Goal: Task Accomplishment & Management: Use online tool/utility

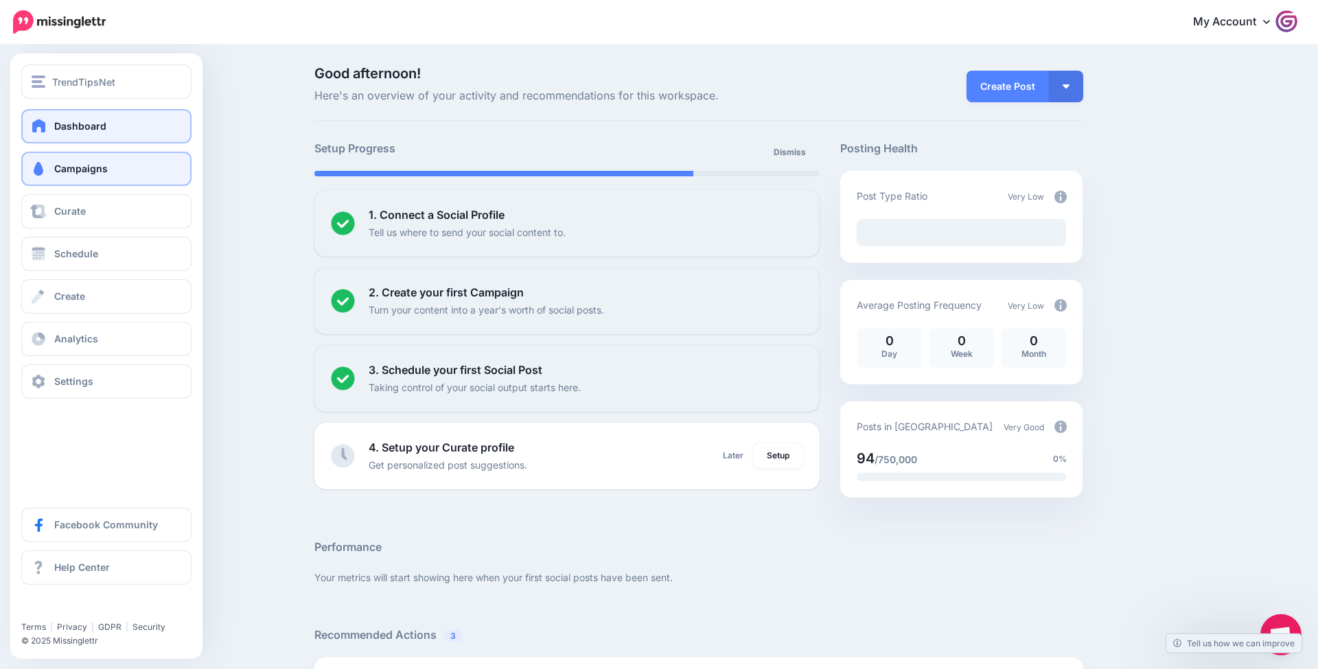
click at [72, 174] on span "Campaigns" at bounding box center [81, 169] width 54 height 12
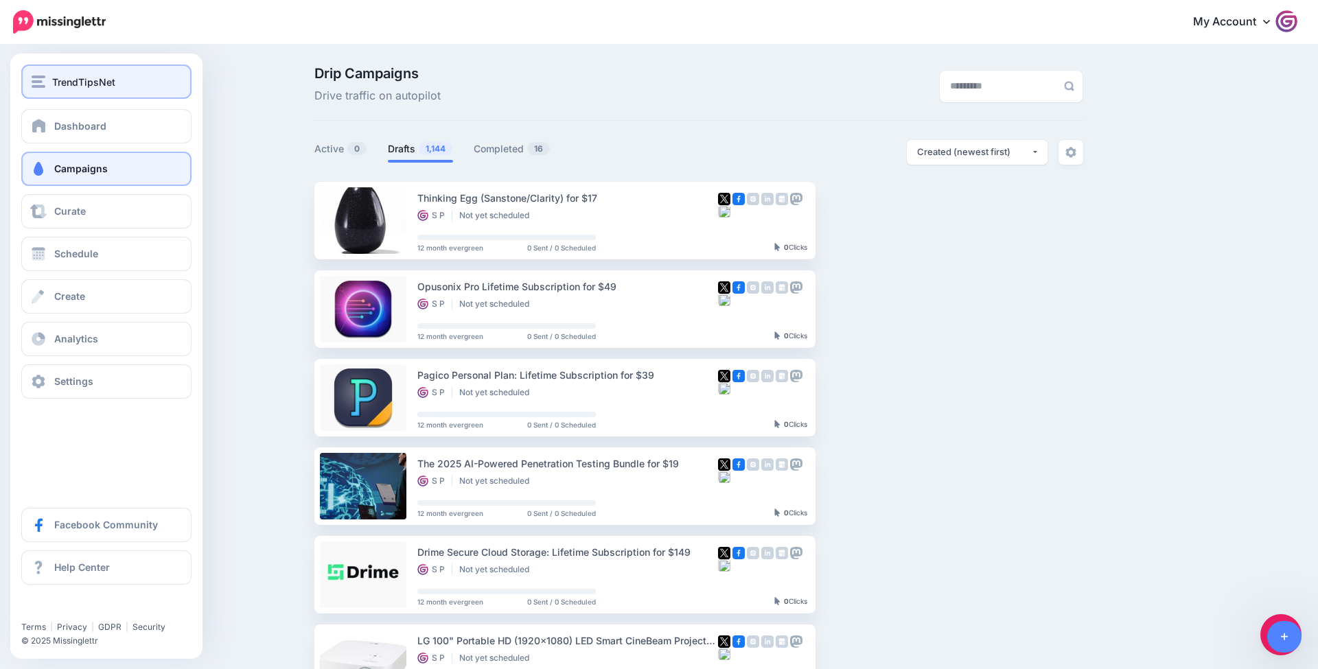
click at [88, 74] on span "TrendTipsNet" at bounding box center [83, 82] width 63 height 16
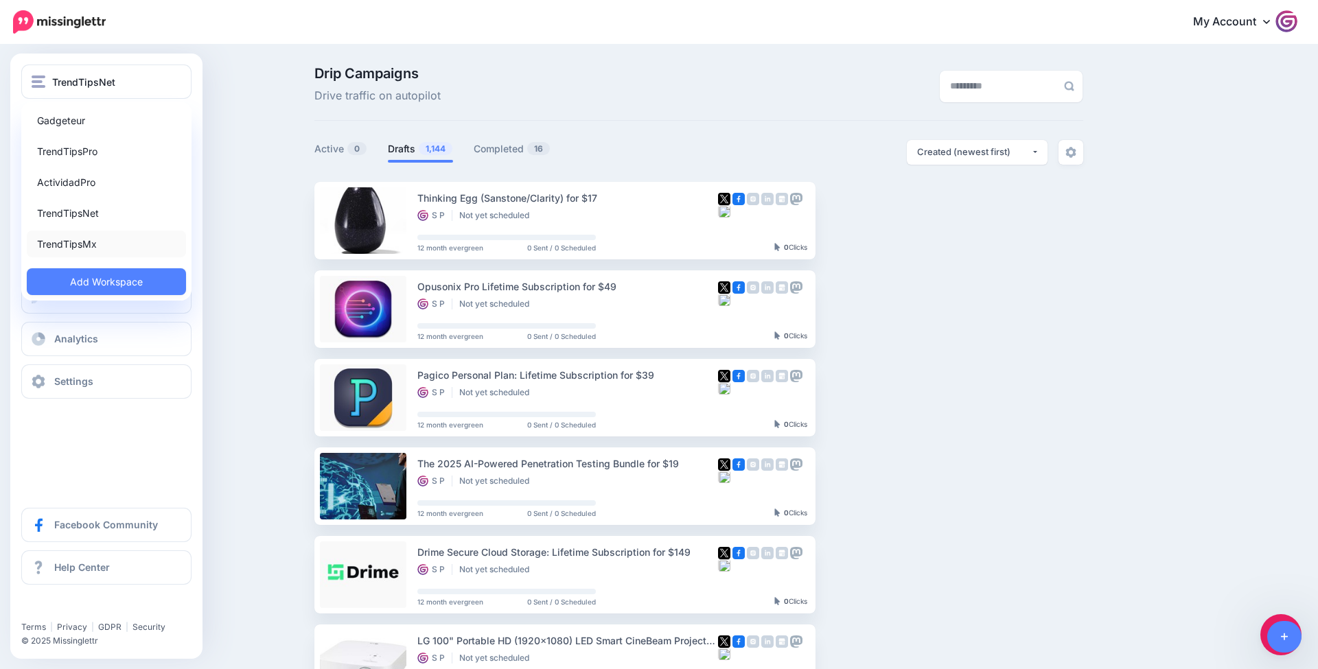
click at [107, 238] on link "TrendTipsMx" at bounding box center [106, 244] width 159 height 27
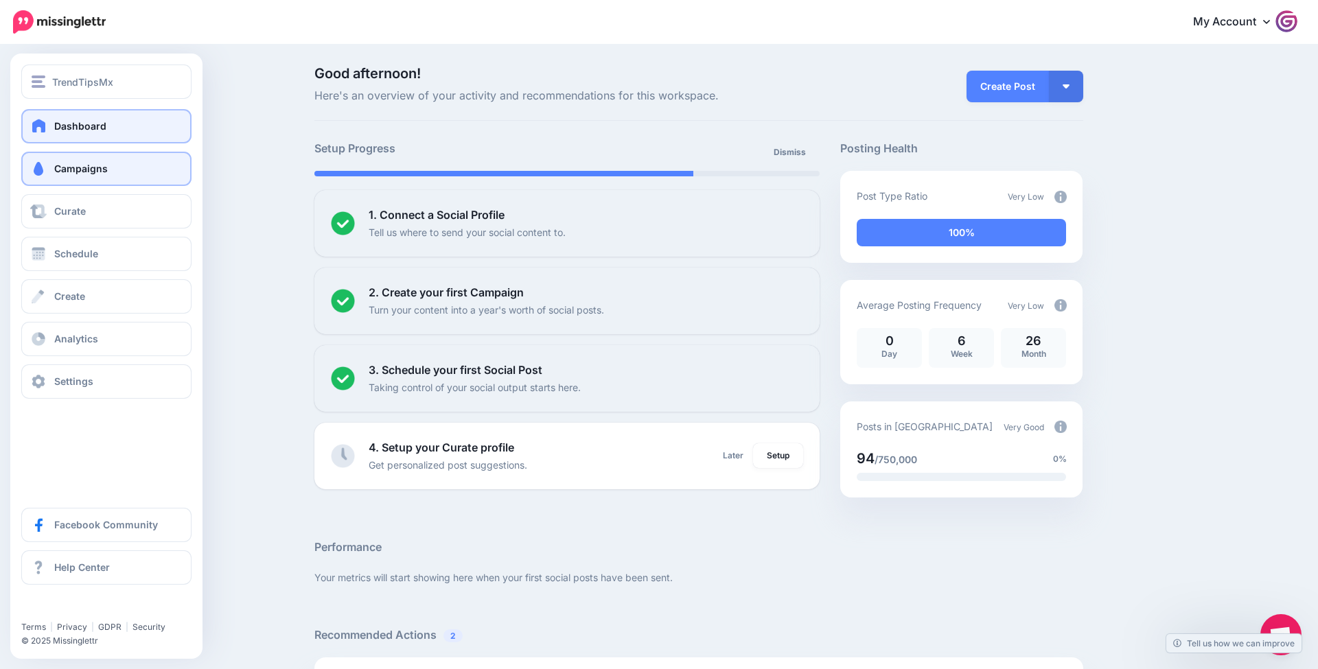
click at [36, 167] on span at bounding box center [39, 169] width 18 height 14
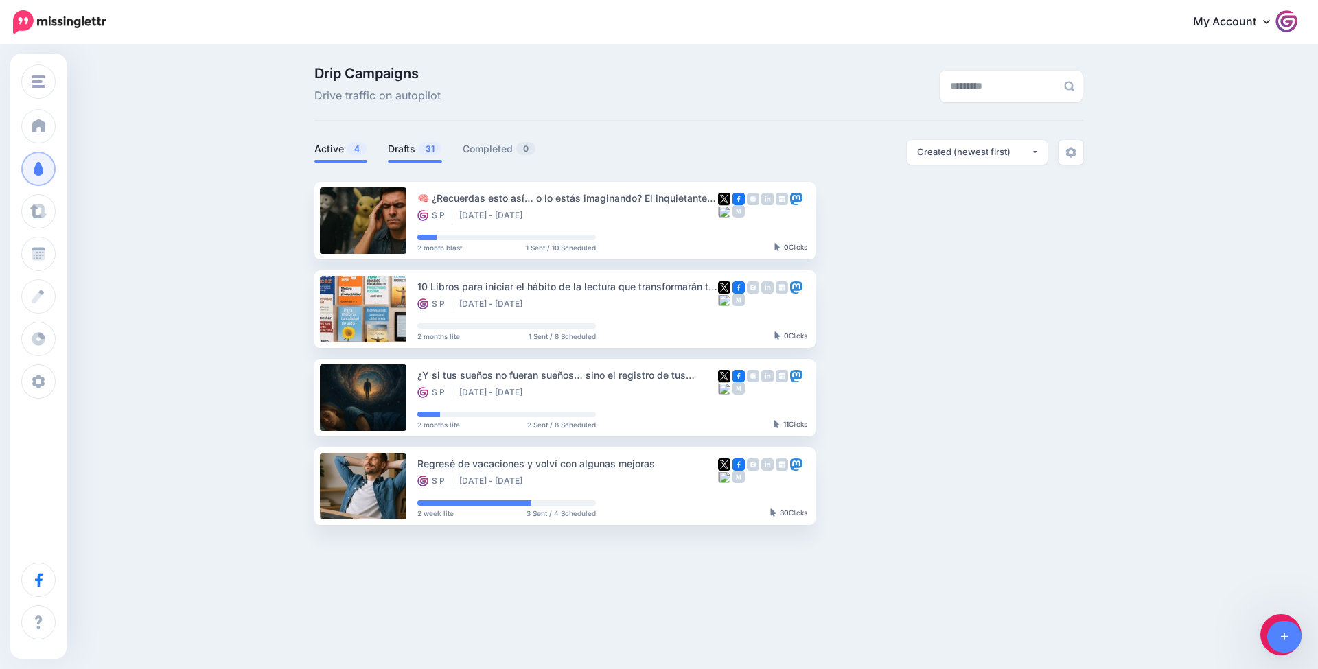
click at [414, 147] on link "Drafts 31" at bounding box center [415, 149] width 54 height 16
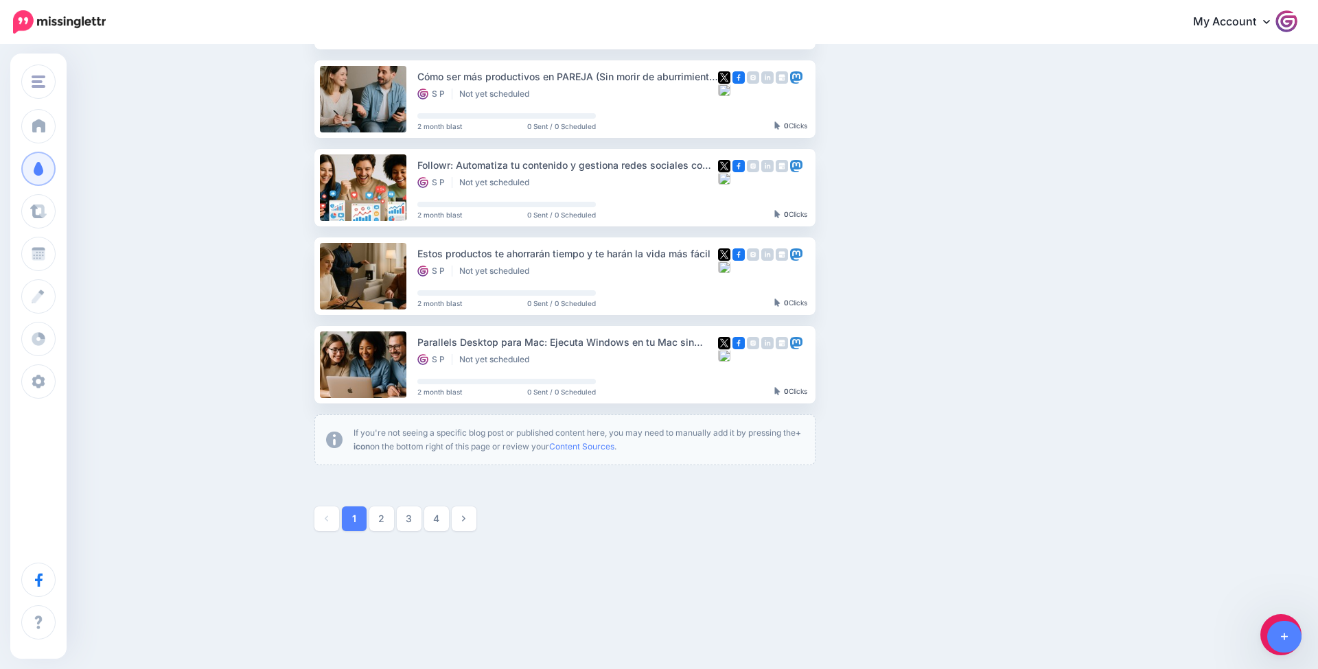
scroll to position [652, 0]
click at [379, 520] on link "2" at bounding box center [381, 519] width 25 height 25
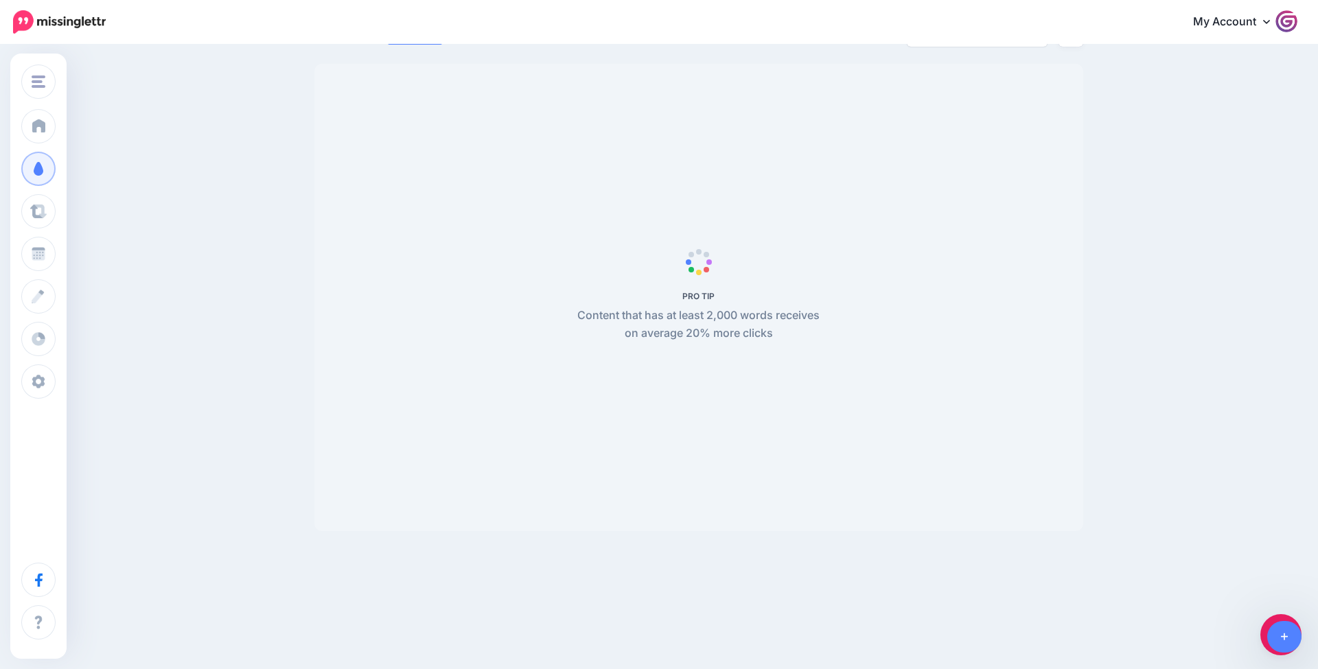
scroll to position [117, 0]
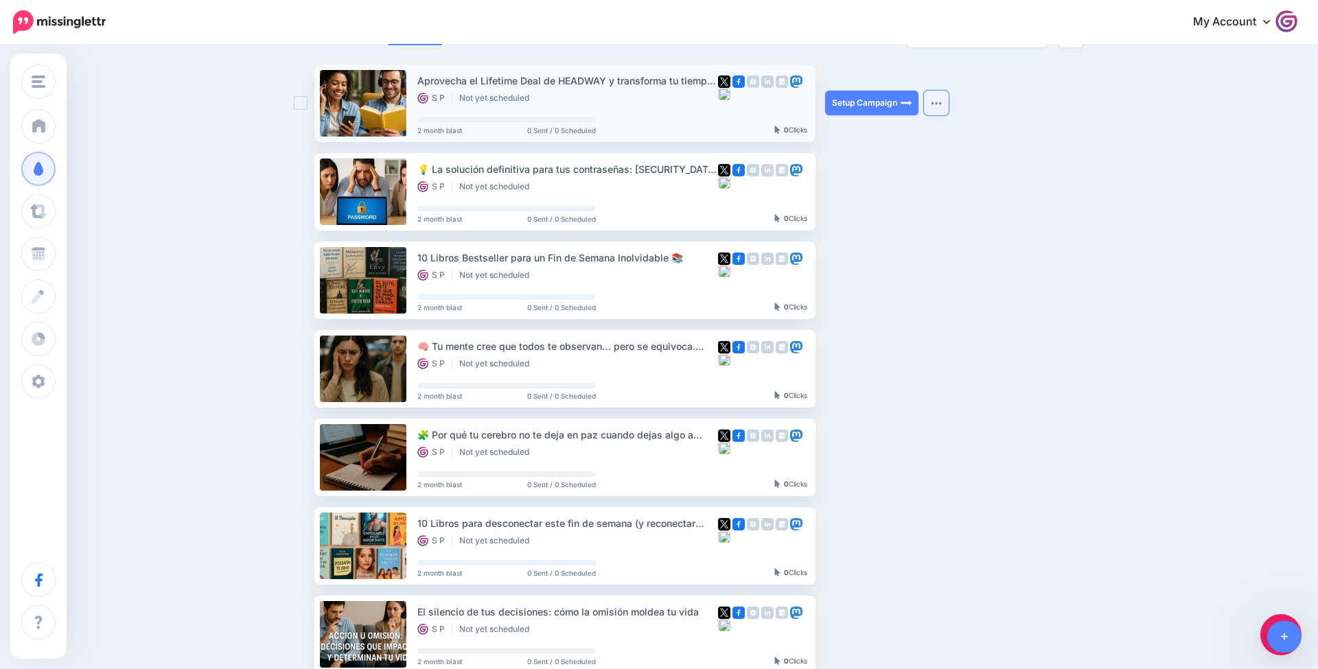
click at [940, 101] on img "button" at bounding box center [936, 103] width 11 height 4
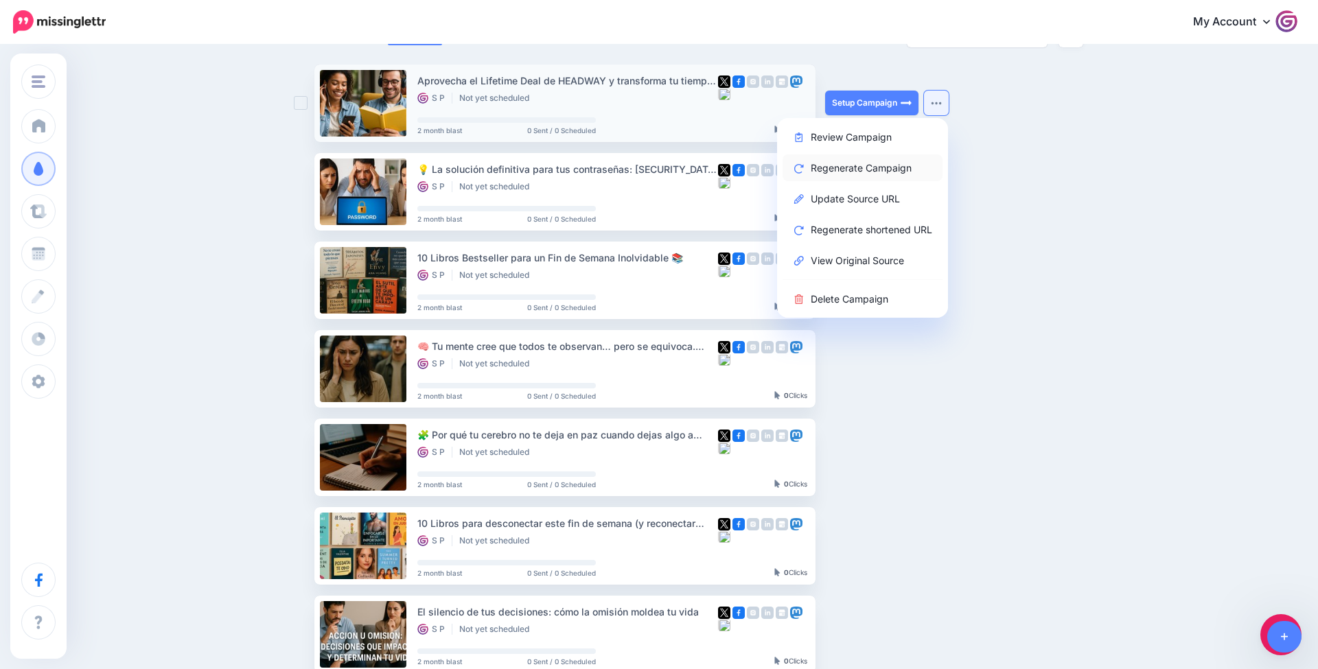
click at [909, 162] on link "Regenerate Campaign" at bounding box center [862, 167] width 160 height 27
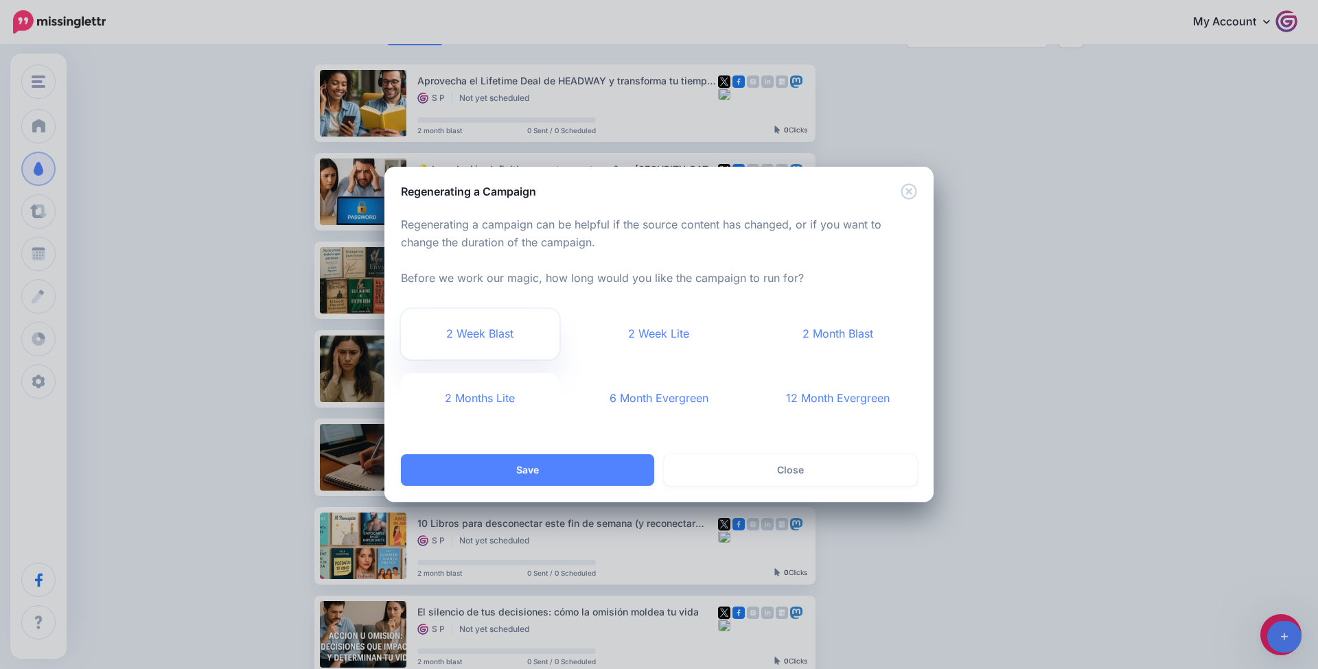
click at [552, 321] on link "2 Week Blast" at bounding box center [480, 334] width 159 height 51
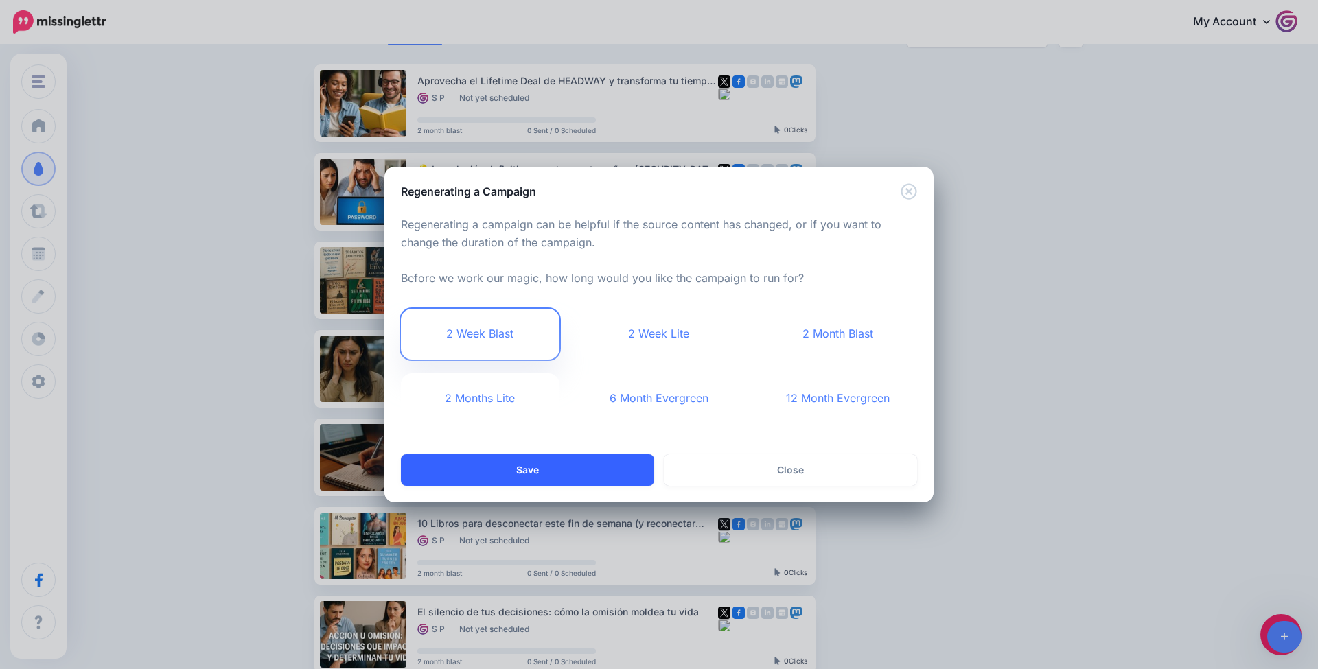
click at [530, 475] on button "Save" at bounding box center [527, 470] width 253 height 32
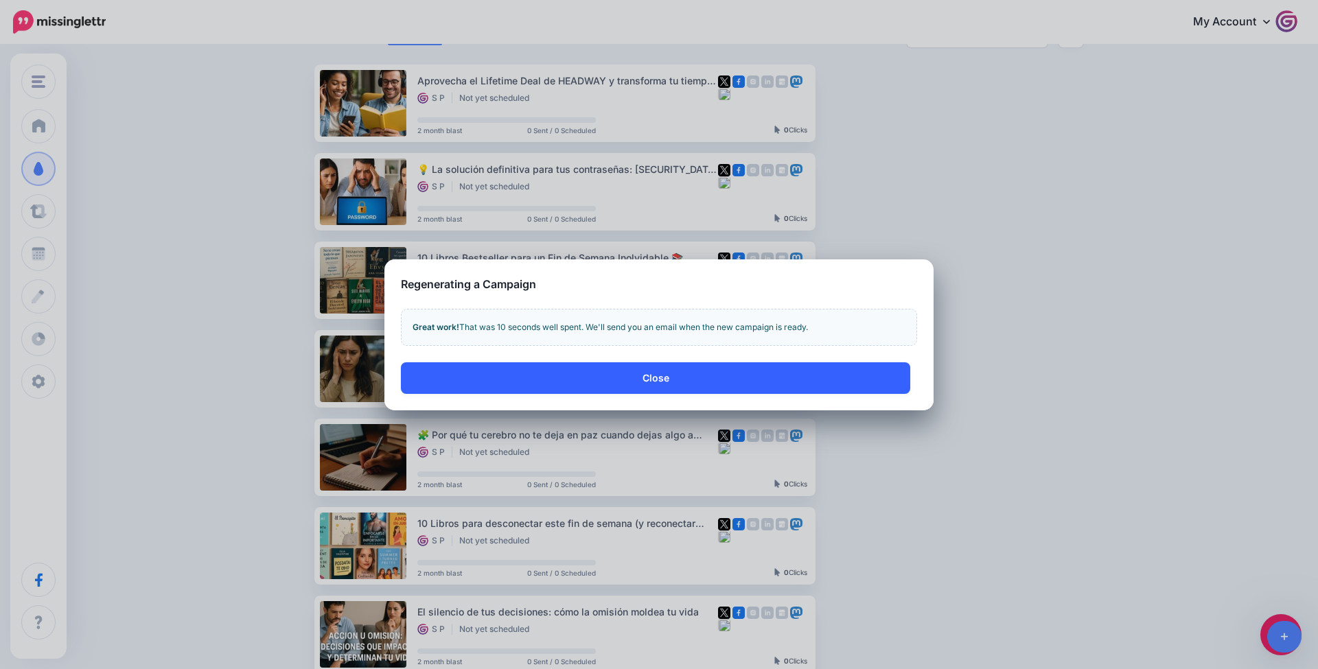
click at [662, 380] on button "Close" at bounding box center [655, 378] width 509 height 32
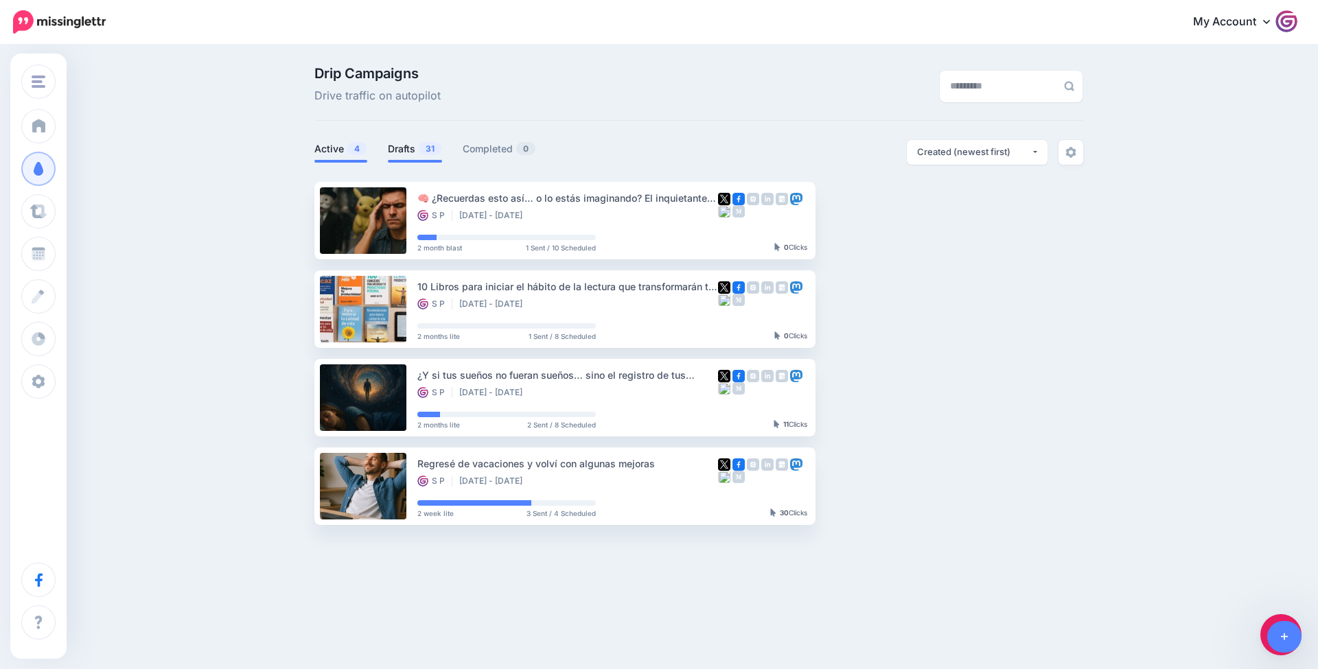
click at [435, 149] on span "31" at bounding box center [430, 148] width 23 height 13
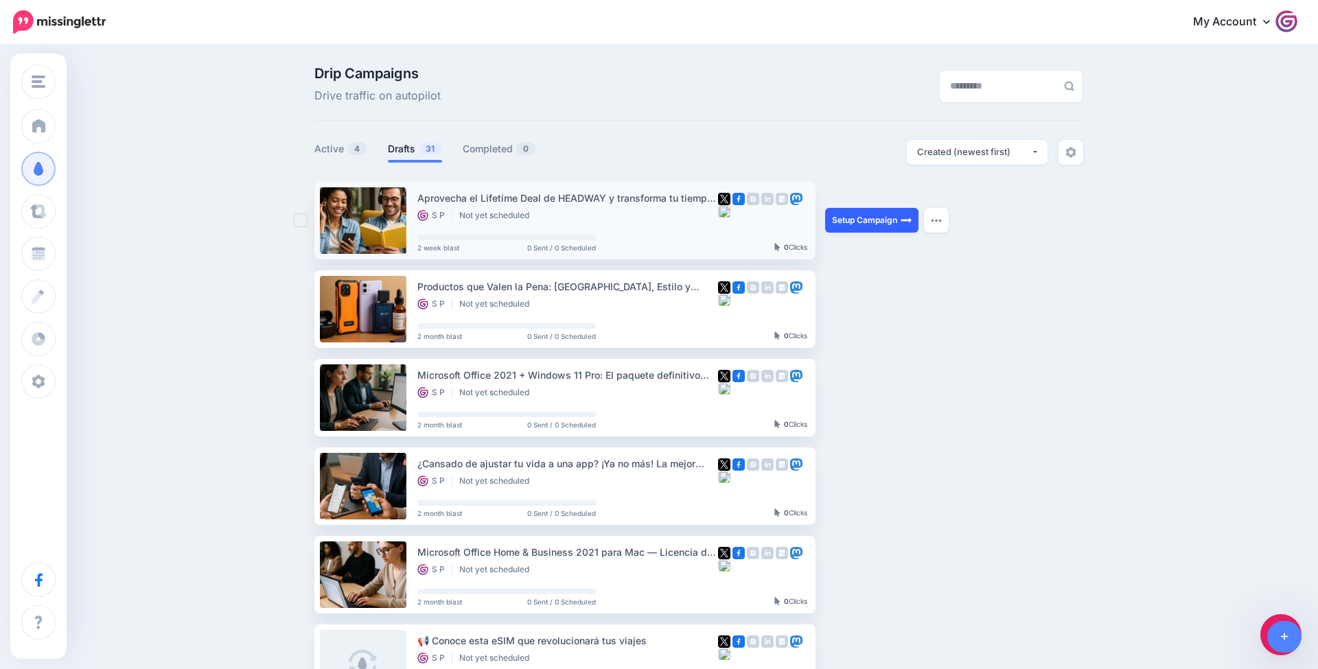
click at [892, 230] on link "Setup Campaign" at bounding box center [871, 220] width 93 height 25
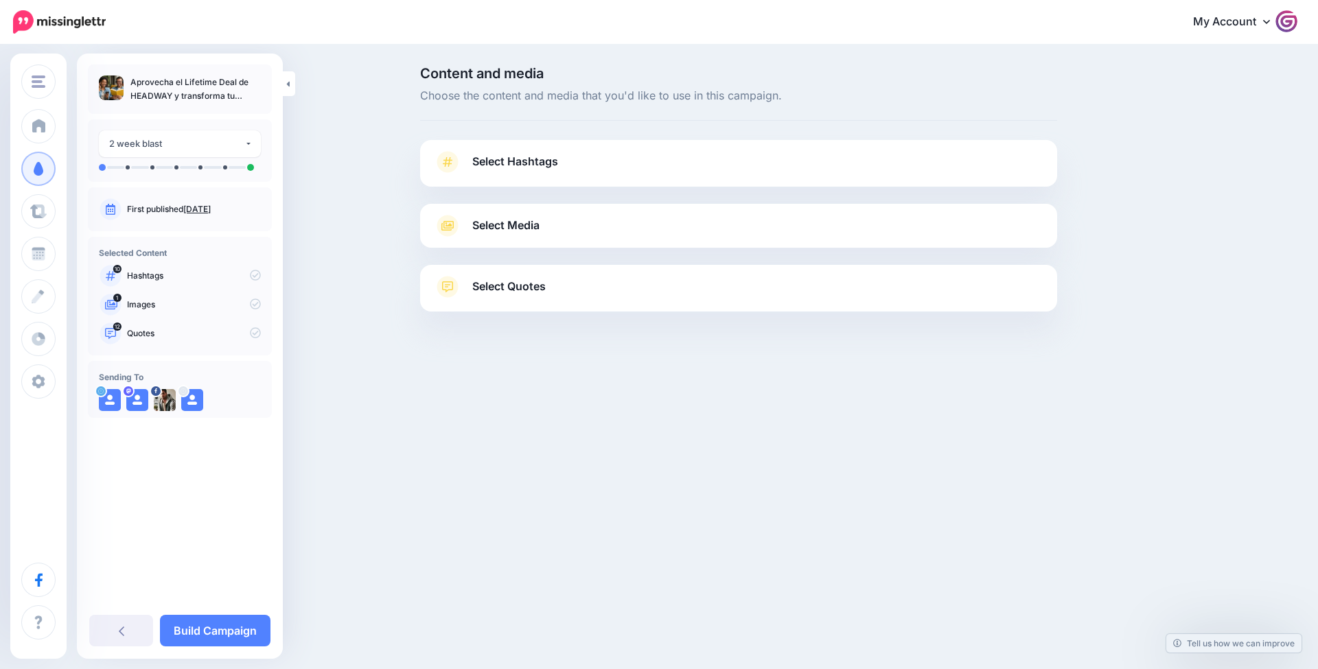
click at [693, 173] on link "Select Hashtags" at bounding box center [738, 169] width 609 height 36
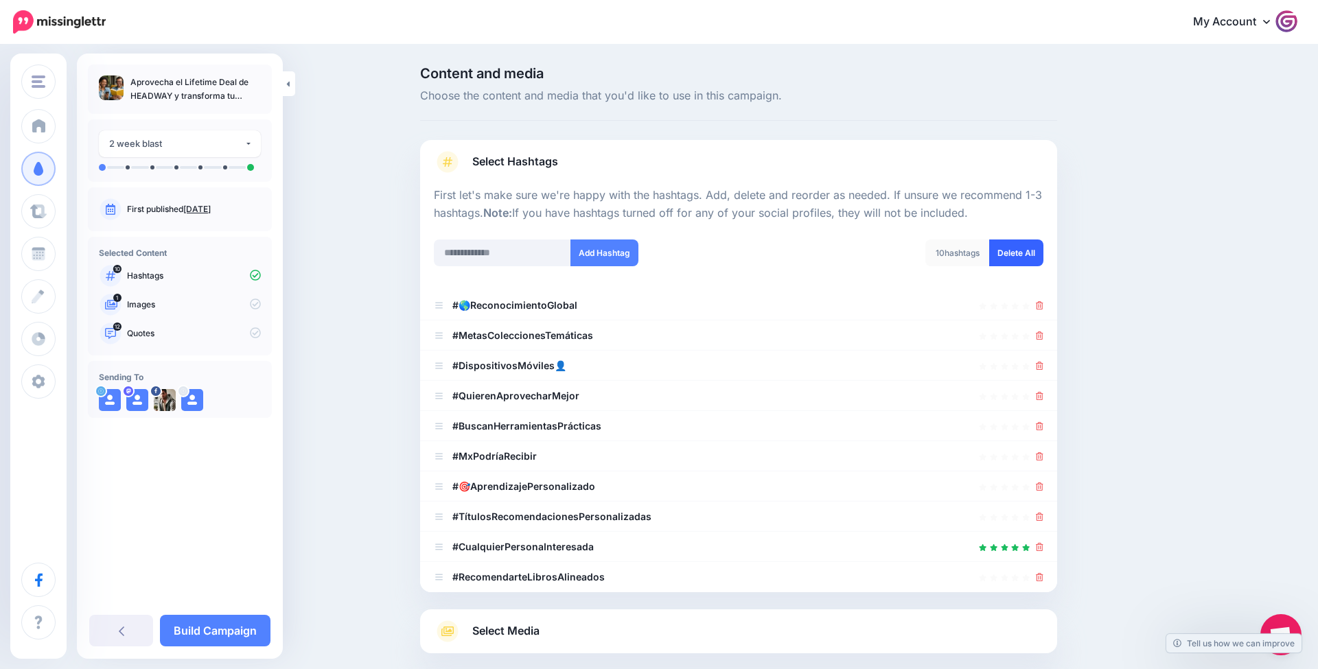
click at [1019, 242] on link "Delete All" at bounding box center [1016, 253] width 54 height 27
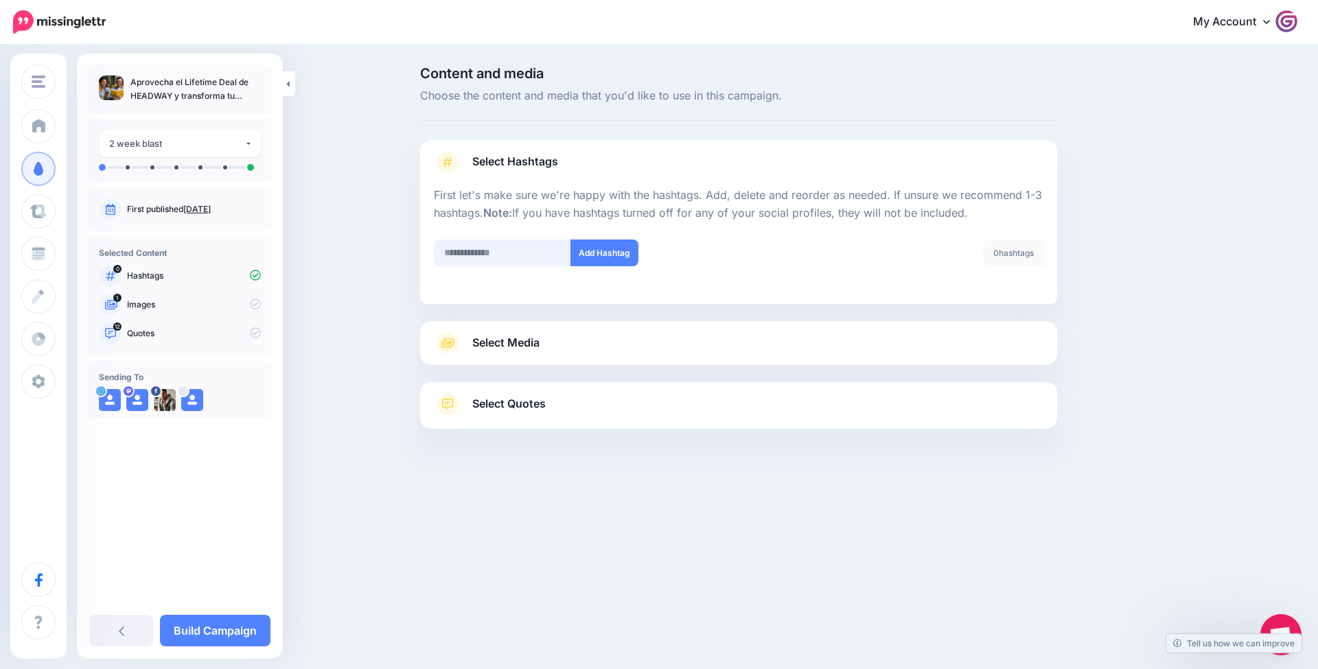
click at [490, 259] on input "text" at bounding box center [502, 253] width 137 height 27
type input "******"
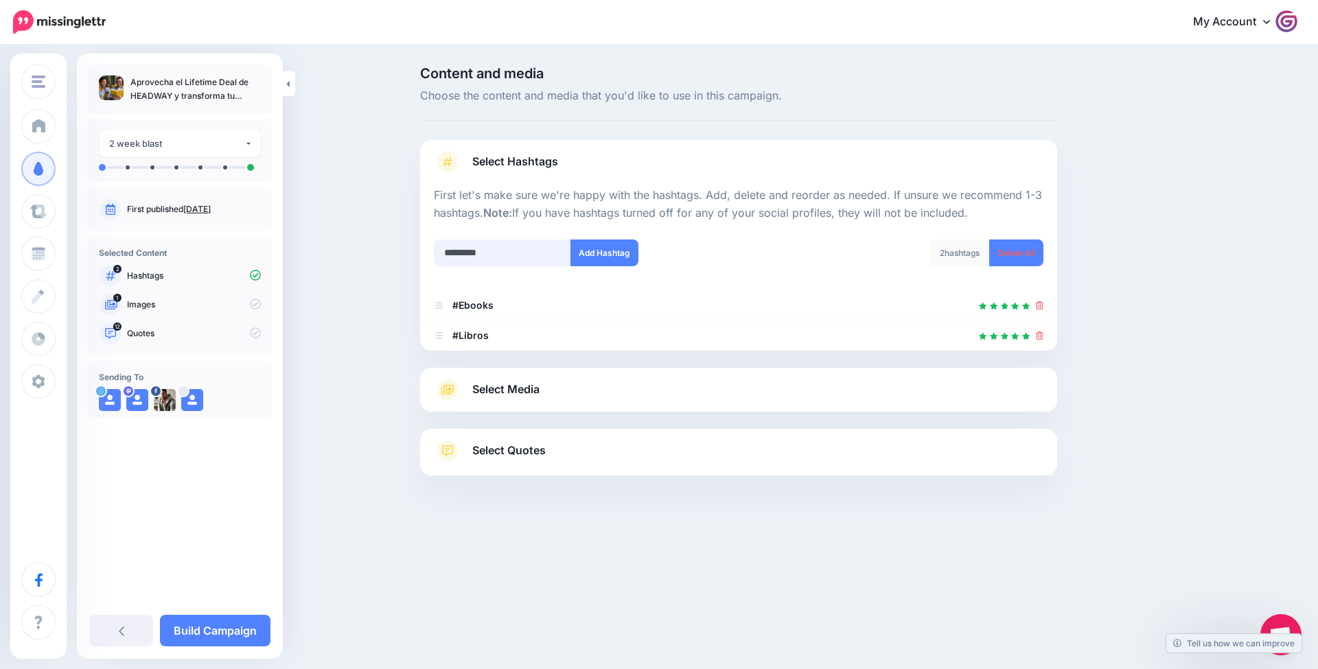
type input "**********"
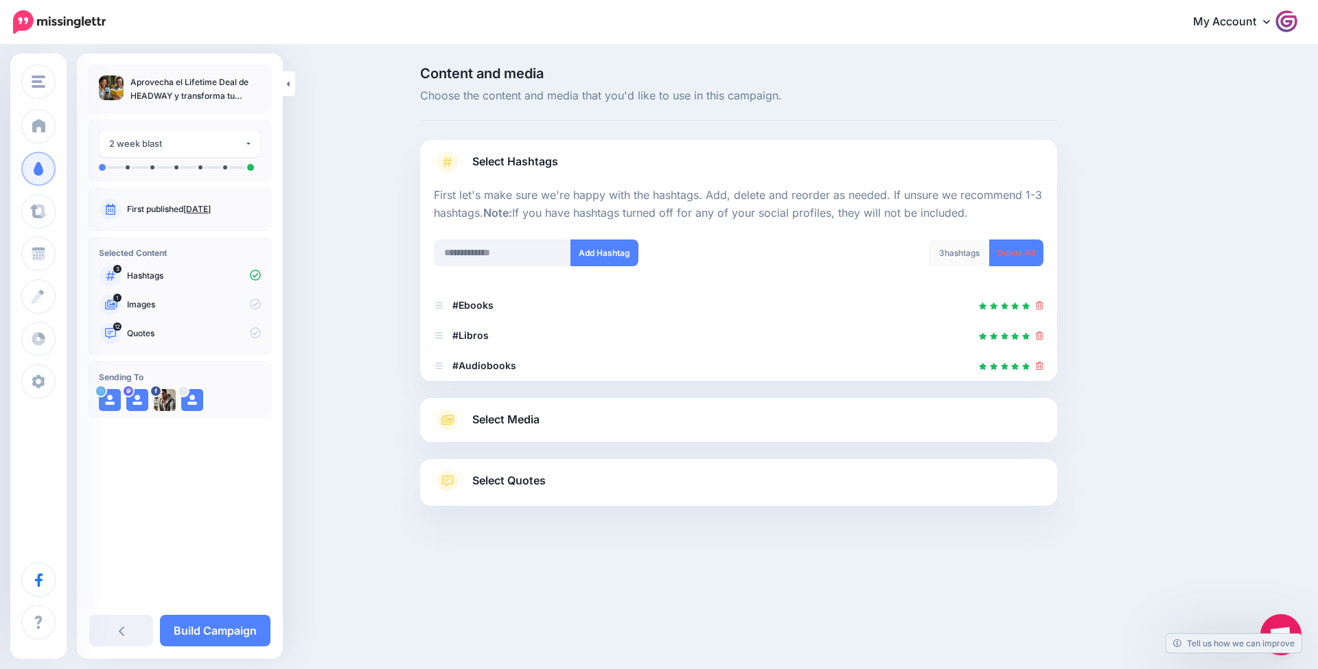
click at [601, 422] on link "Select Media" at bounding box center [738, 420] width 609 height 22
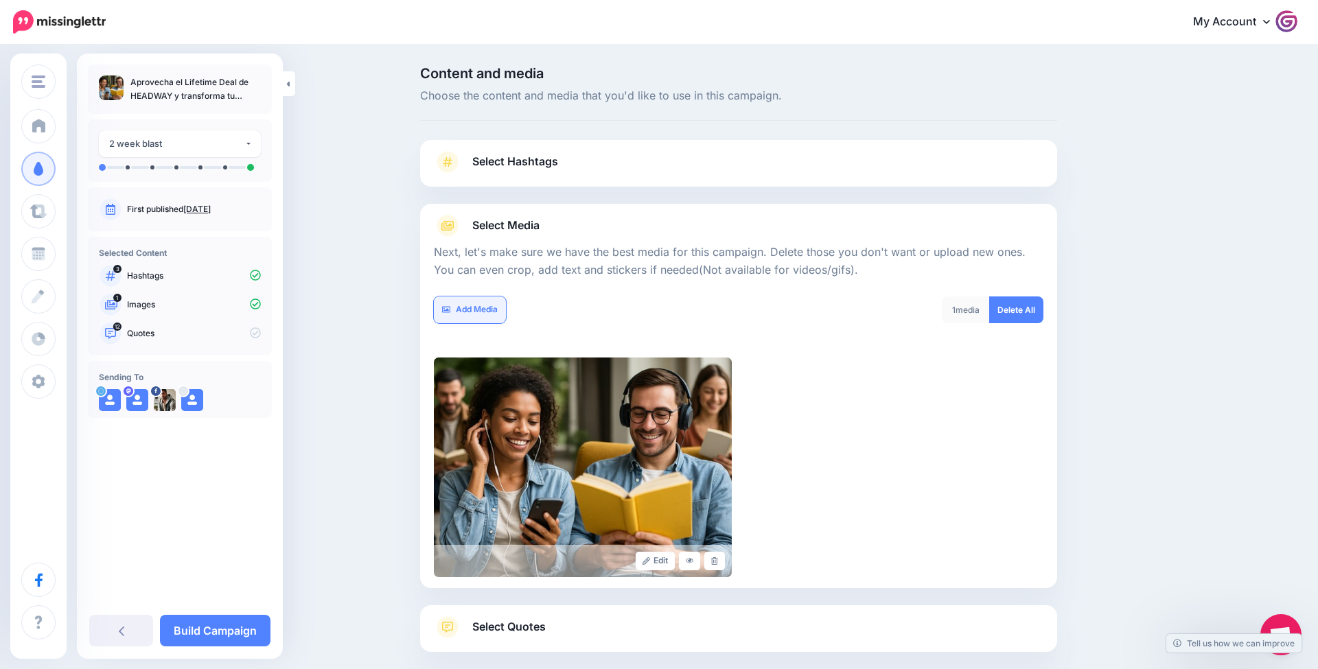
click at [476, 302] on link "Add Media" at bounding box center [470, 309] width 72 height 27
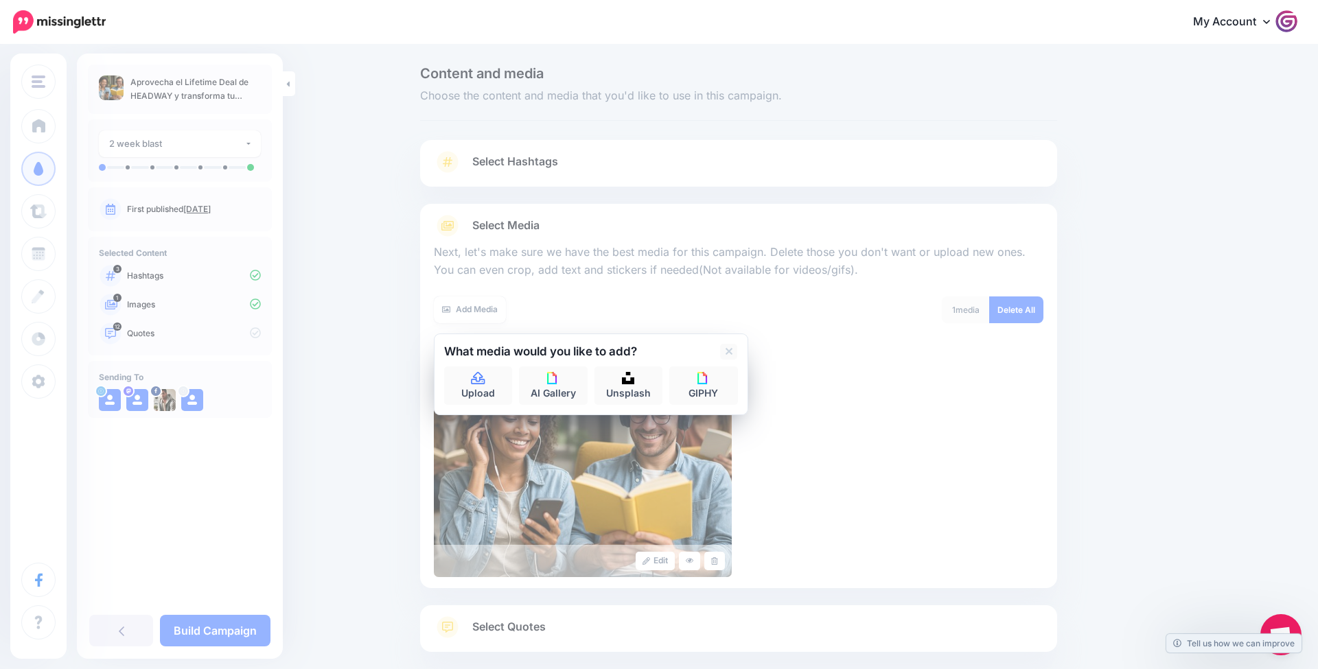
click at [642, 393] on link "Unsplash" at bounding box center [628, 385] width 69 height 38
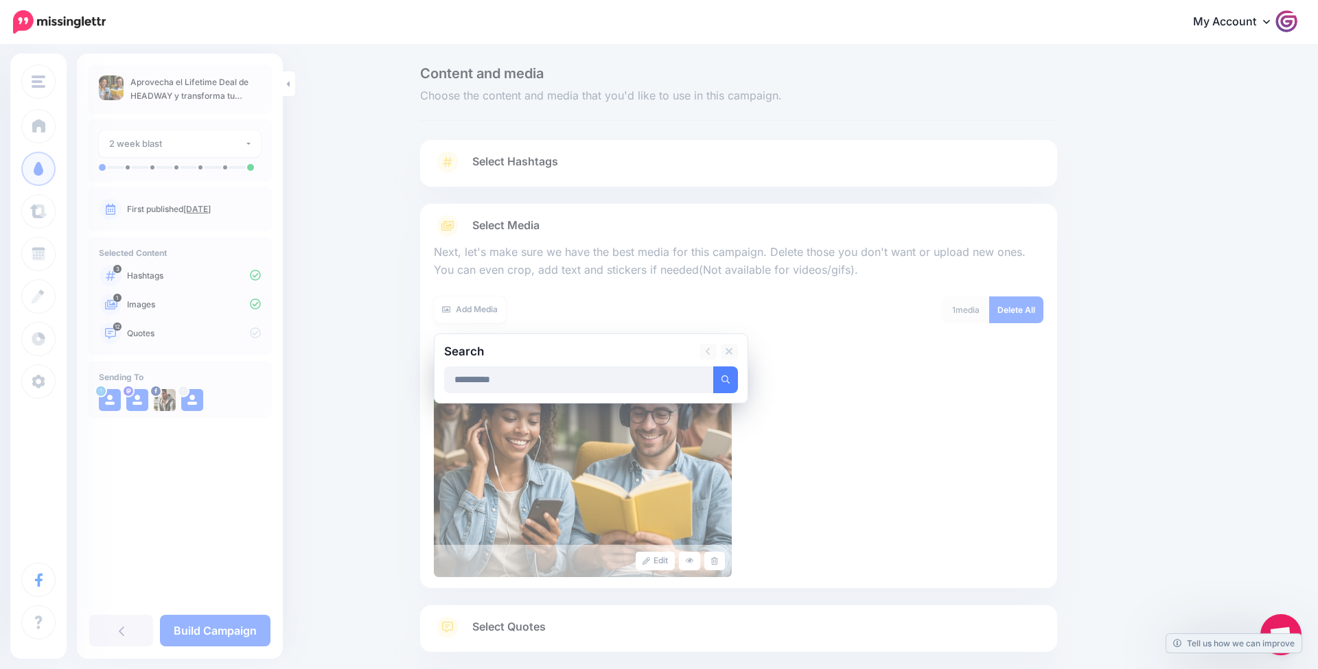
type input "**********"
click at [725, 377] on button "submit" at bounding box center [725, 379] width 25 height 27
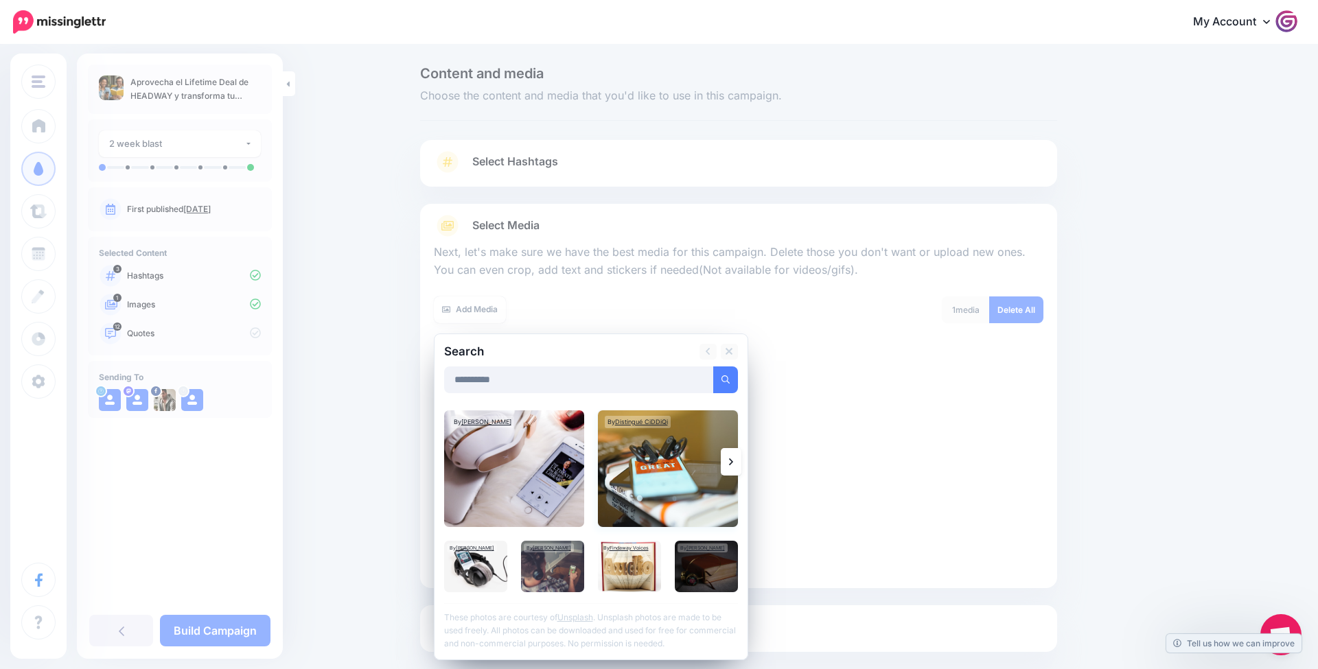
click at [661, 468] on img at bounding box center [668, 468] width 140 height 117
click at [485, 551] on img at bounding box center [475, 566] width 63 height 51
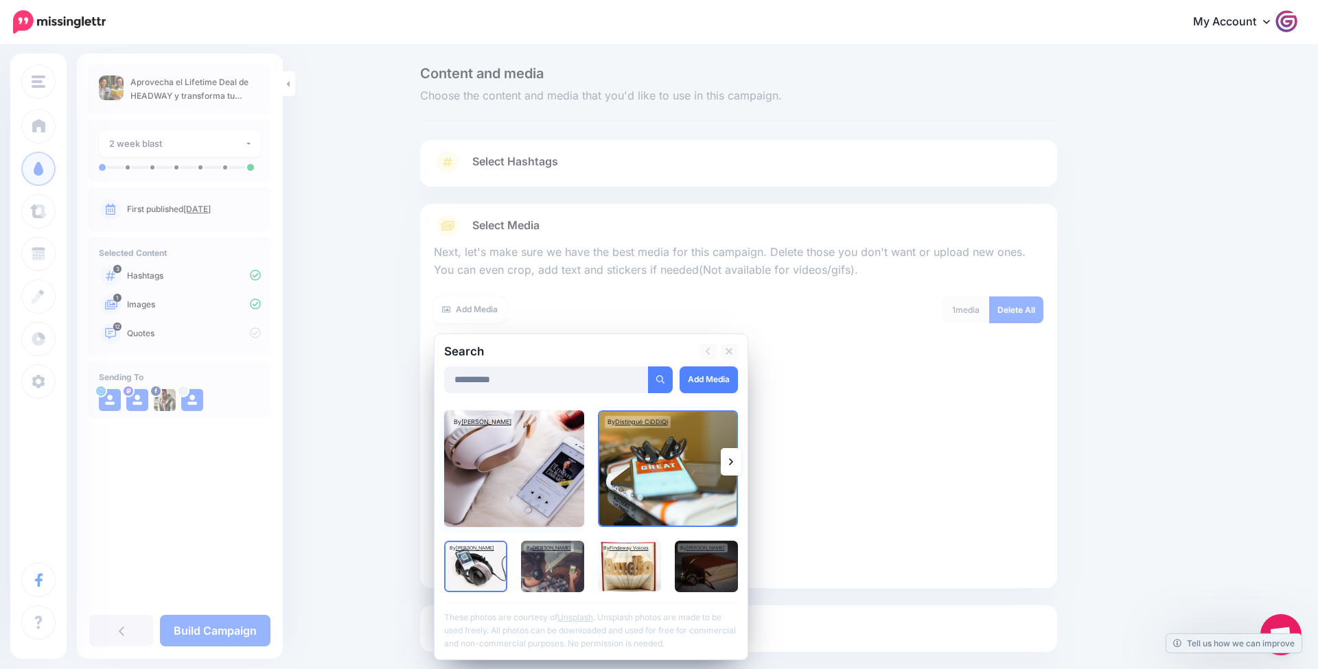
click at [522, 498] on img at bounding box center [514, 468] width 140 height 117
click at [706, 373] on link "Add Media" at bounding box center [708, 379] width 58 height 27
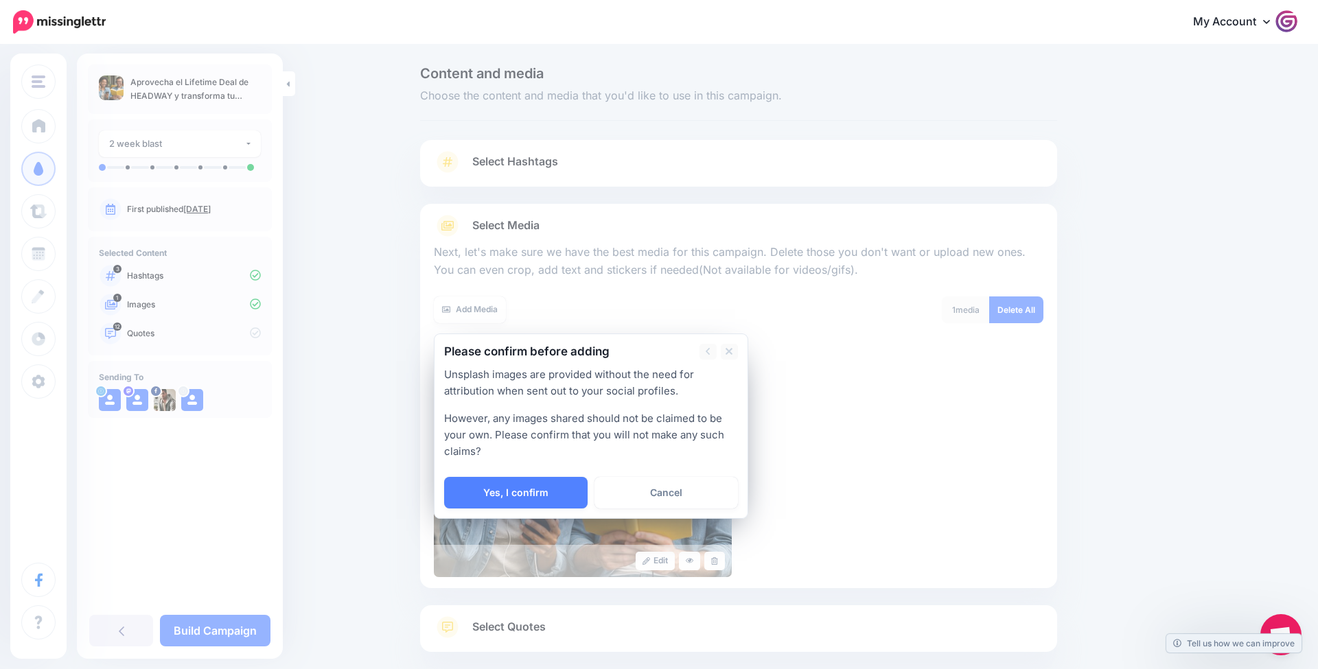
click at [520, 489] on link "Yes, I confirm" at bounding box center [515, 493] width 143 height 32
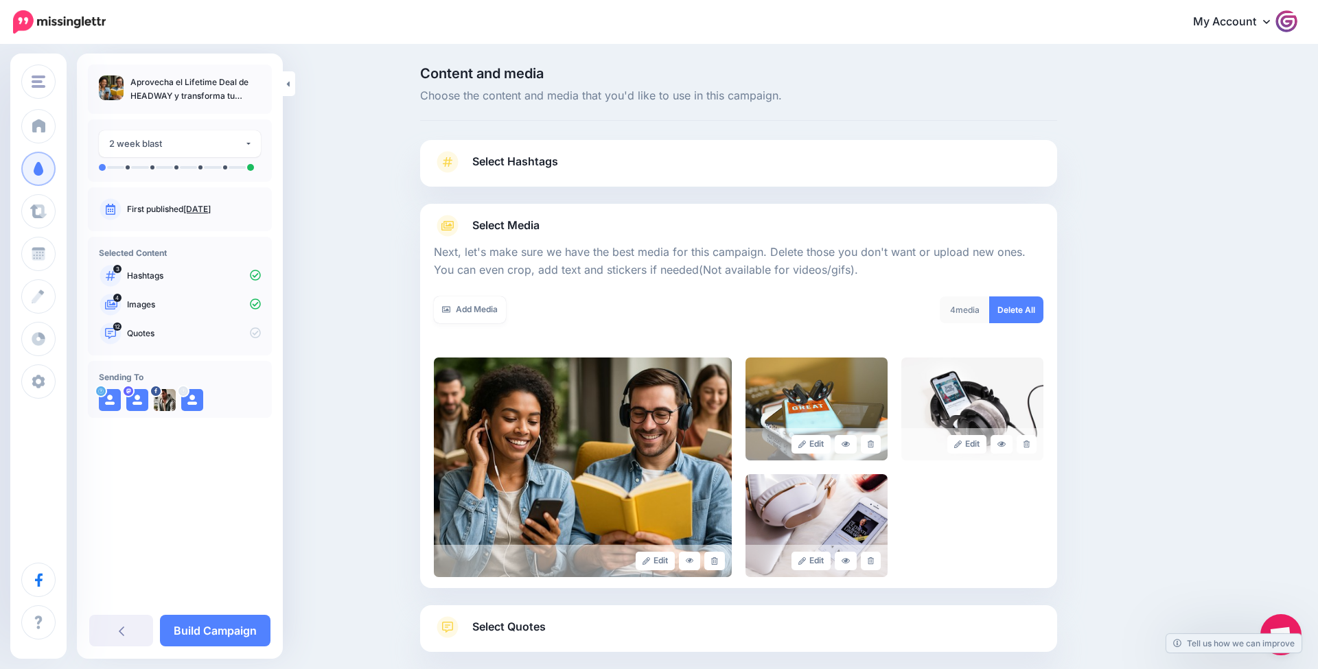
scroll to position [70, 0]
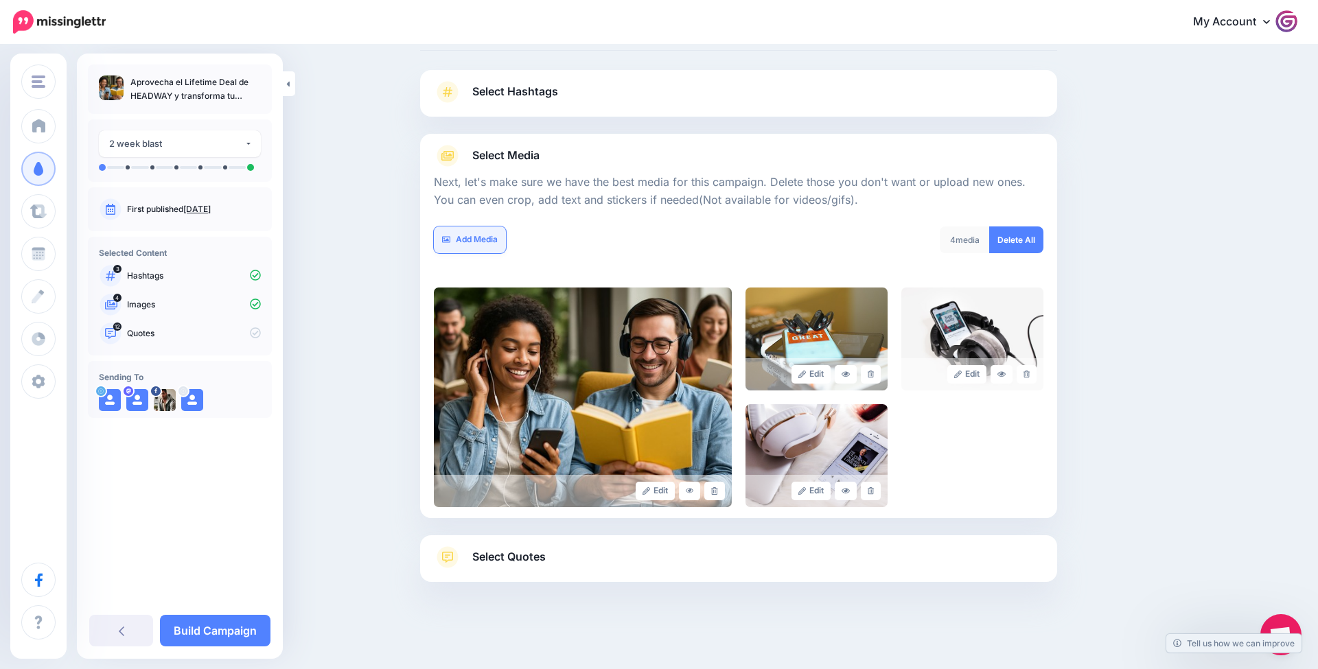
click at [489, 241] on link "Add Media" at bounding box center [470, 239] width 72 height 27
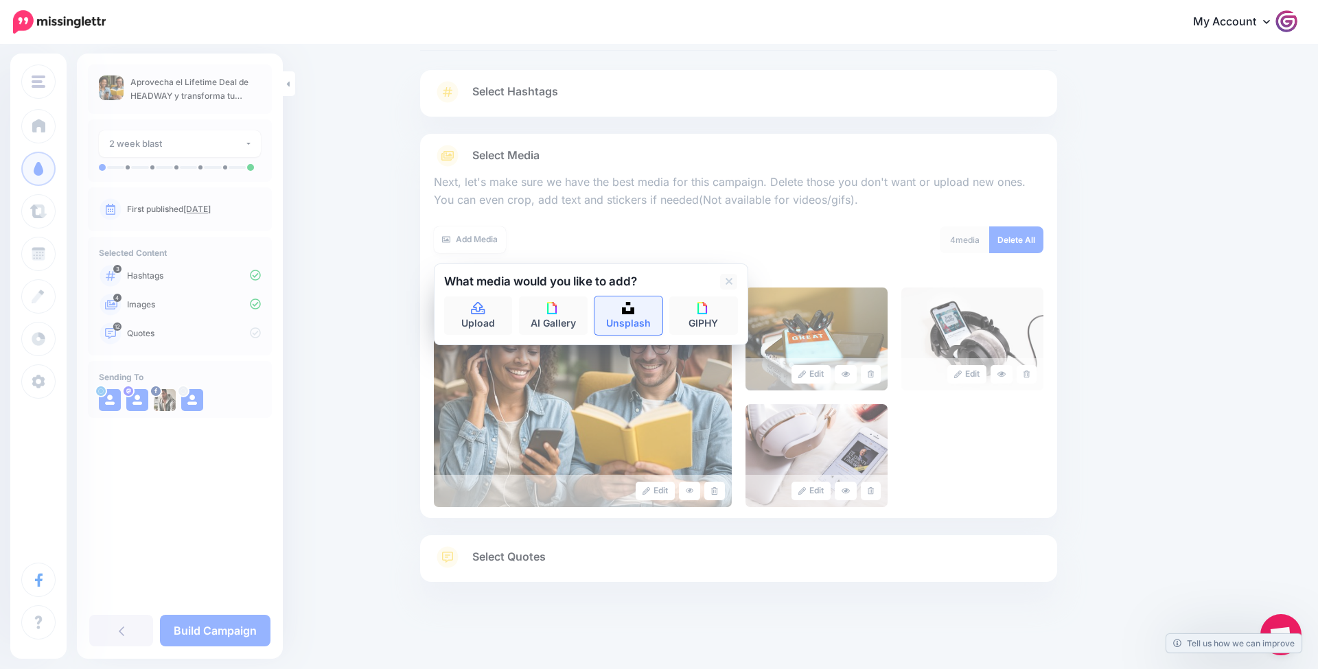
click at [640, 318] on link "Unsplash" at bounding box center [628, 315] width 69 height 38
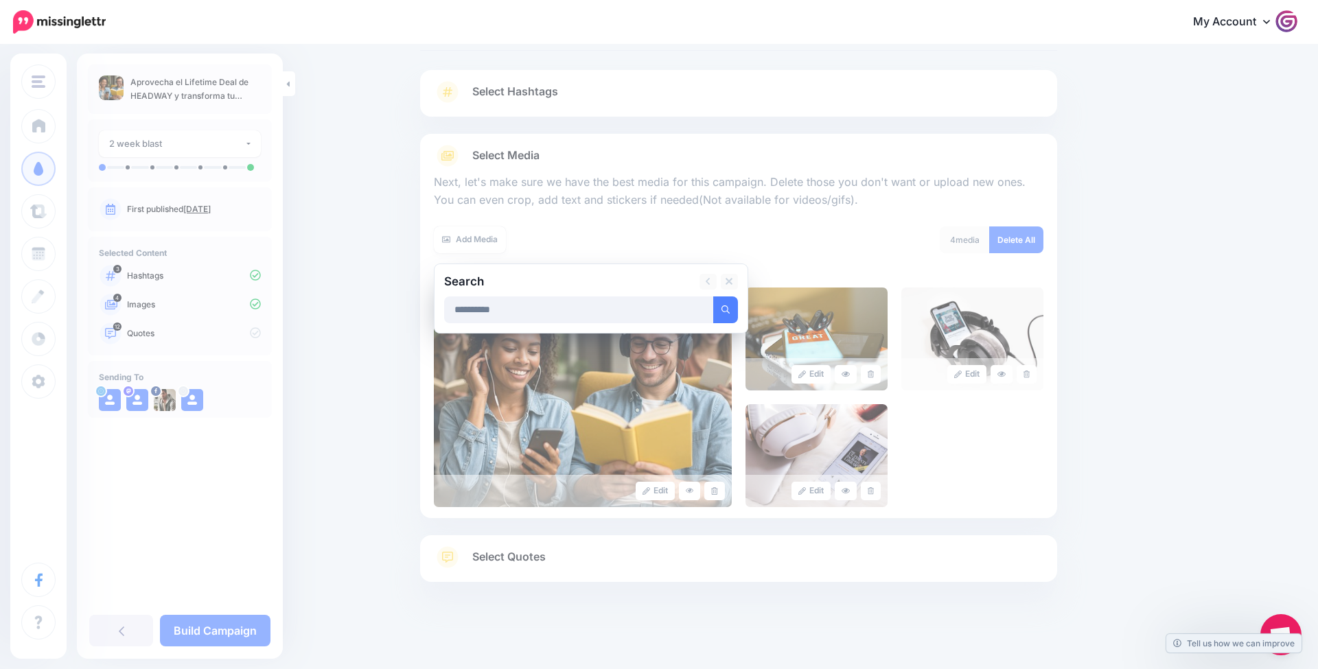
type input "**********"
click at [725, 307] on button "submit" at bounding box center [725, 309] width 25 height 27
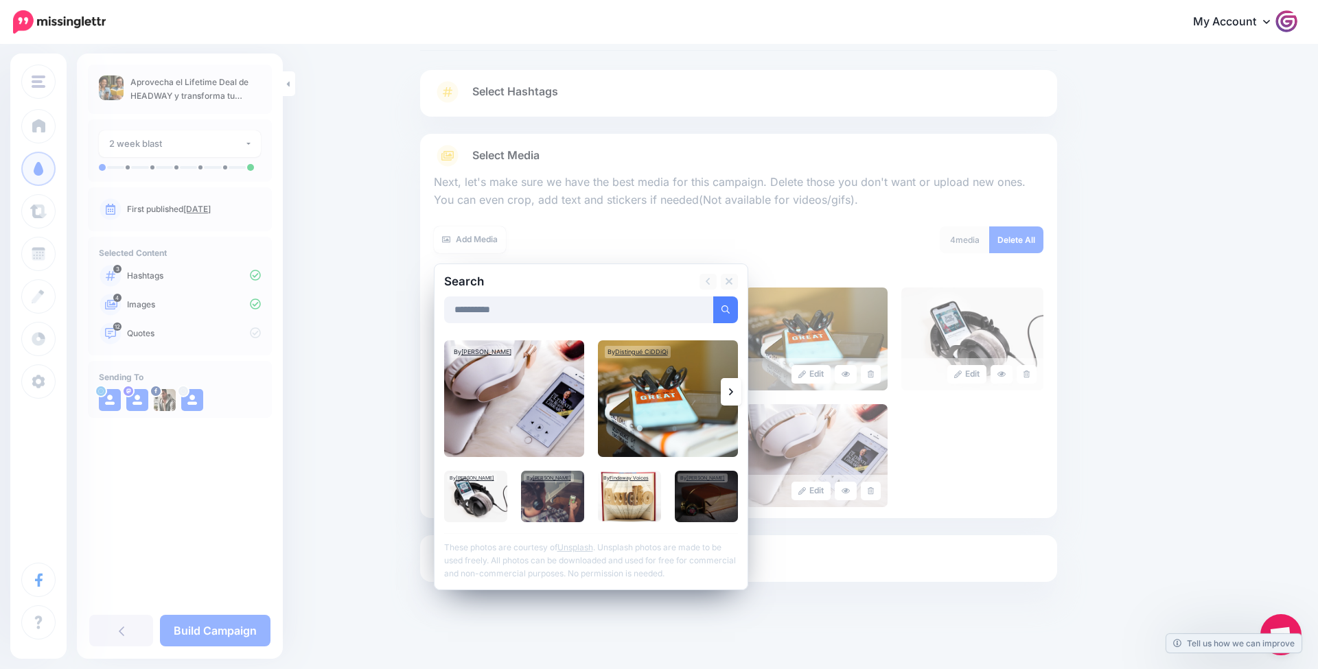
click at [733, 395] on link at bounding box center [731, 391] width 21 height 27
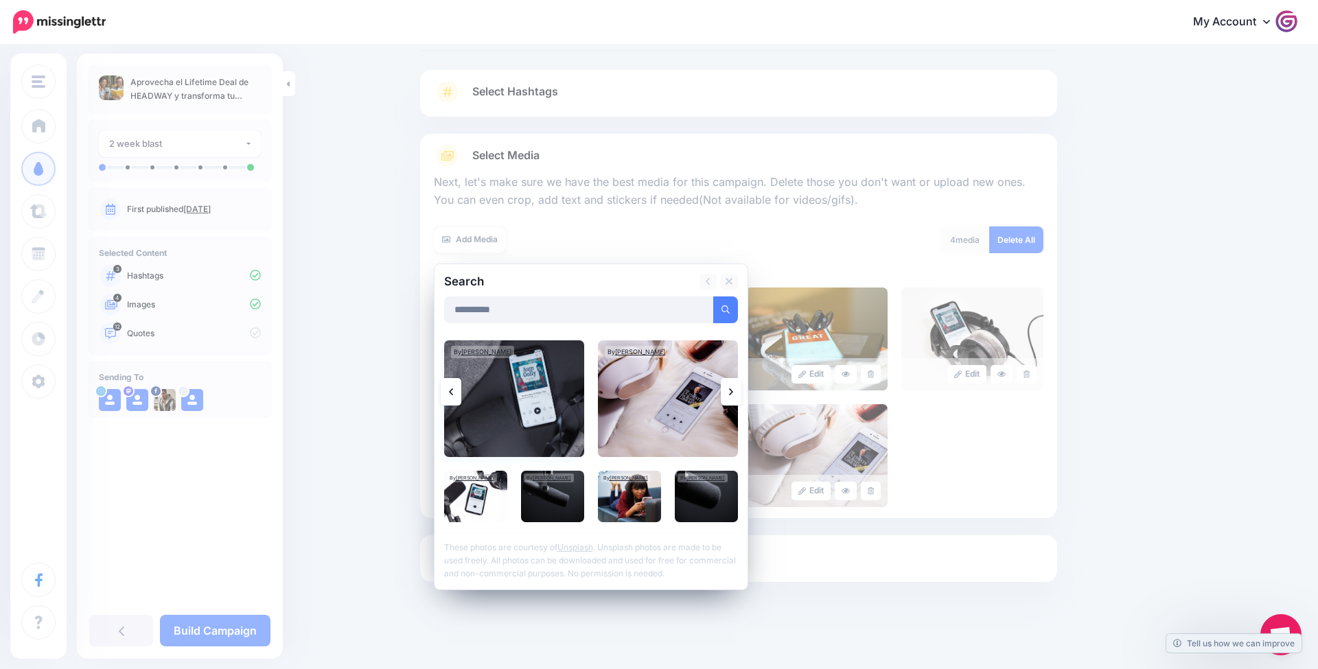
click at [541, 405] on img at bounding box center [514, 398] width 140 height 117
click at [628, 402] on img at bounding box center [668, 398] width 140 height 117
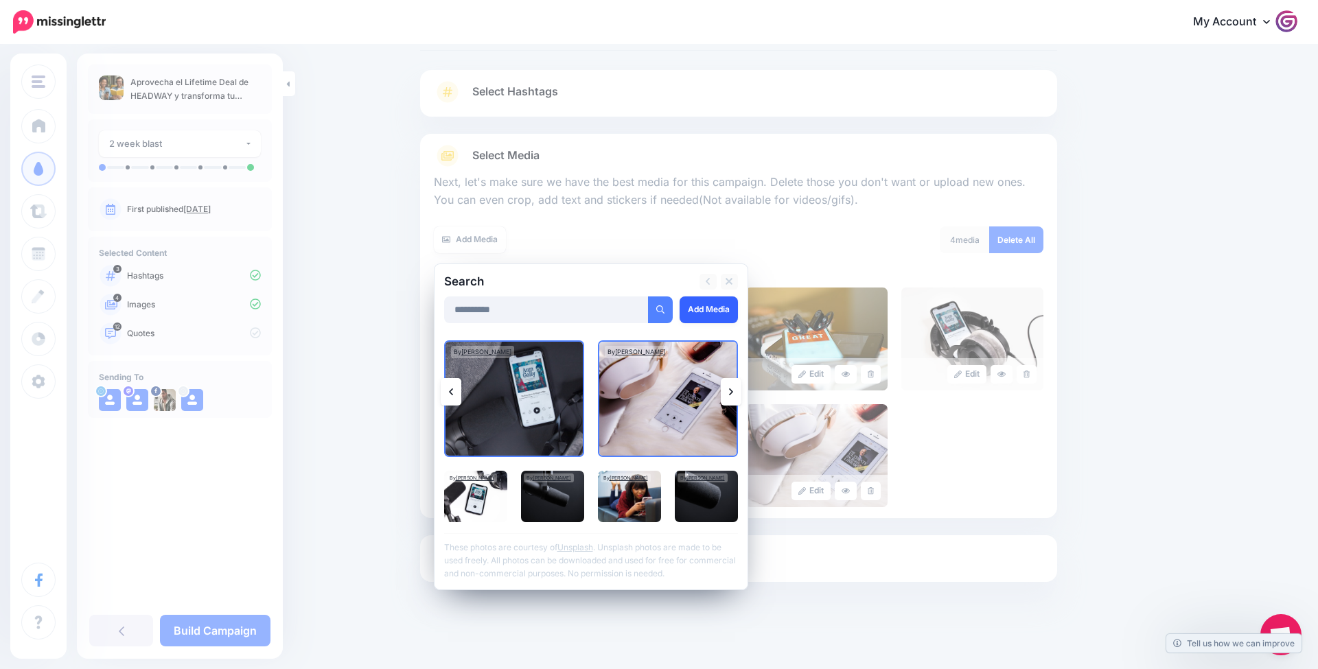
click at [690, 307] on link "Add Media" at bounding box center [708, 309] width 58 height 27
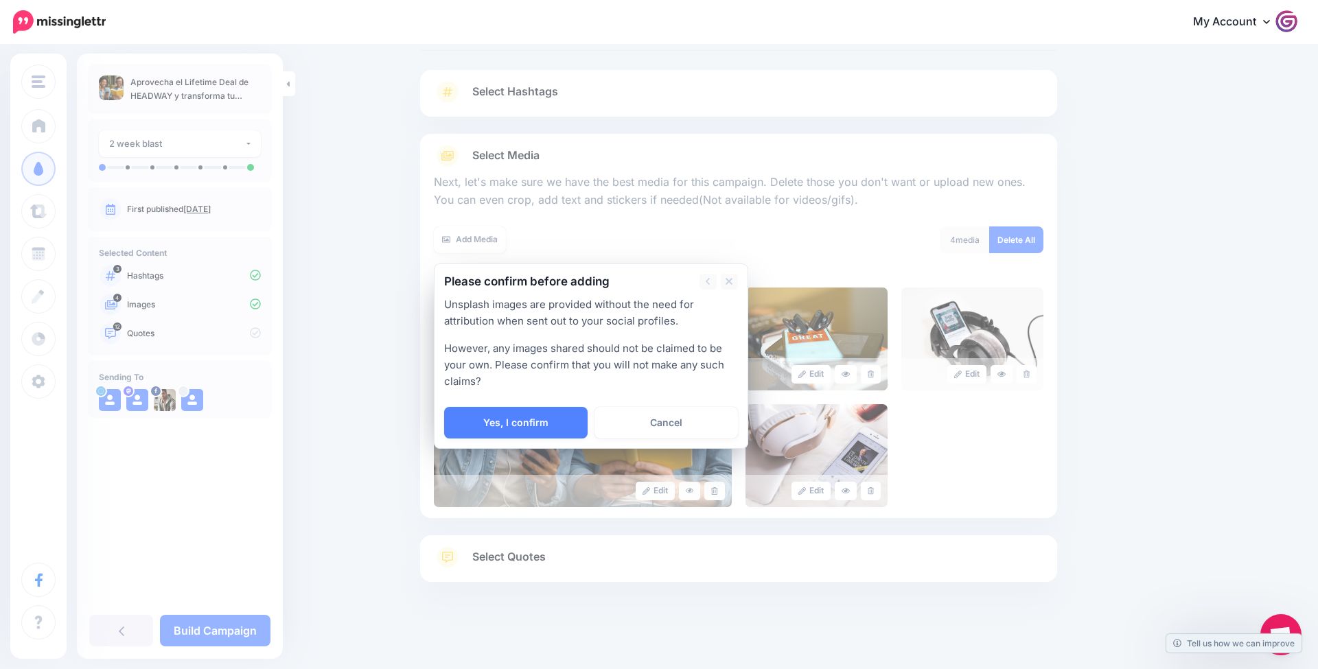
click at [564, 423] on link "Yes, I confirm" at bounding box center [515, 423] width 143 height 32
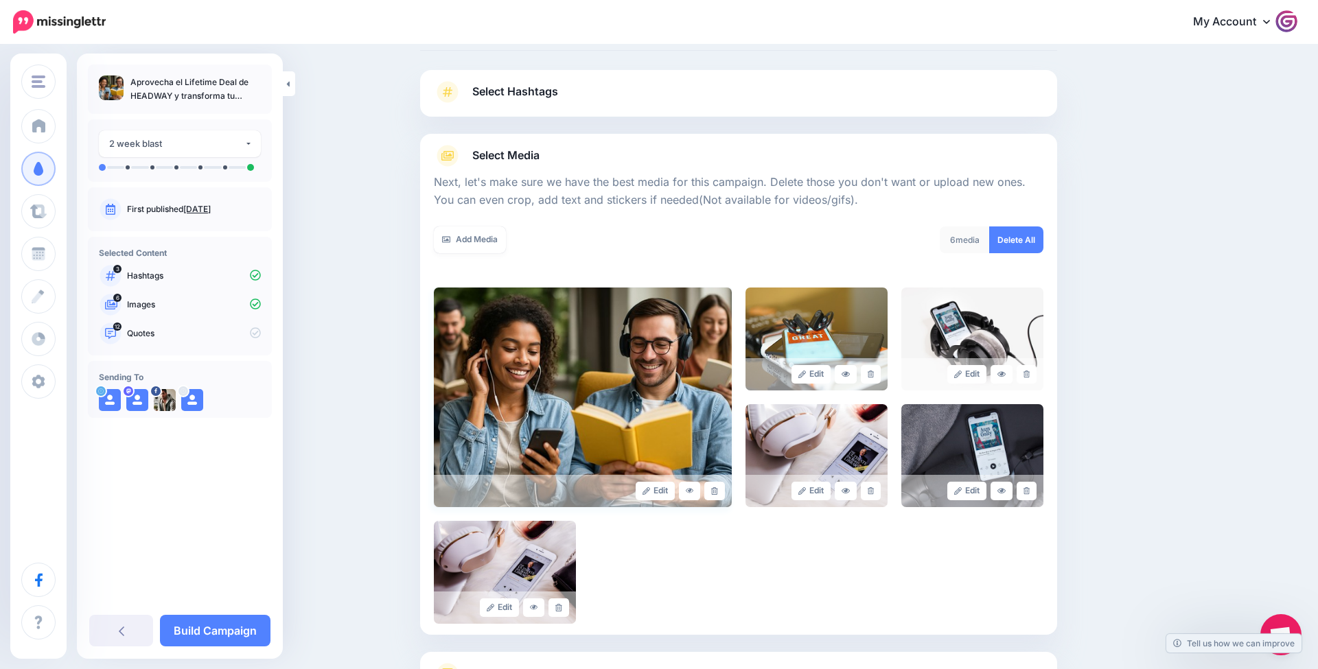
scroll to position [187, 0]
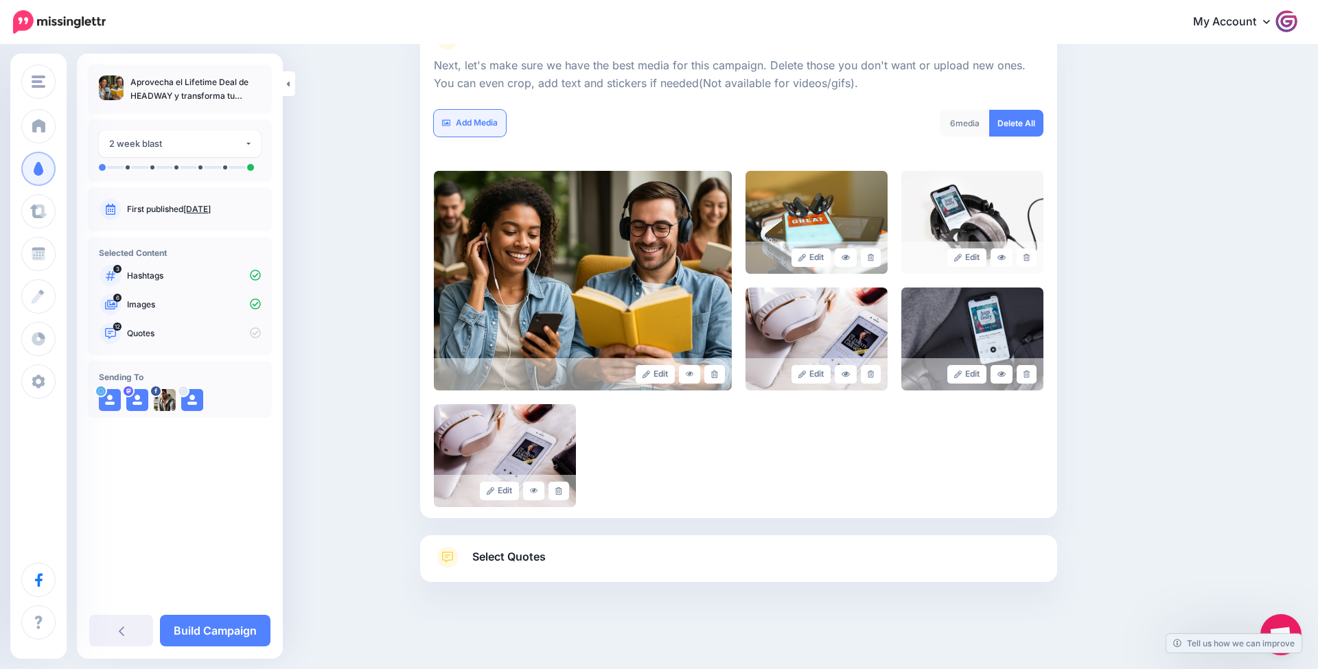
click at [473, 123] on link "Add Media" at bounding box center [470, 123] width 72 height 27
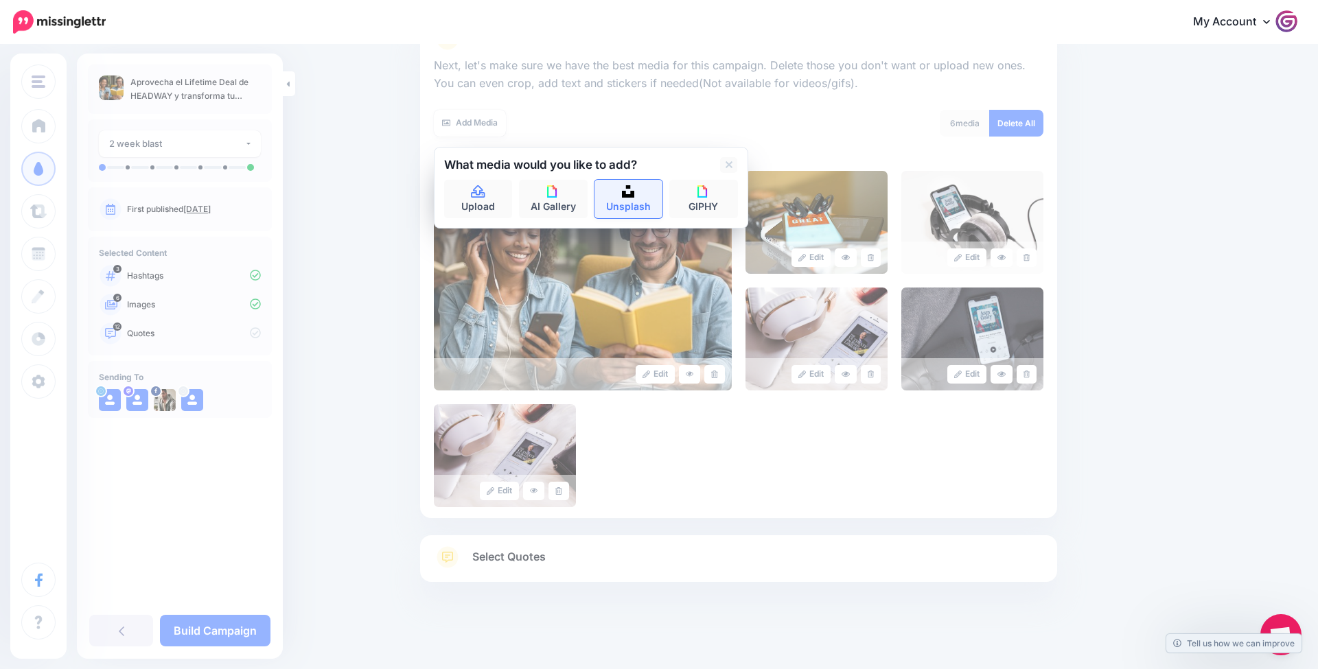
click at [644, 190] on link "Unsplash" at bounding box center [628, 199] width 69 height 38
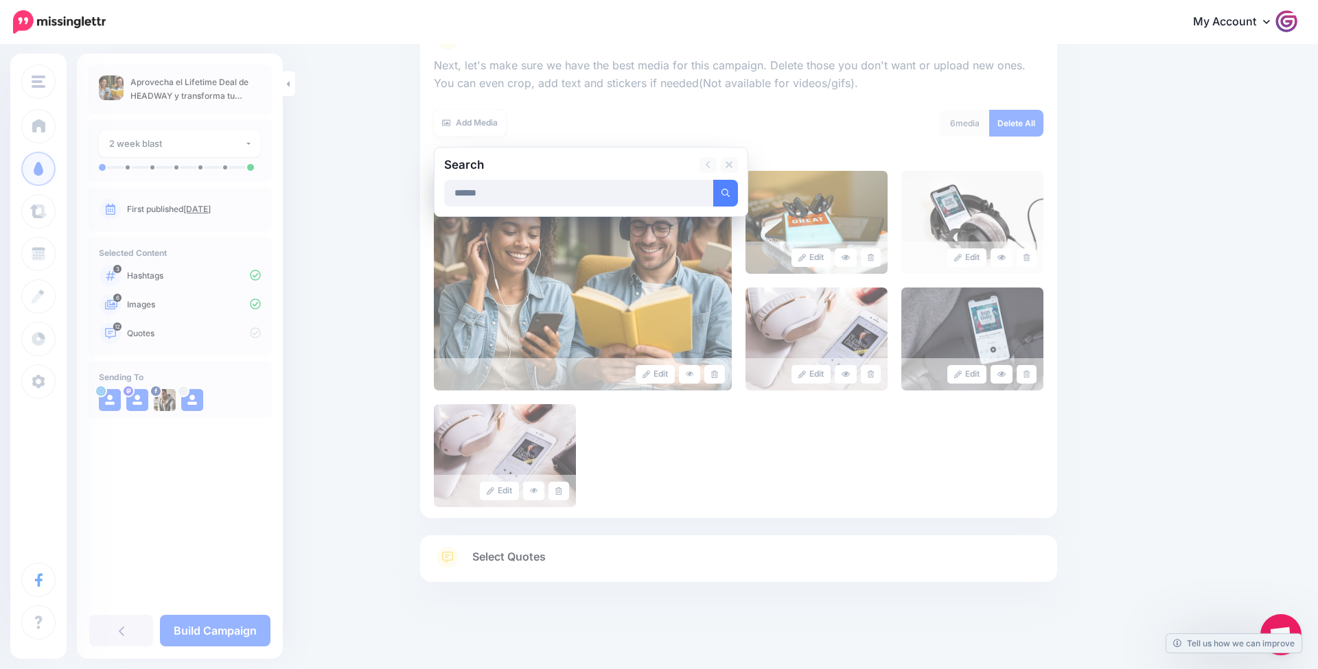
type input "******"
click at [725, 191] on button "submit" at bounding box center [725, 193] width 25 height 27
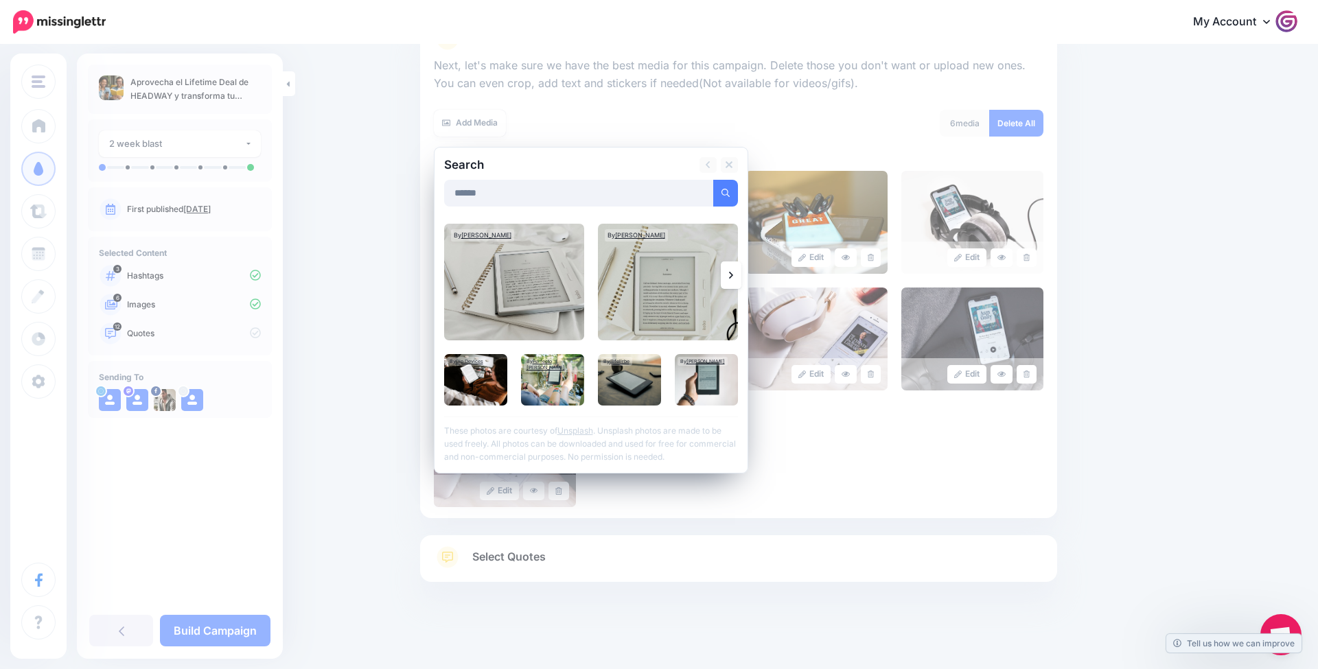
click at [726, 281] on link at bounding box center [731, 274] width 21 height 27
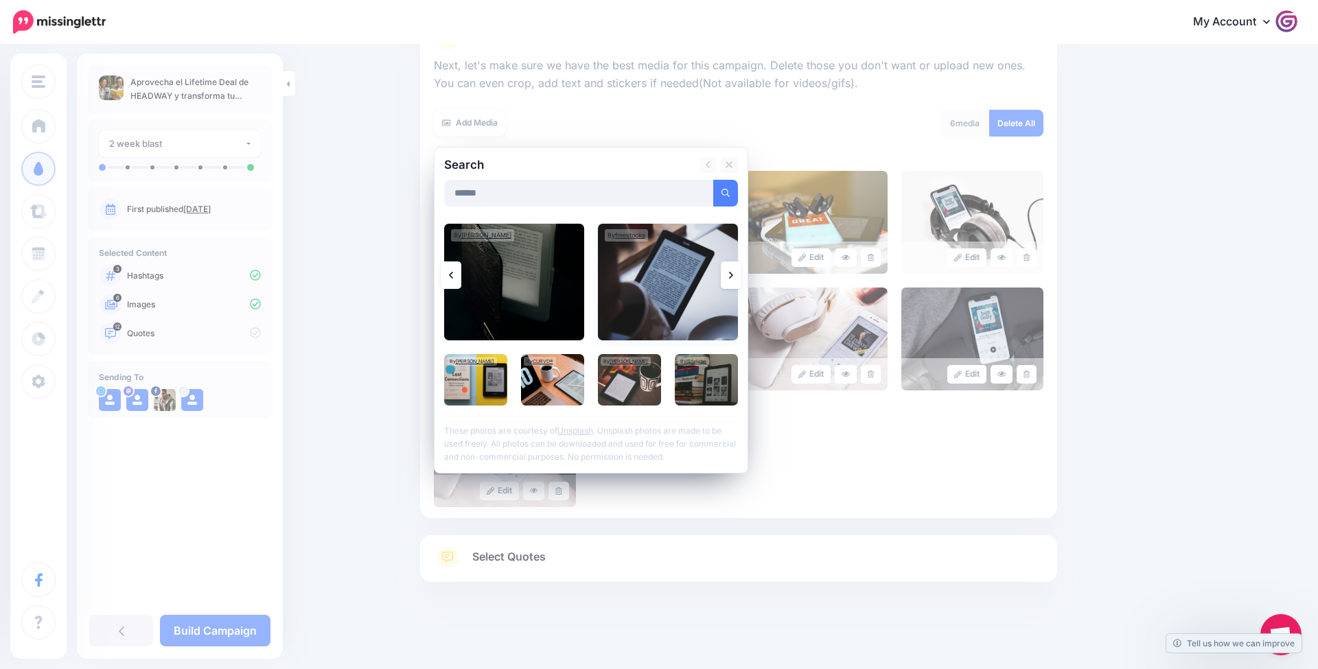
click at [687, 295] on img at bounding box center [668, 282] width 140 height 117
click at [686, 380] on img at bounding box center [706, 379] width 63 height 51
click at [485, 382] on img at bounding box center [475, 379] width 63 height 51
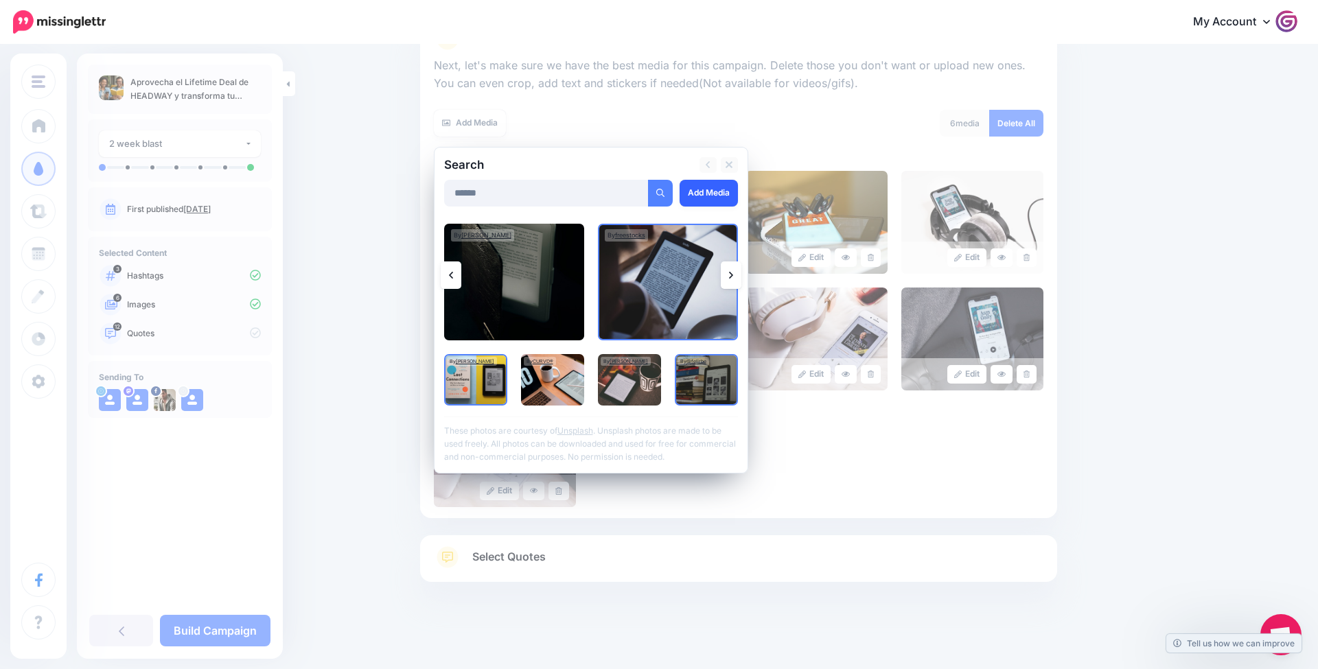
click at [714, 187] on link "Add Media" at bounding box center [708, 193] width 58 height 27
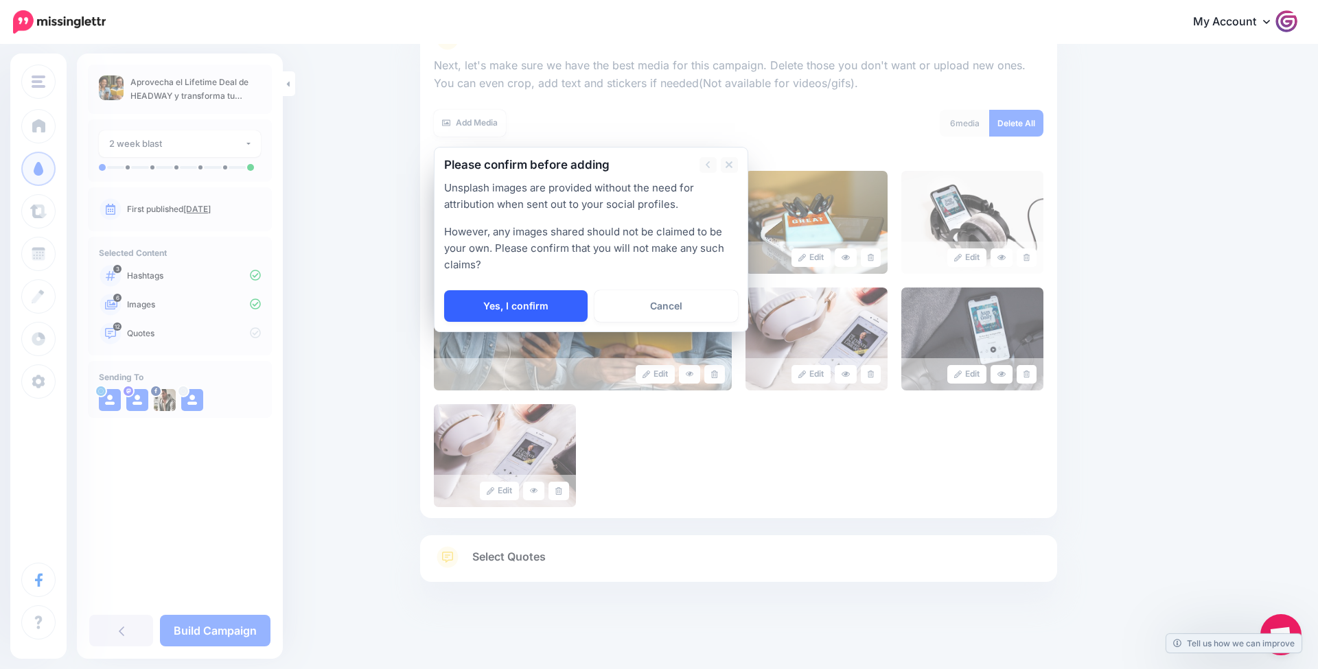
click at [576, 302] on link "Yes, I confirm" at bounding box center [515, 306] width 143 height 32
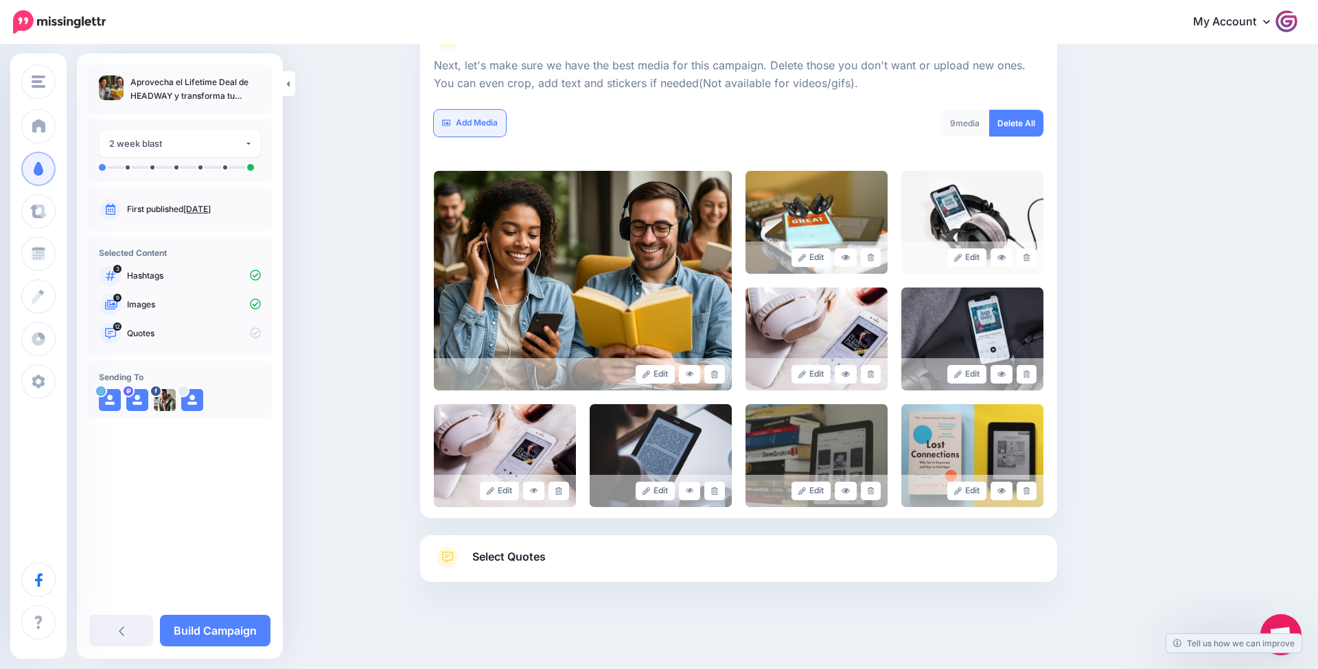
click at [471, 115] on link "Add Media" at bounding box center [470, 123] width 72 height 27
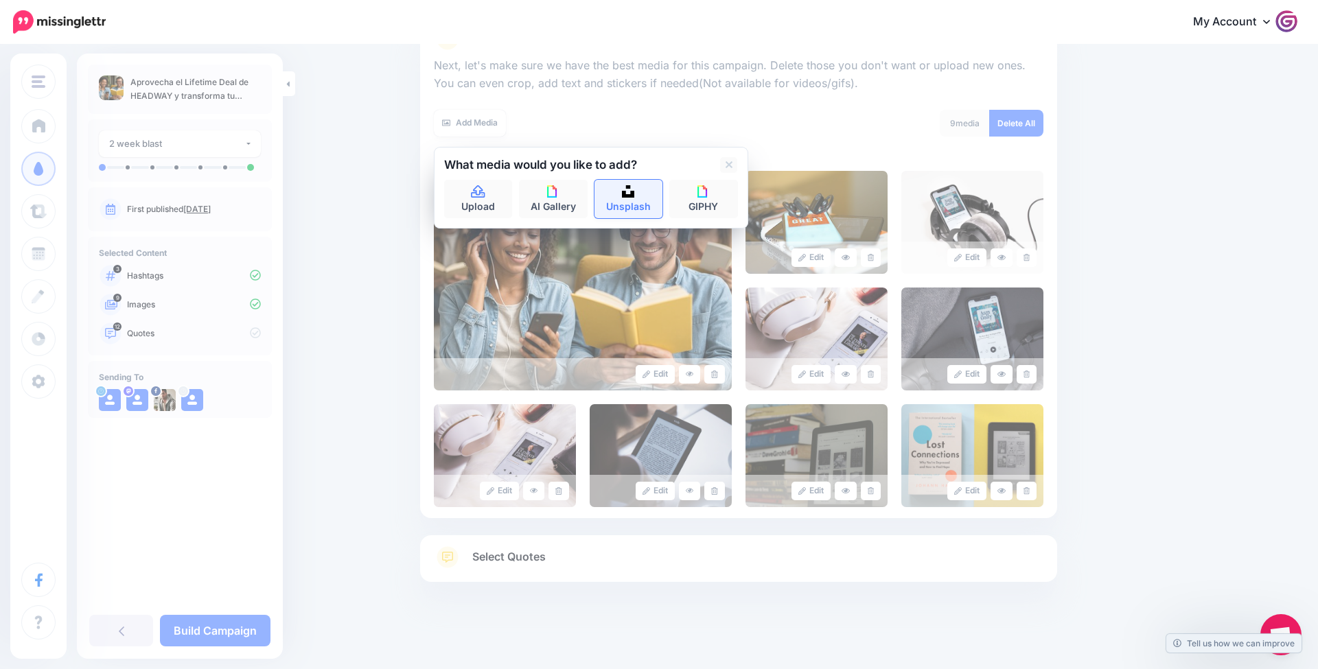
click at [651, 204] on link "Unsplash" at bounding box center [628, 199] width 69 height 38
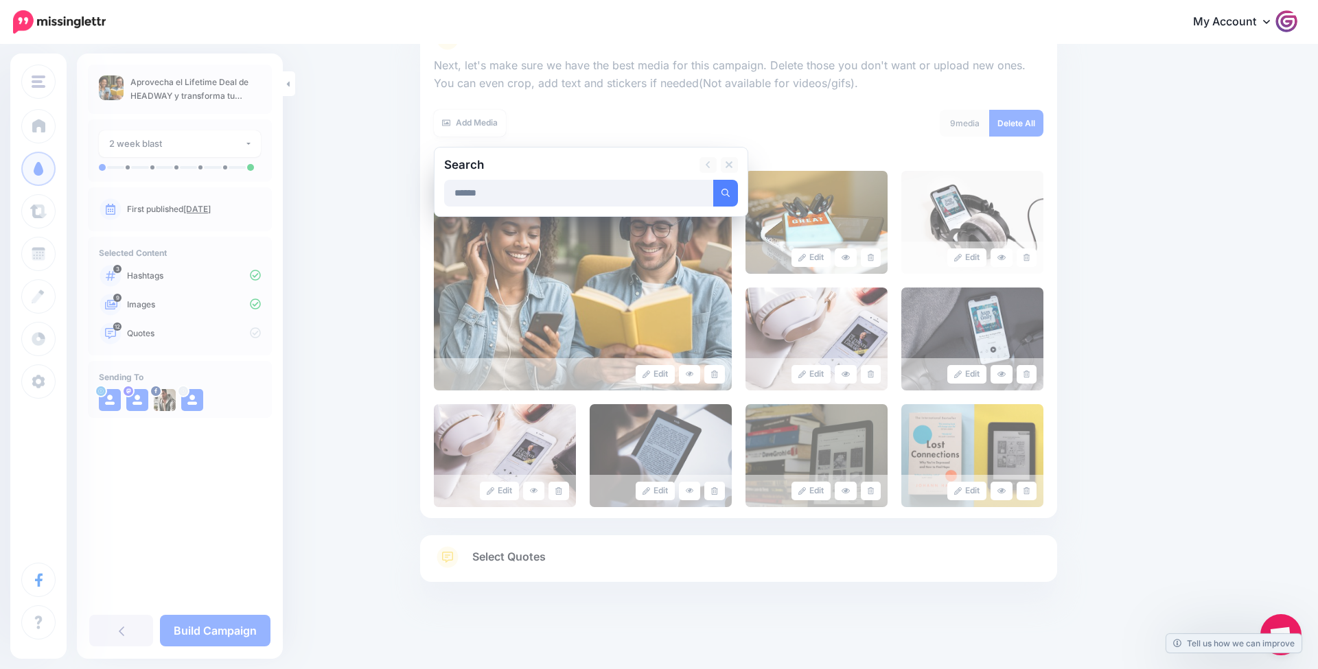
type input "******"
click at [725, 191] on button "submit" at bounding box center [725, 193] width 25 height 27
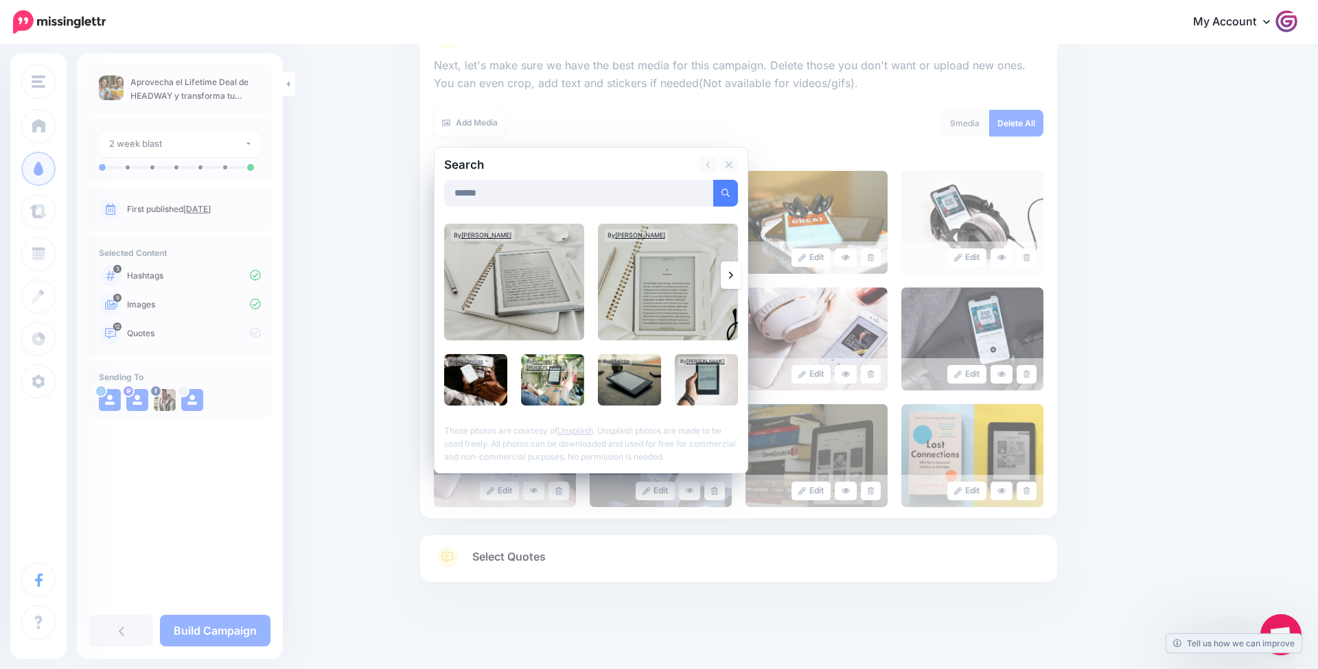
click at [737, 279] on link at bounding box center [731, 274] width 21 height 27
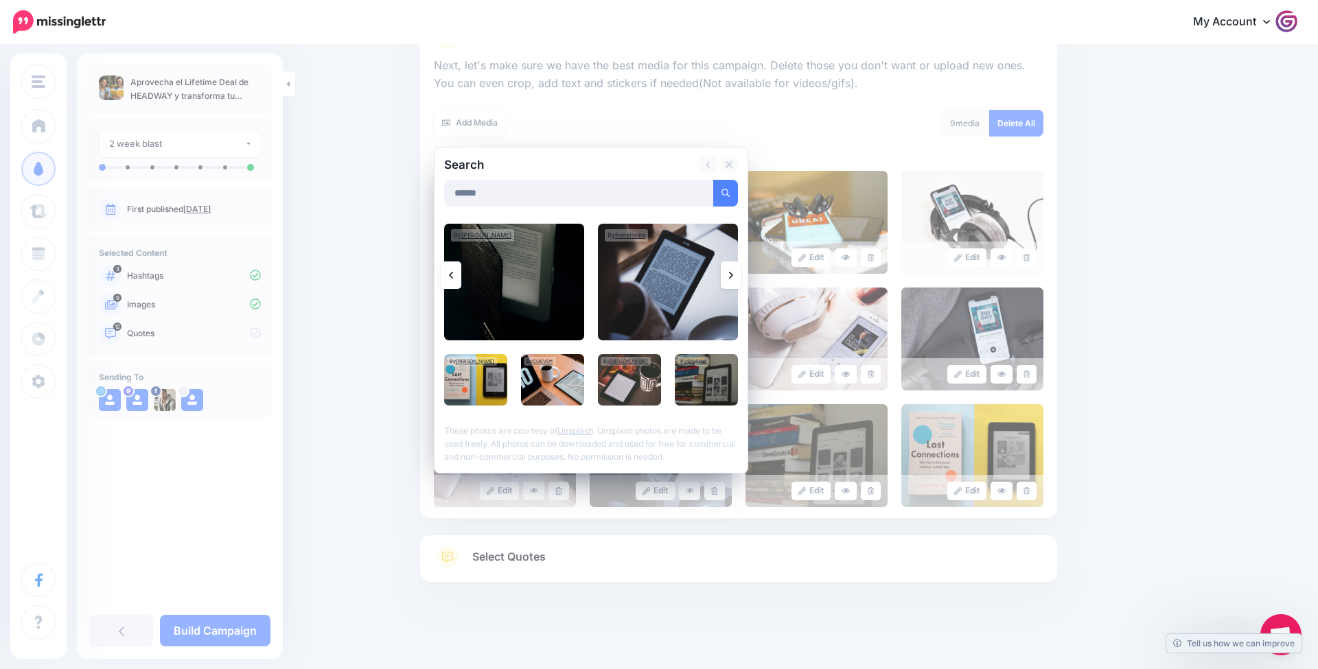
click at [737, 279] on link at bounding box center [731, 274] width 21 height 27
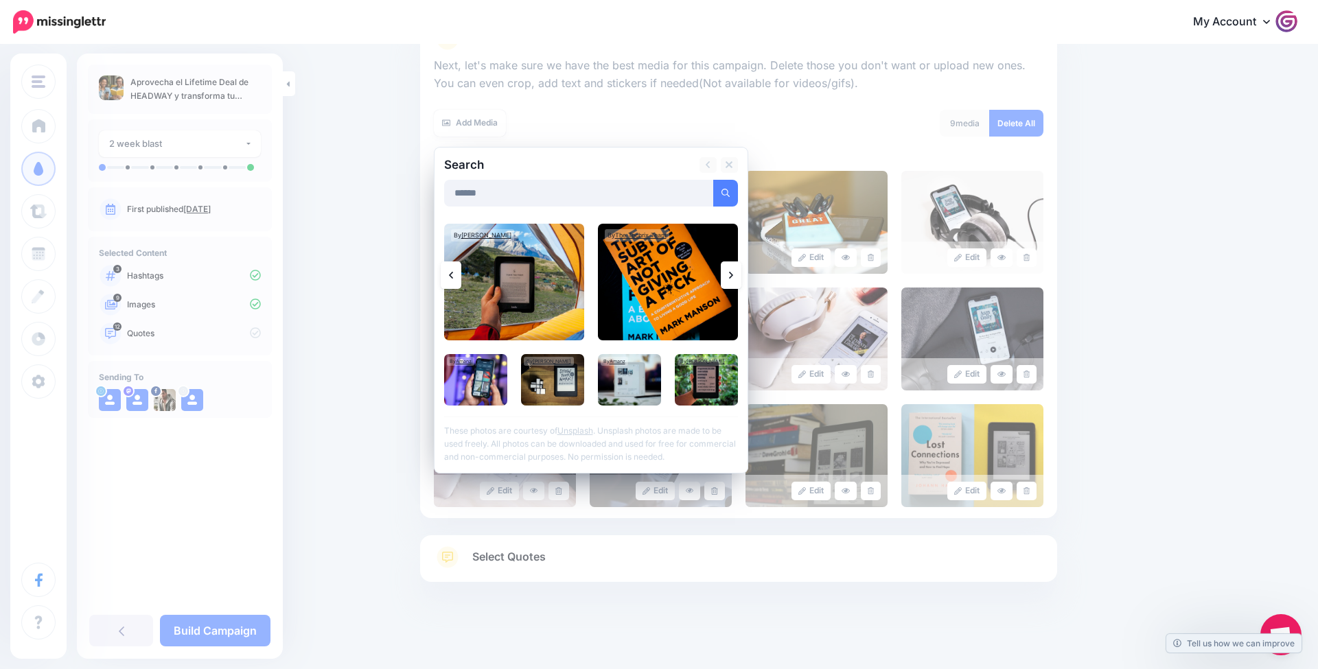
click at [737, 279] on link at bounding box center [731, 274] width 21 height 27
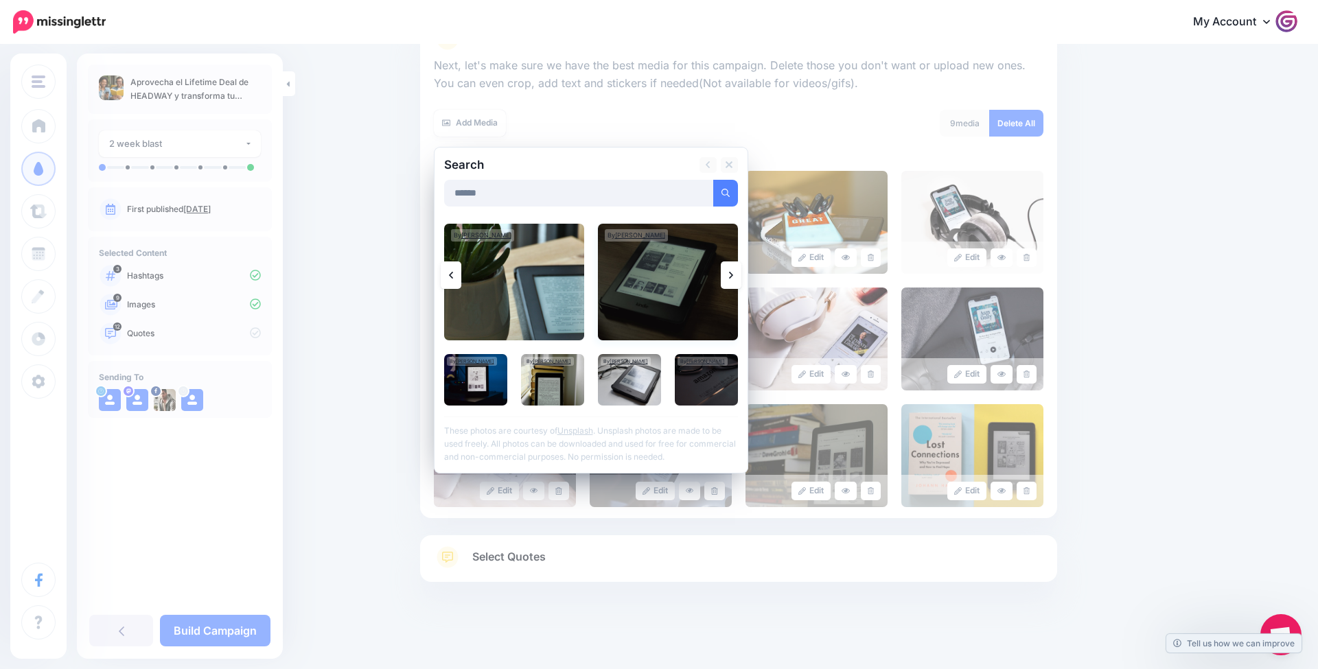
click at [688, 286] on img at bounding box center [668, 282] width 140 height 117
click at [705, 185] on link "Add Media" at bounding box center [708, 193] width 58 height 27
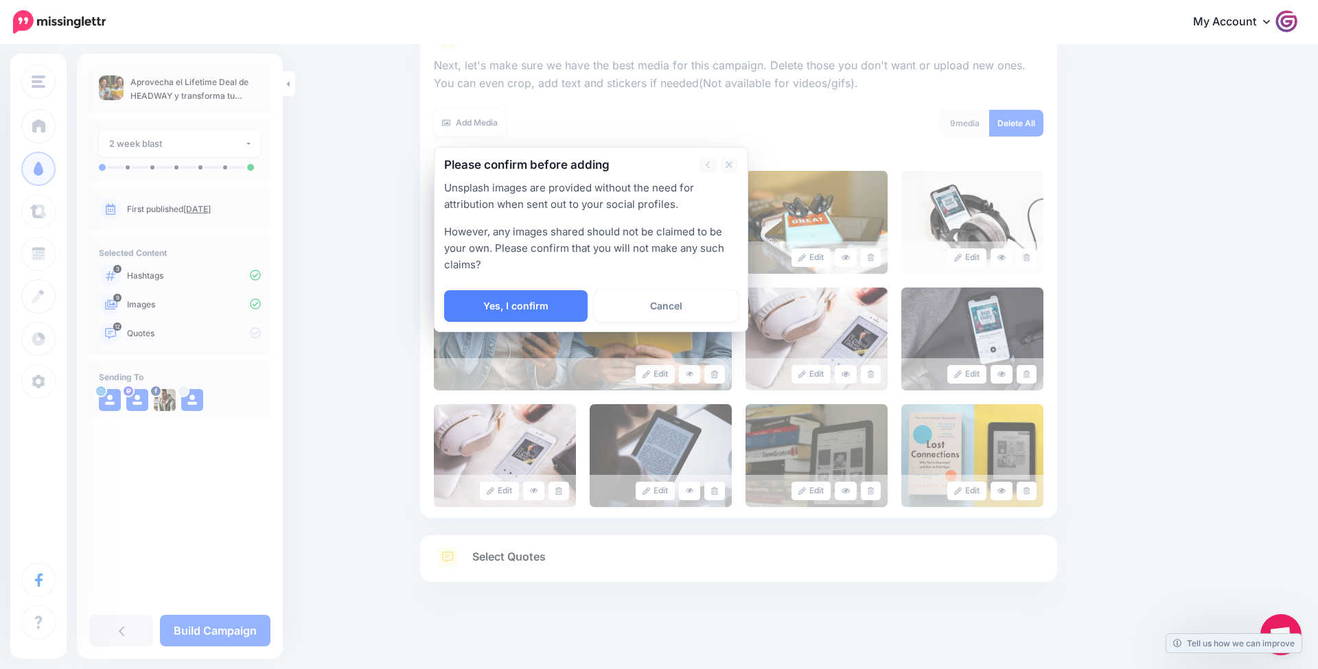
click at [524, 296] on link "Yes, I confirm" at bounding box center [515, 306] width 143 height 32
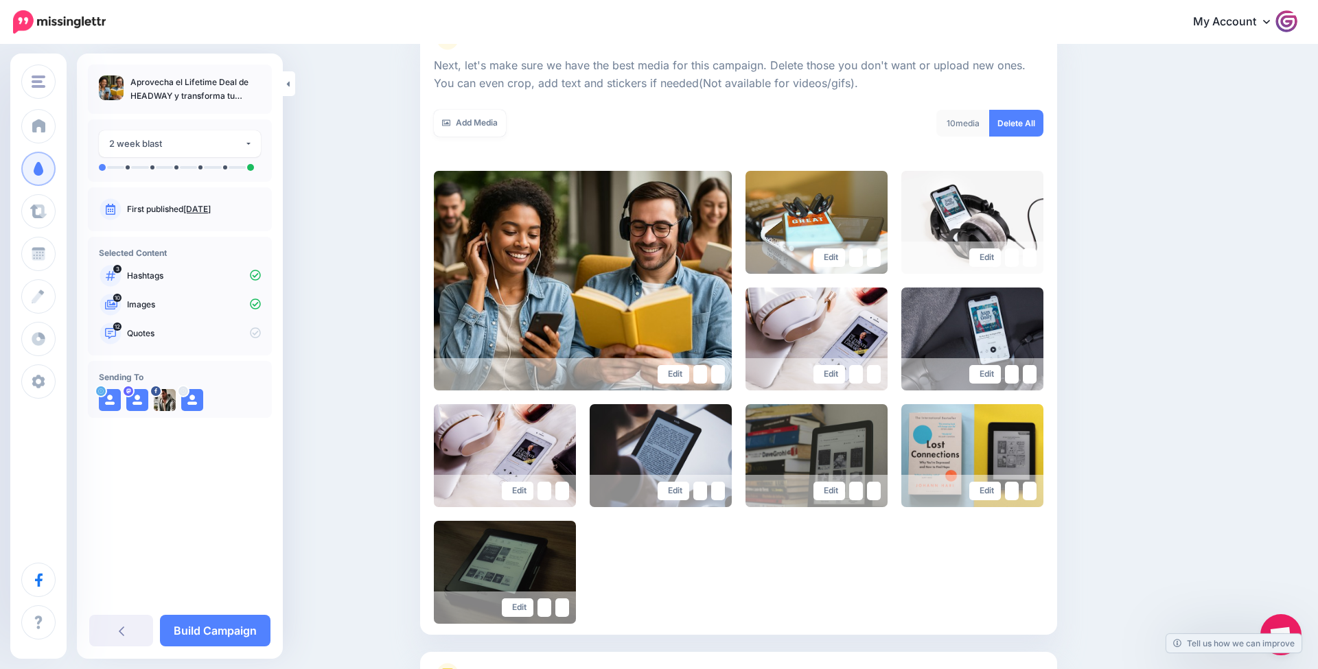
scroll to position [303, 0]
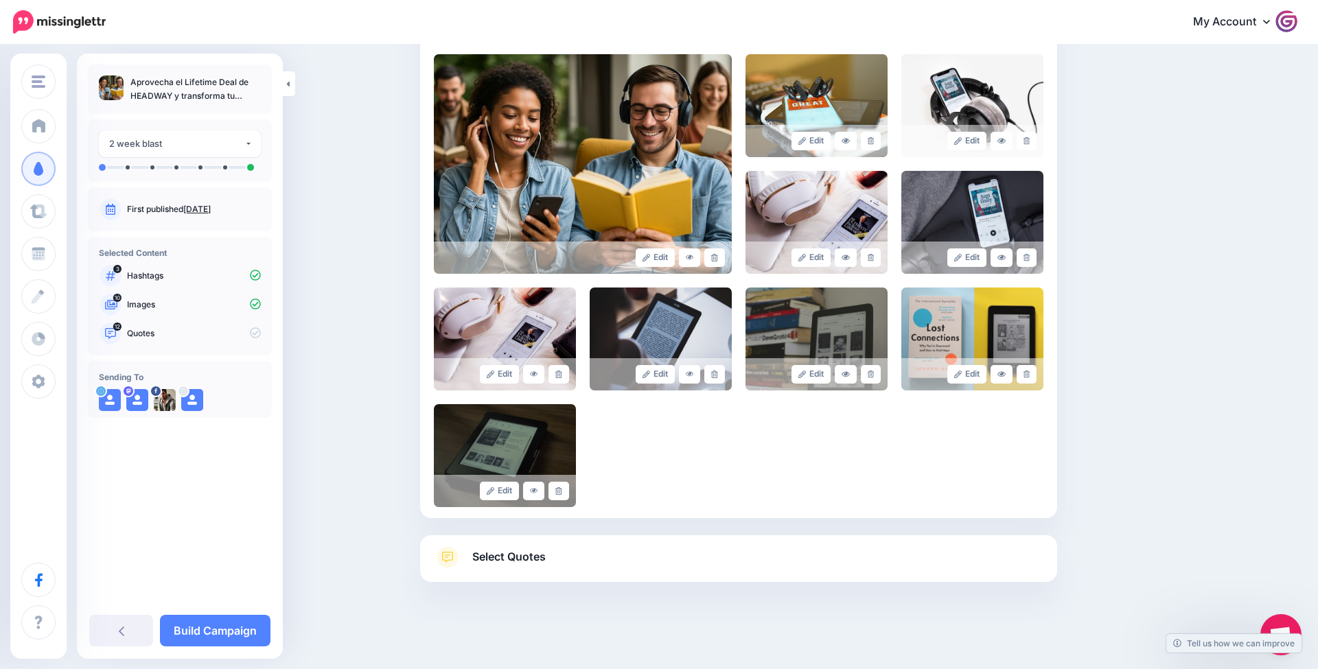
click at [579, 552] on link "Select Quotes" at bounding box center [738, 564] width 609 height 36
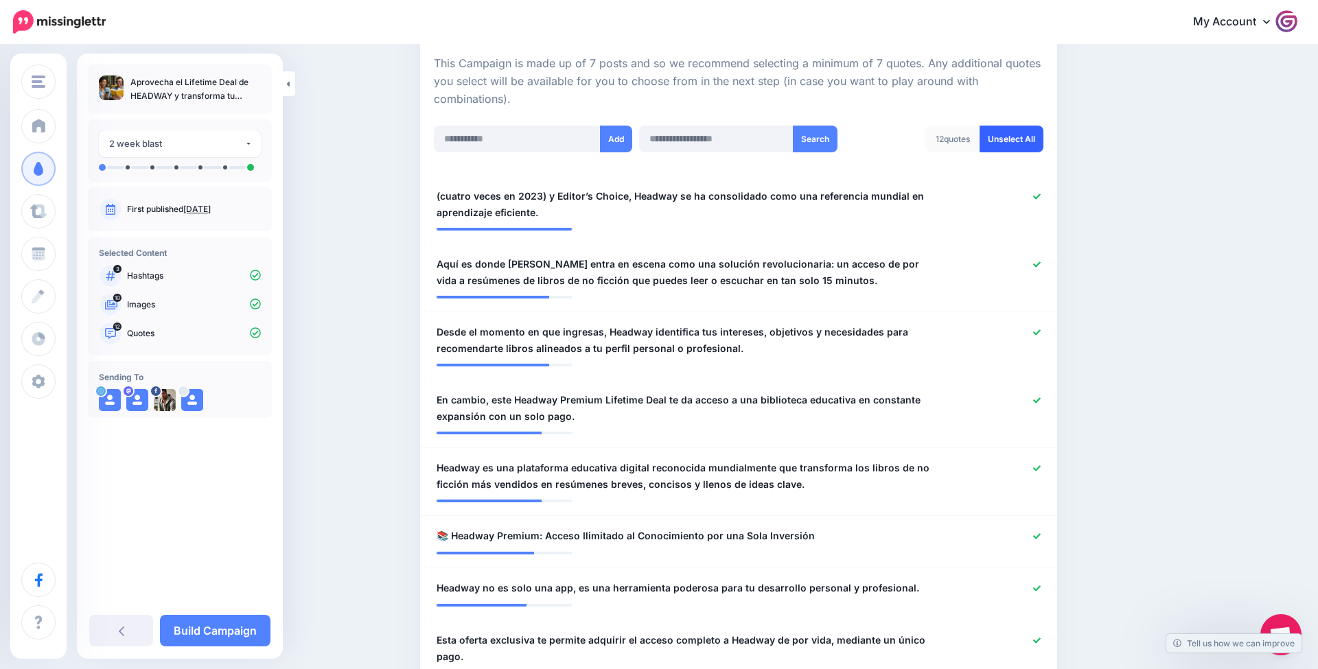
click at [1032, 142] on link "Unselect All" at bounding box center [1011, 139] width 64 height 27
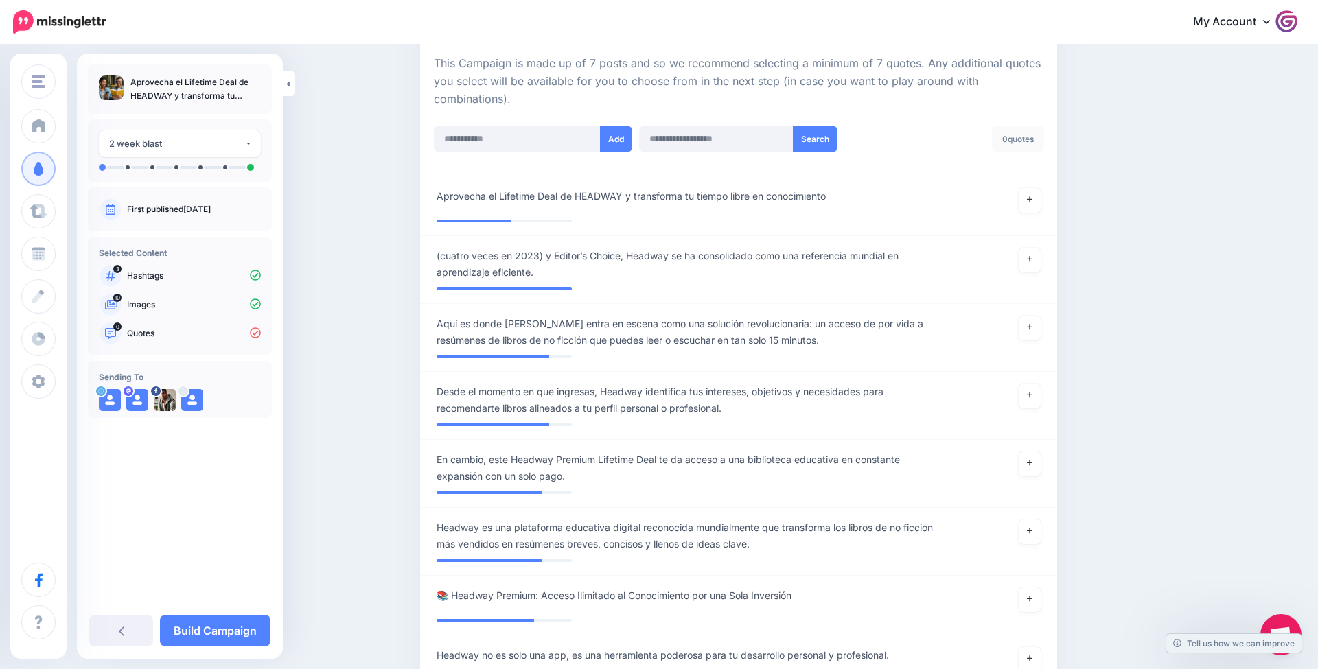
scroll to position [476, 0]
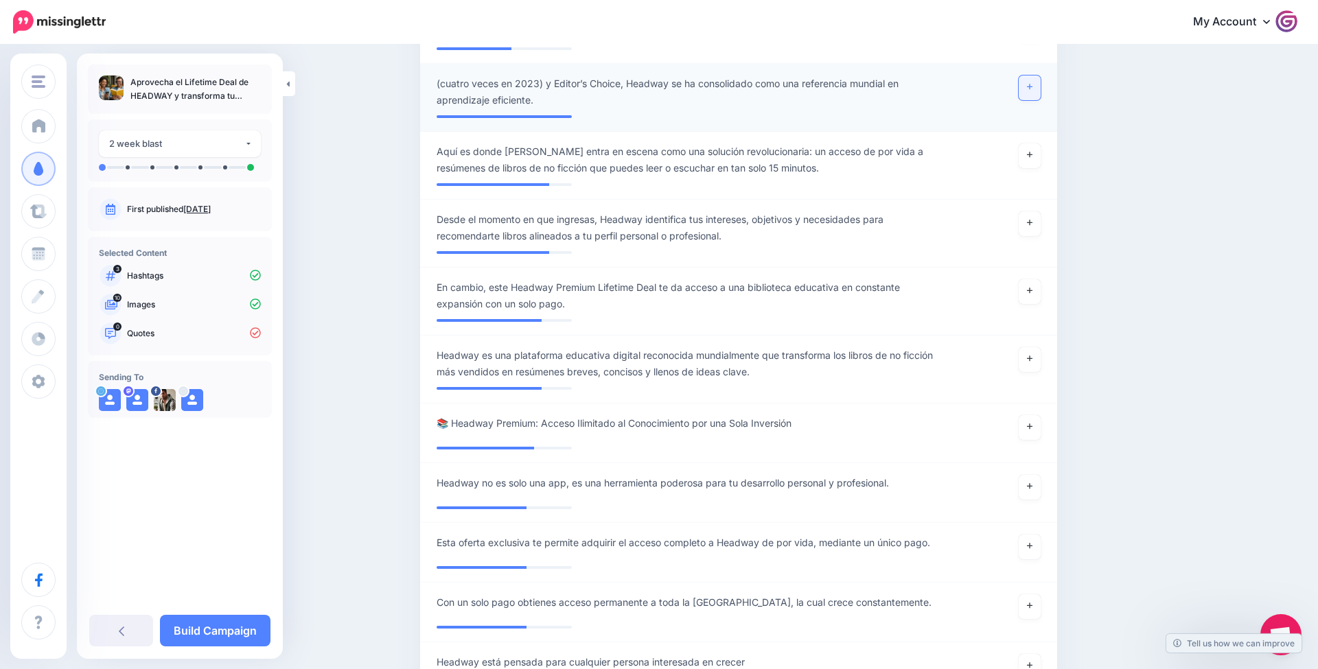
click at [1029, 83] on icon at bounding box center [1029, 87] width 5 height 8
click at [1032, 154] on icon at bounding box center [1029, 155] width 5 height 8
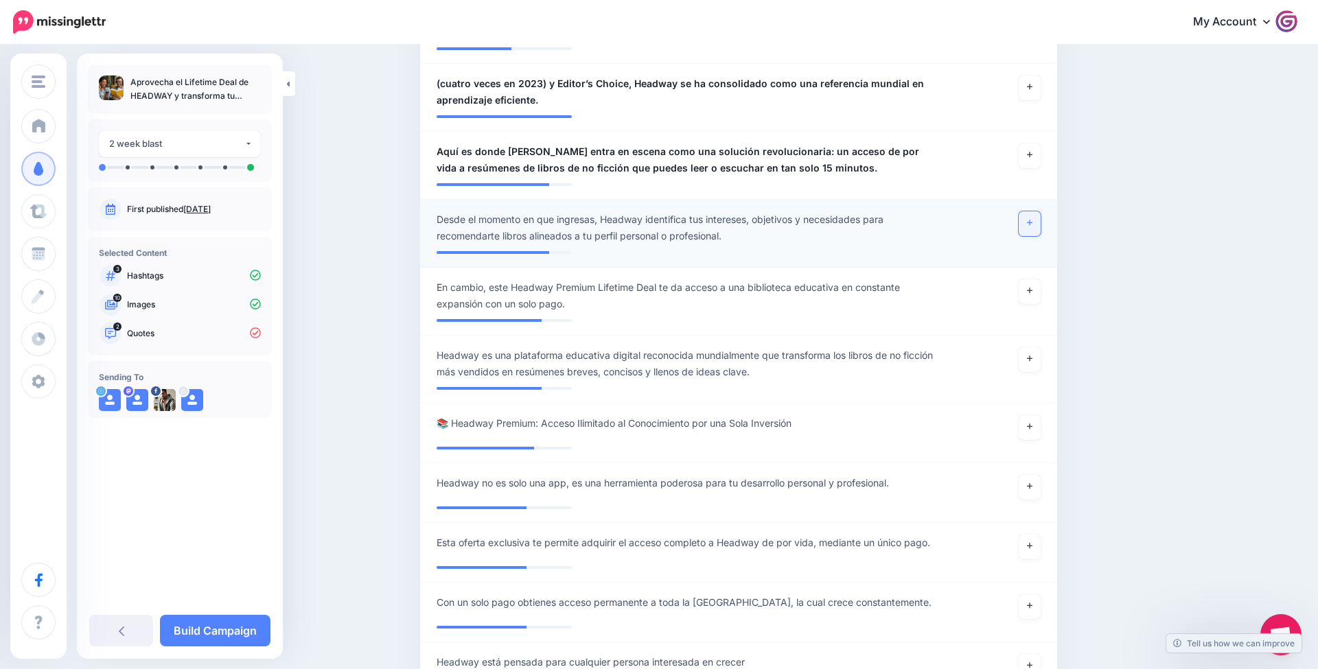
click at [1029, 229] on link at bounding box center [1029, 223] width 22 height 25
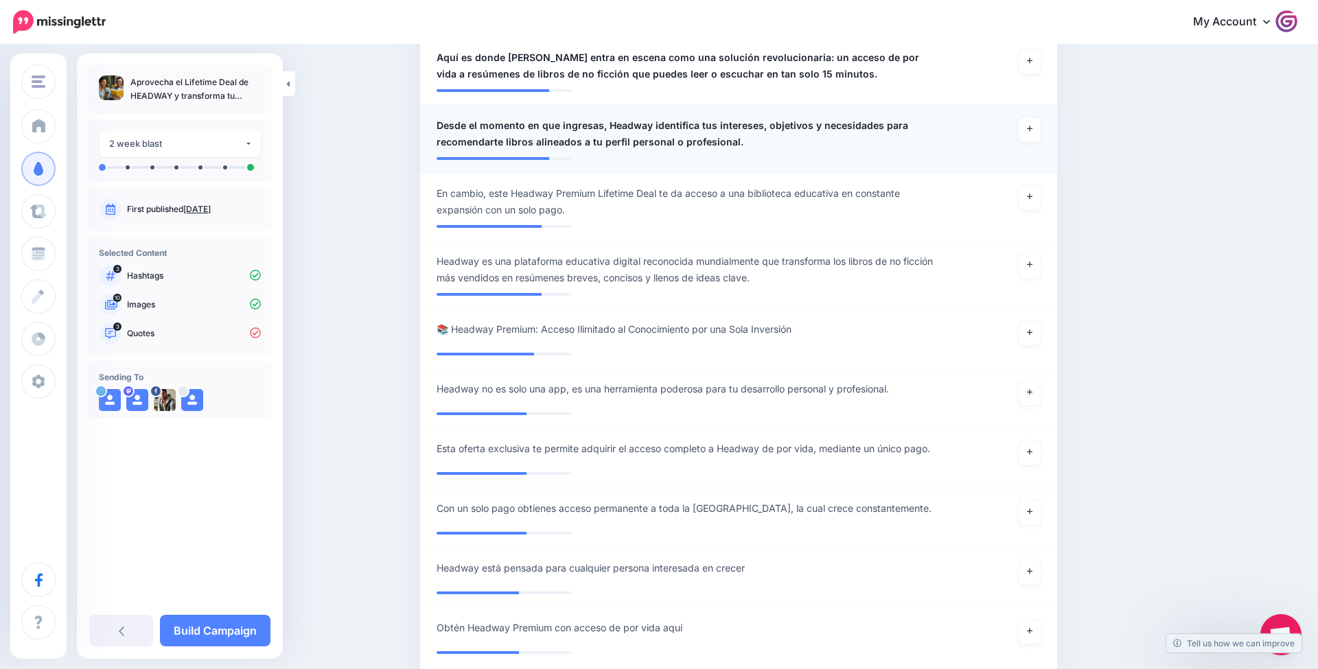
scroll to position [572, 0]
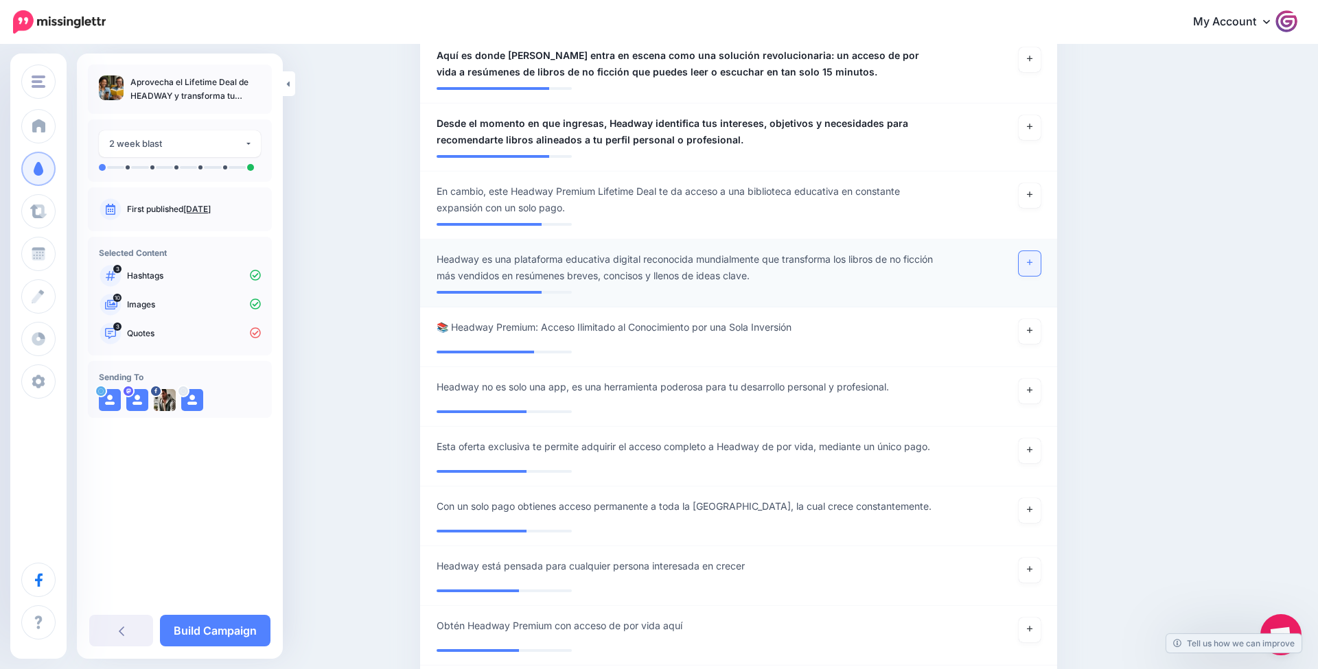
click at [1031, 253] on link at bounding box center [1029, 263] width 22 height 25
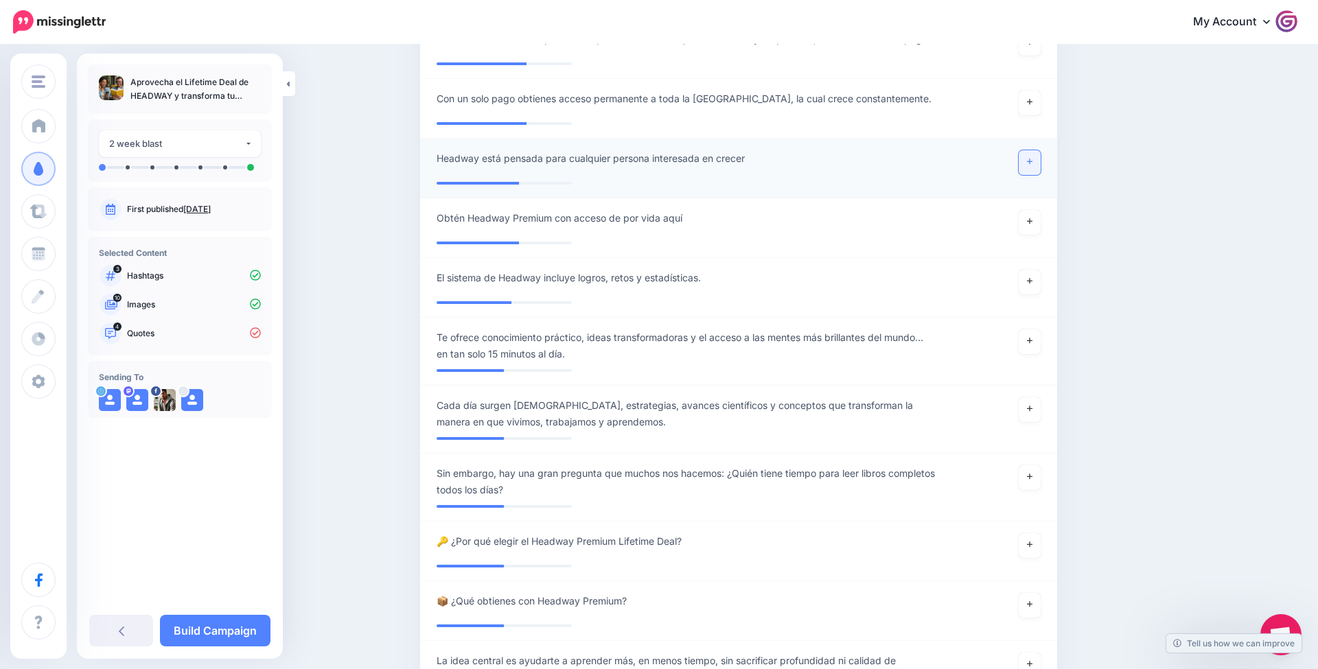
scroll to position [983, 0]
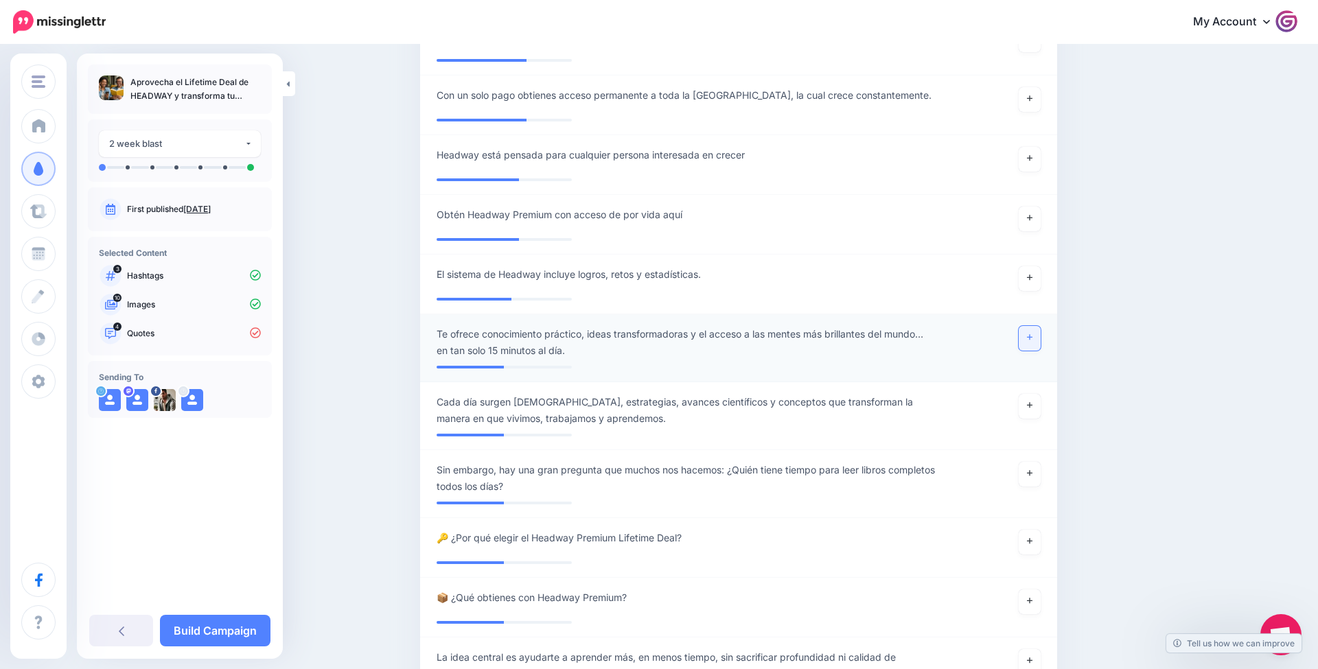
click at [1029, 341] on icon at bounding box center [1029, 338] width 5 height 8
click at [1033, 404] on link at bounding box center [1029, 406] width 22 height 25
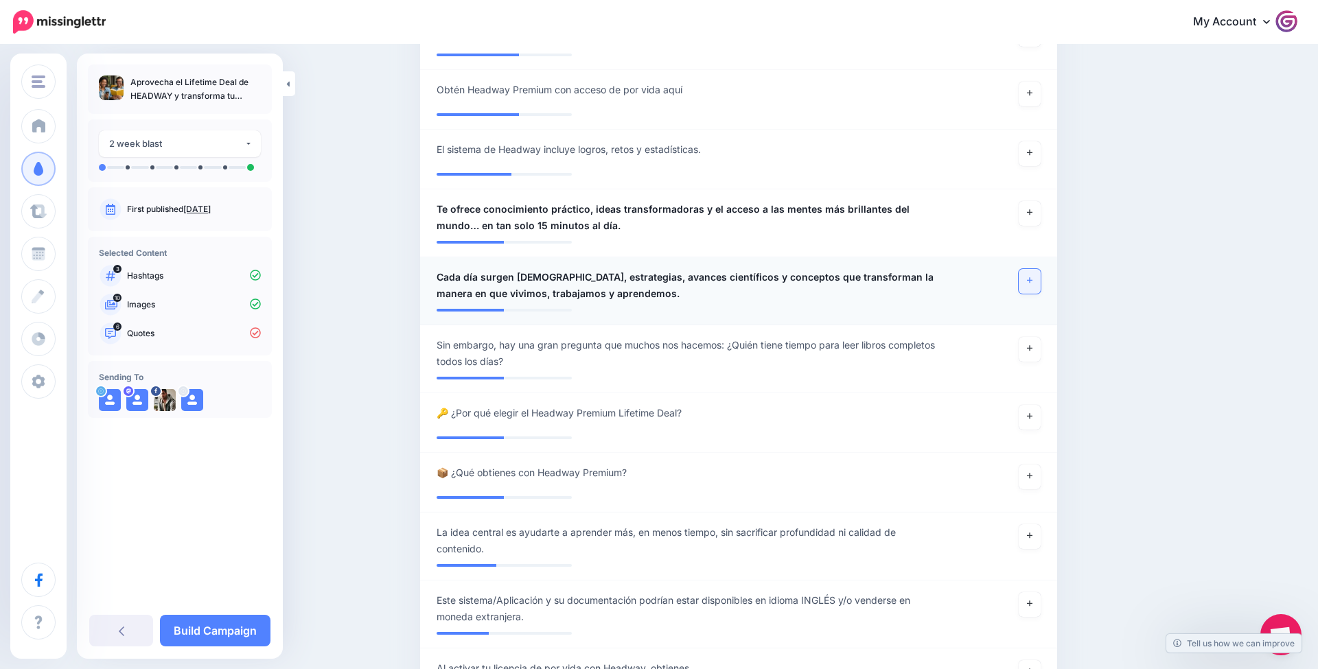
scroll to position [1110, 0]
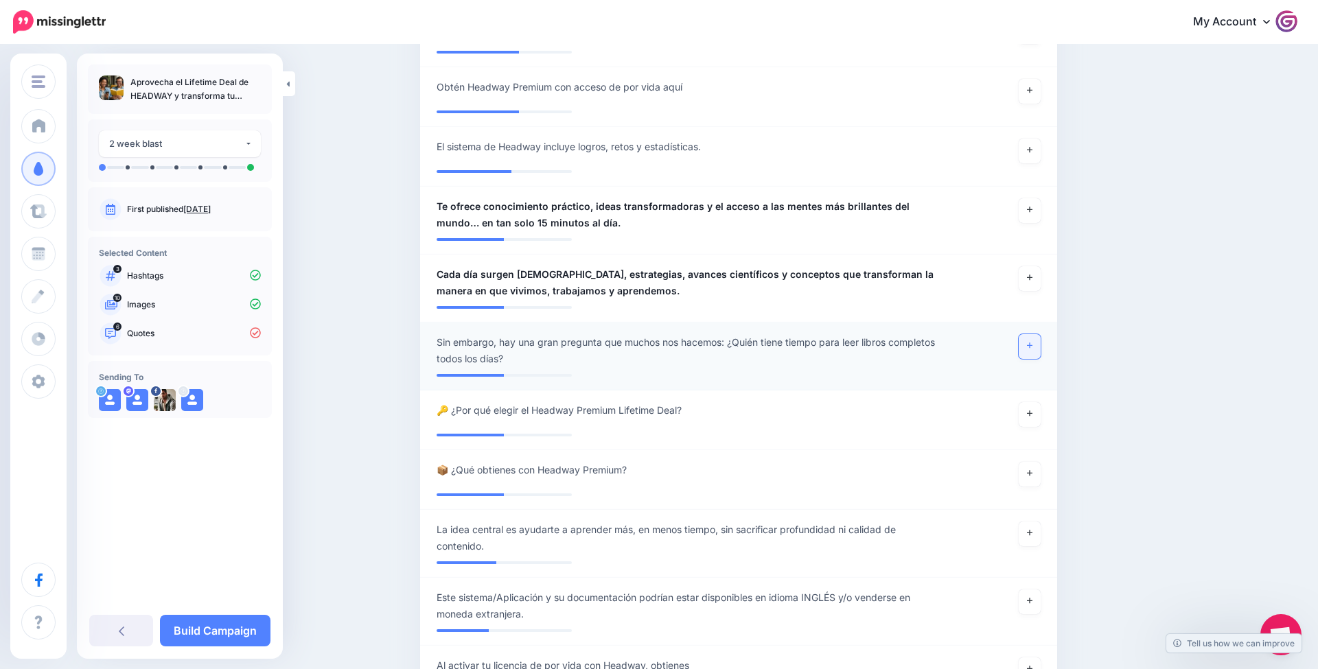
click at [1033, 349] on link at bounding box center [1029, 346] width 22 height 25
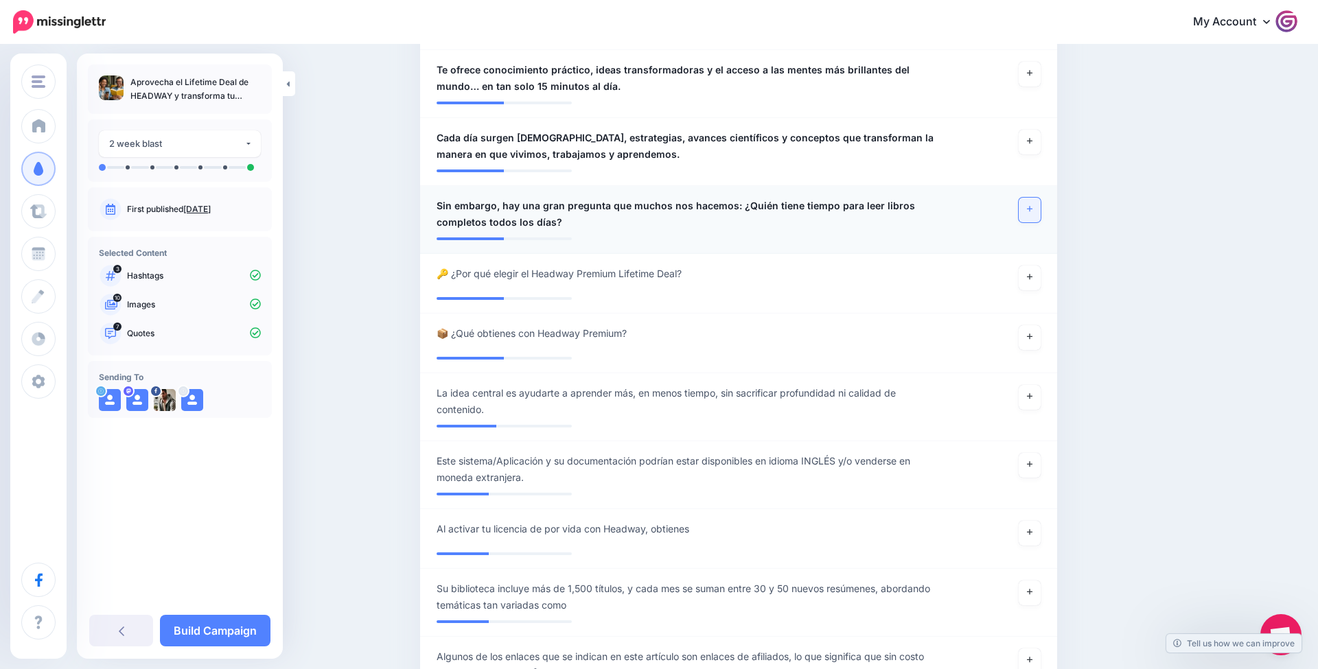
scroll to position [1261, 0]
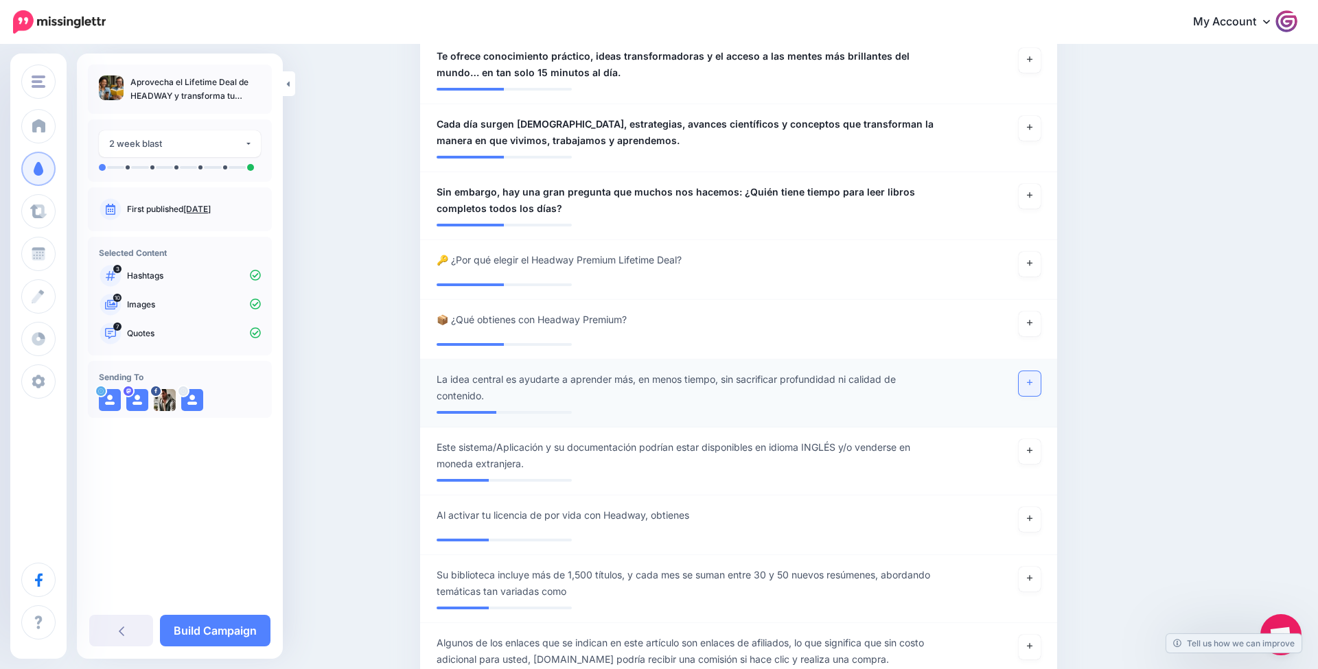
click at [1029, 384] on icon at bounding box center [1029, 383] width 5 height 8
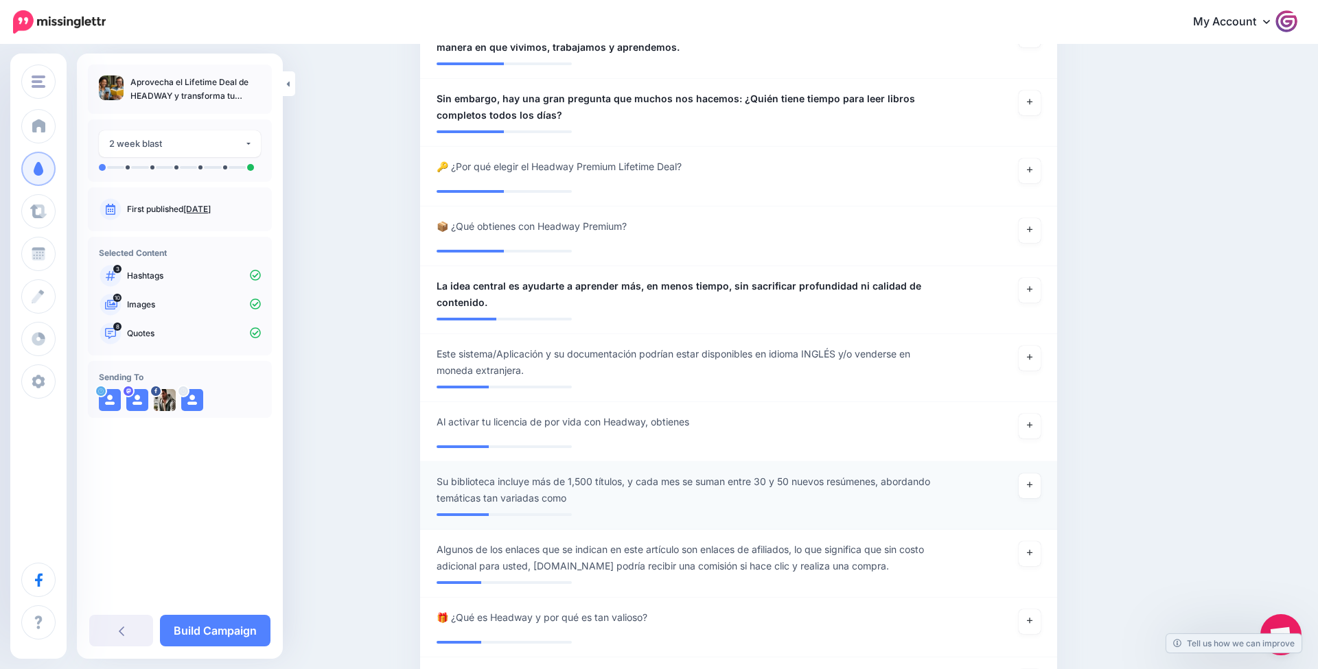
scroll to position [1354, 1]
click at [1016, 492] on div at bounding box center [998, 490] width 104 height 33
click at [1027, 489] on icon at bounding box center [1029, 485] width 5 height 8
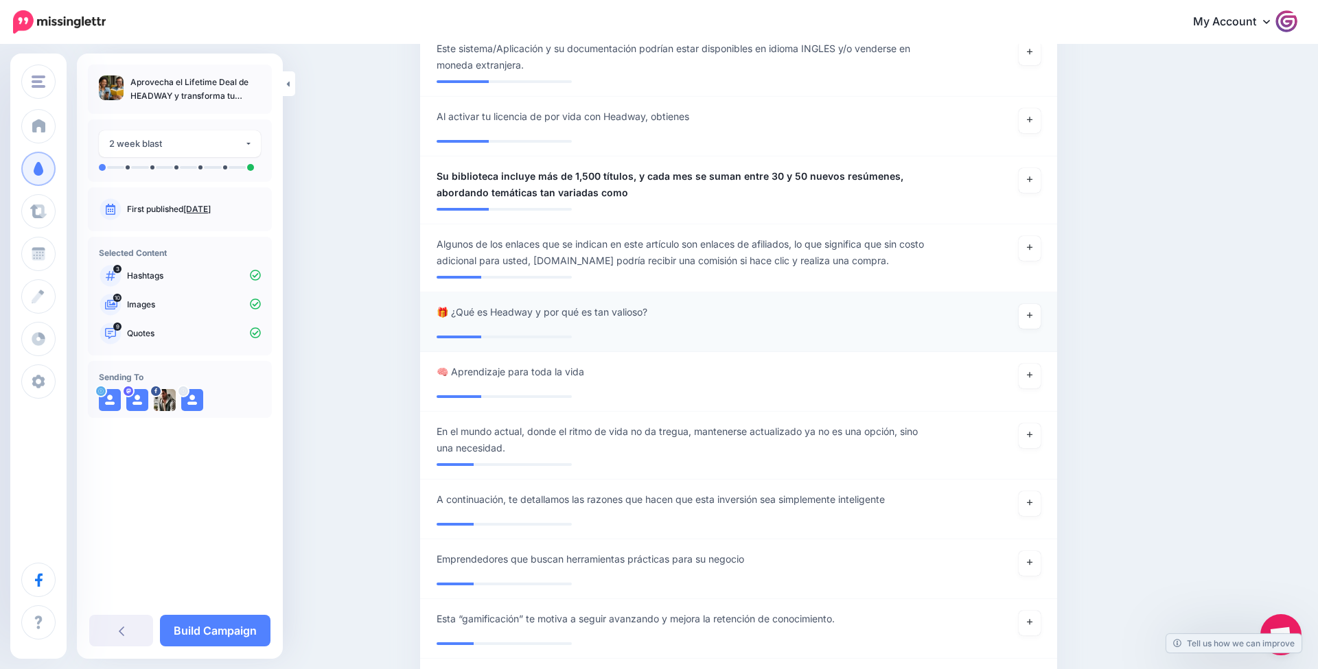
scroll to position [1675, 0]
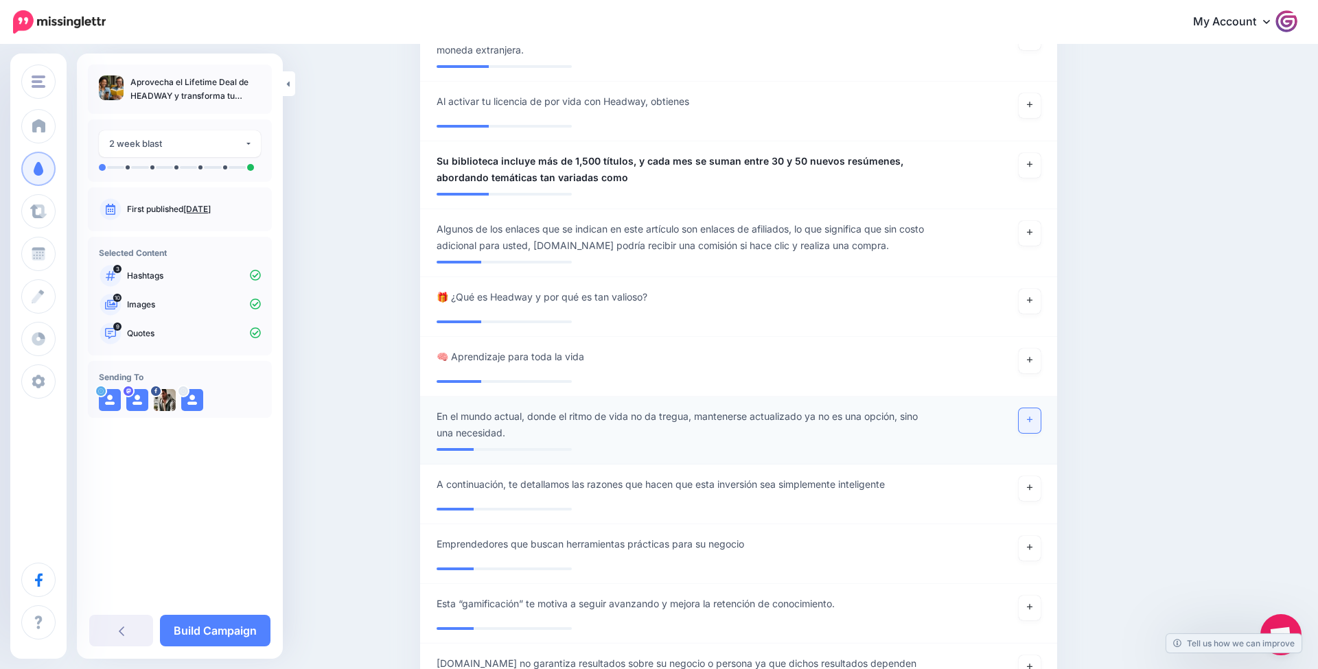
click at [1027, 428] on link at bounding box center [1029, 420] width 22 height 25
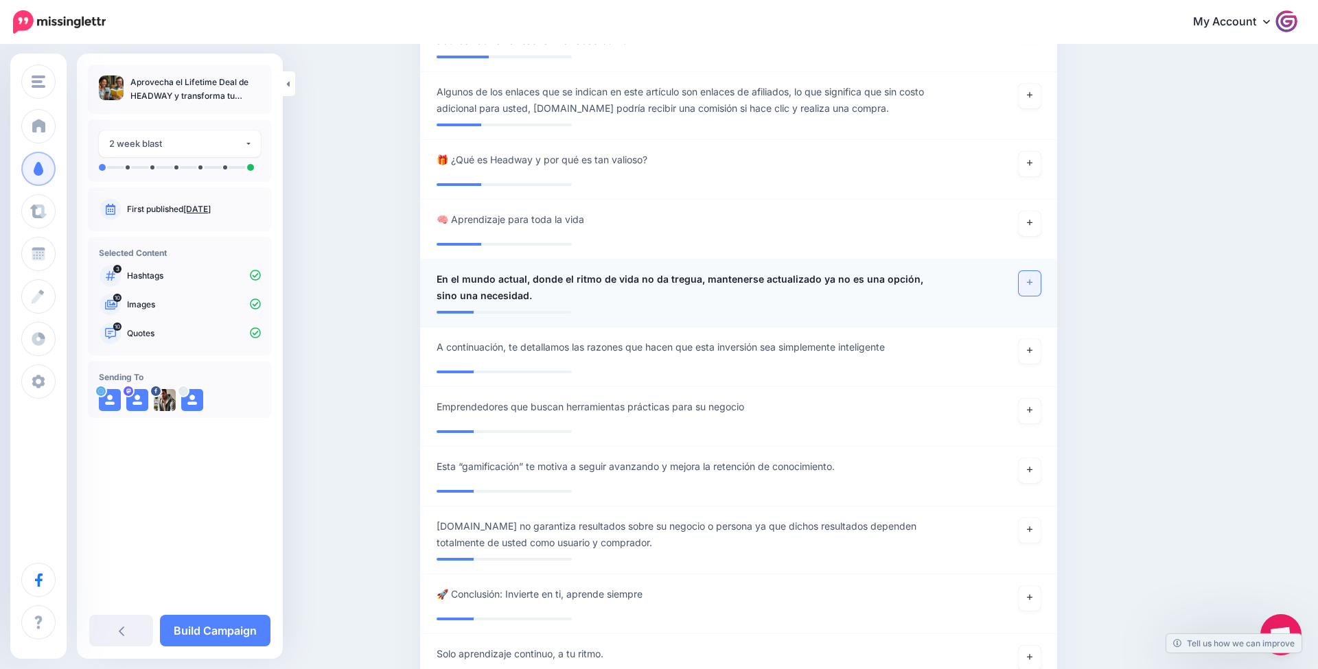
scroll to position [1834, 0]
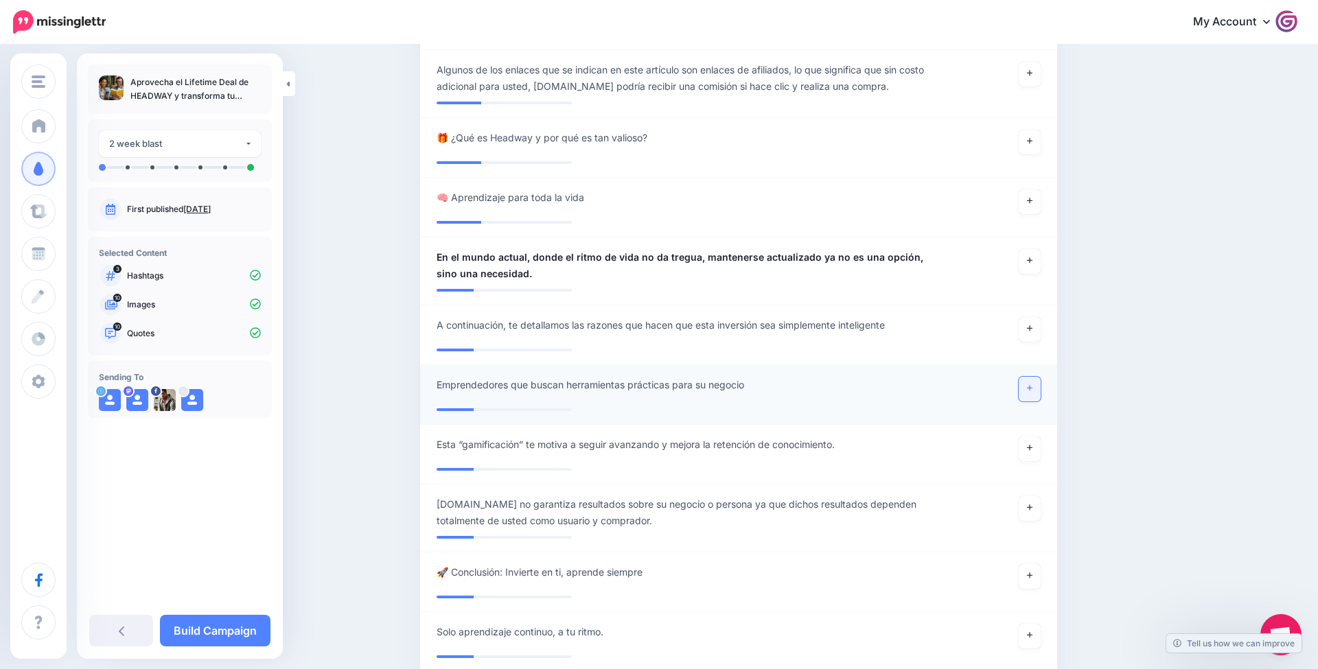
click at [1025, 394] on link at bounding box center [1029, 389] width 22 height 25
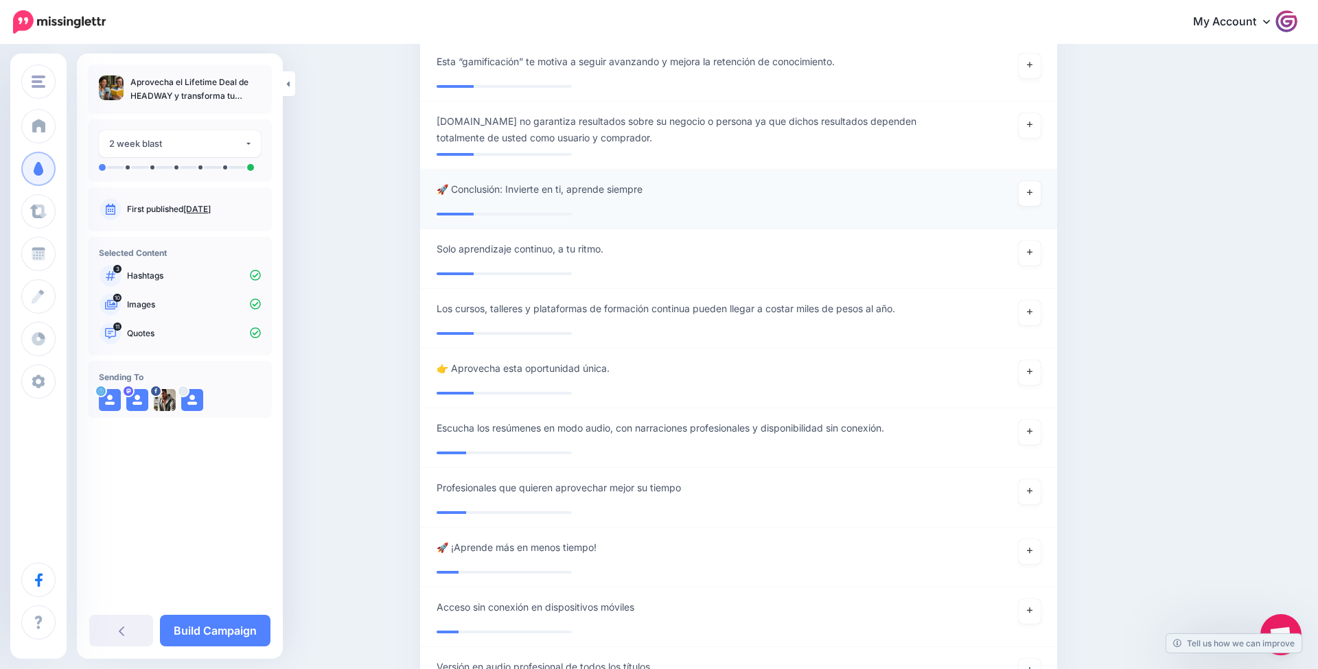
scroll to position [2217, 0]
click at [1027, 435] on icon at bounding box center [1029, 432] width 5 height 8
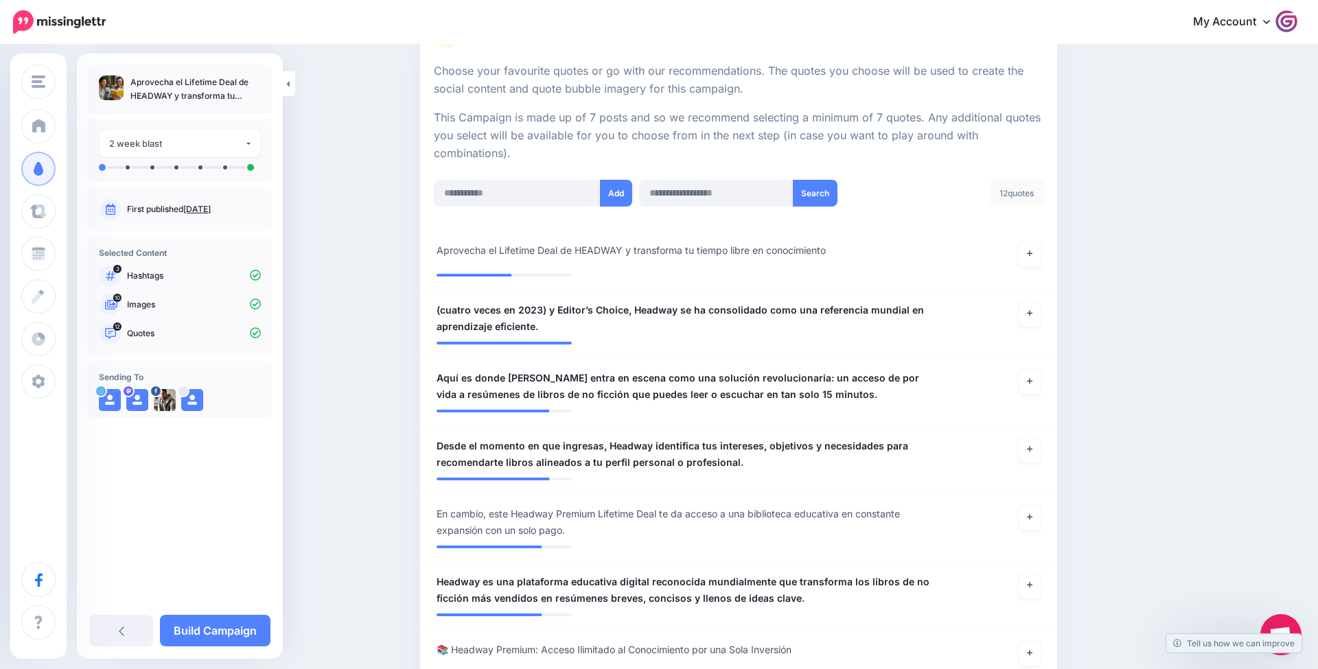
scroll to position [250, 0]
click at [237, 635] on link "Build Campaign" at bounding box center [215, 631] width 110 height 32
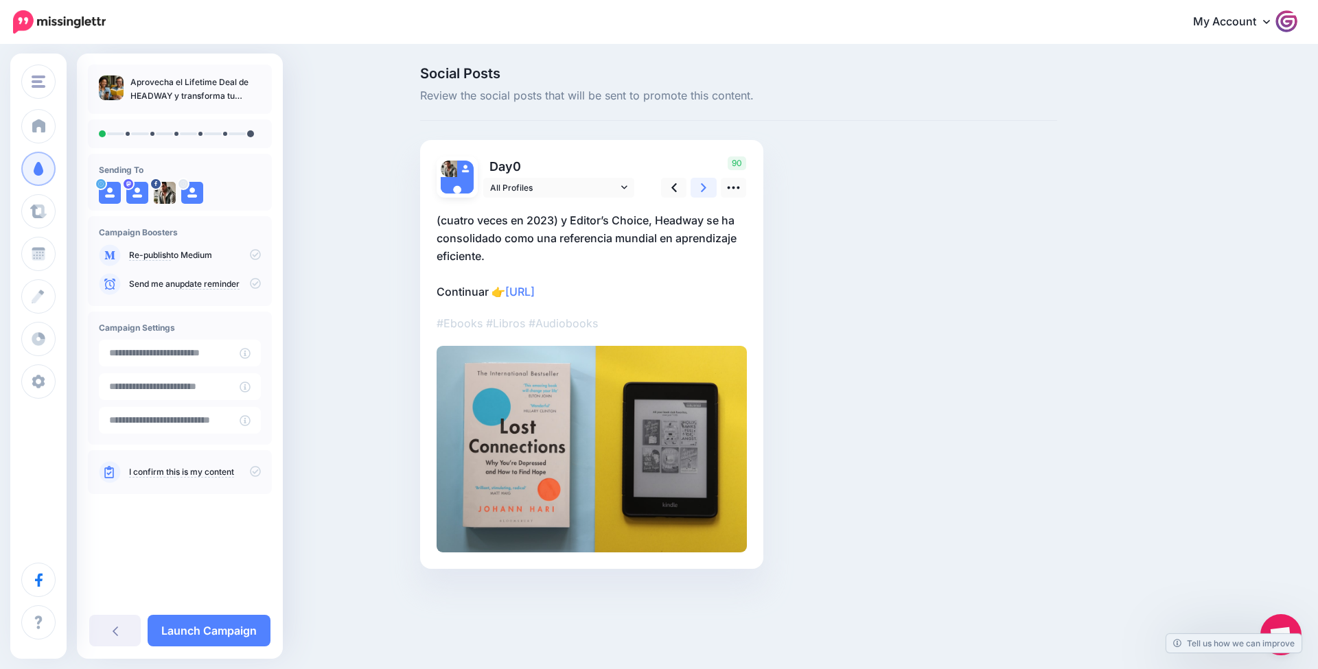
click at [706, 179] on link at bounding box center [703, 188] width 26 height 20
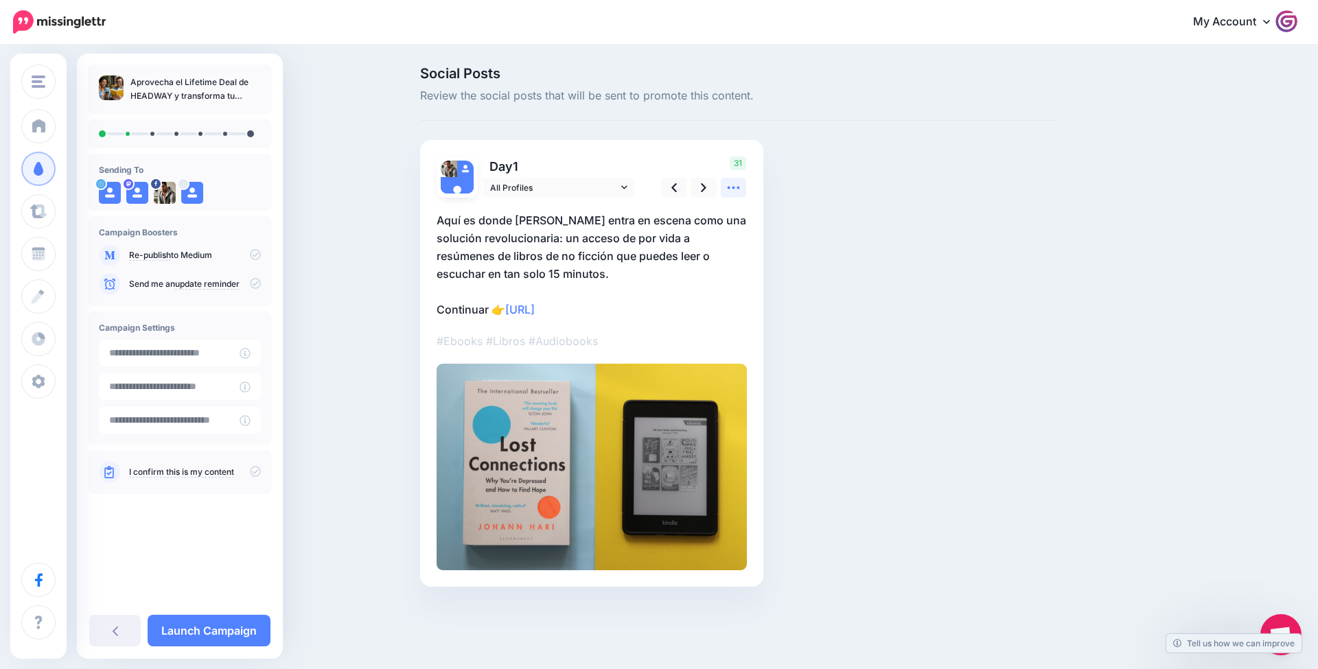
click at [741, 184] on link at bounding box center [734, 188] width 26 height 20
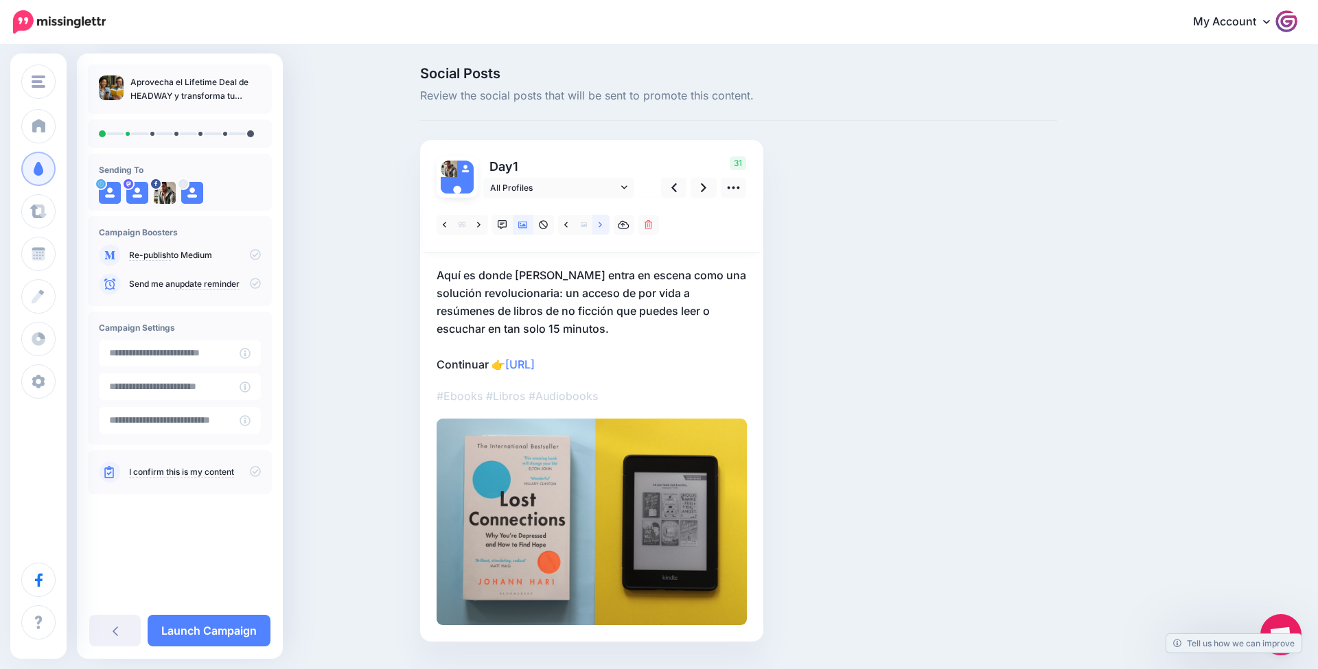
click at [598, 224] on icon at bounding box center [599, 225] width 3 height 10
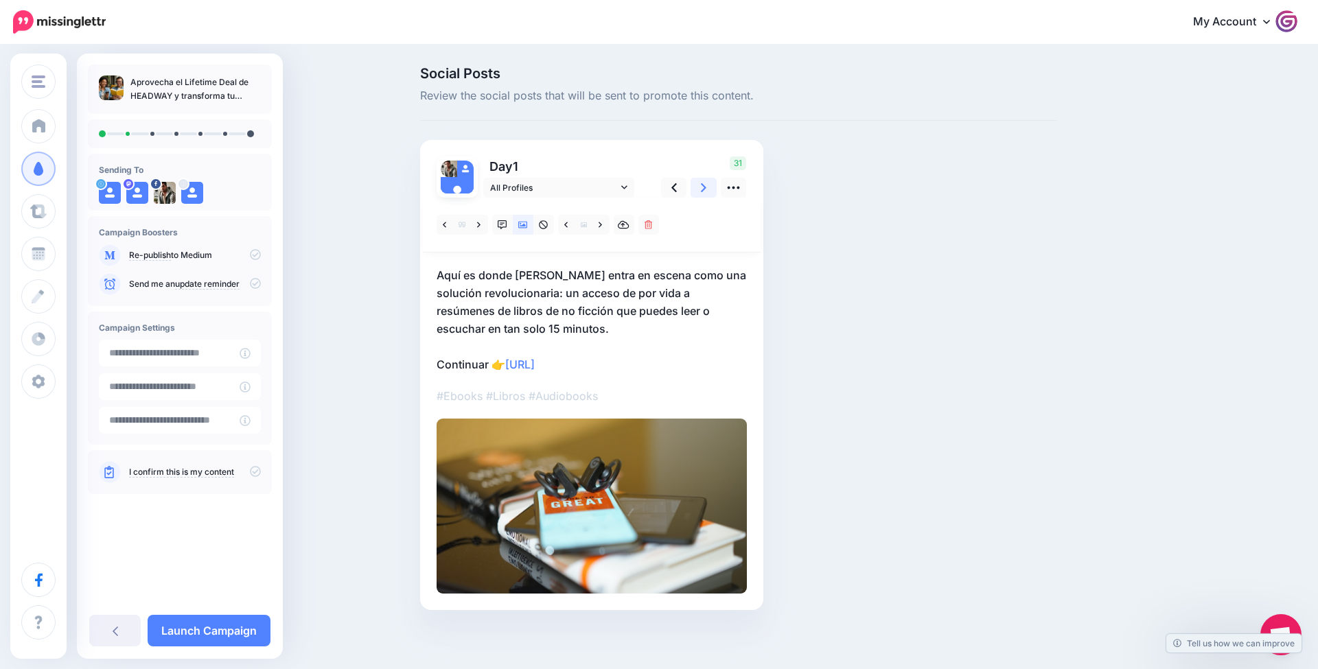
click at [706, 179] on link at bounding box center [703, 188] width 26 height 20
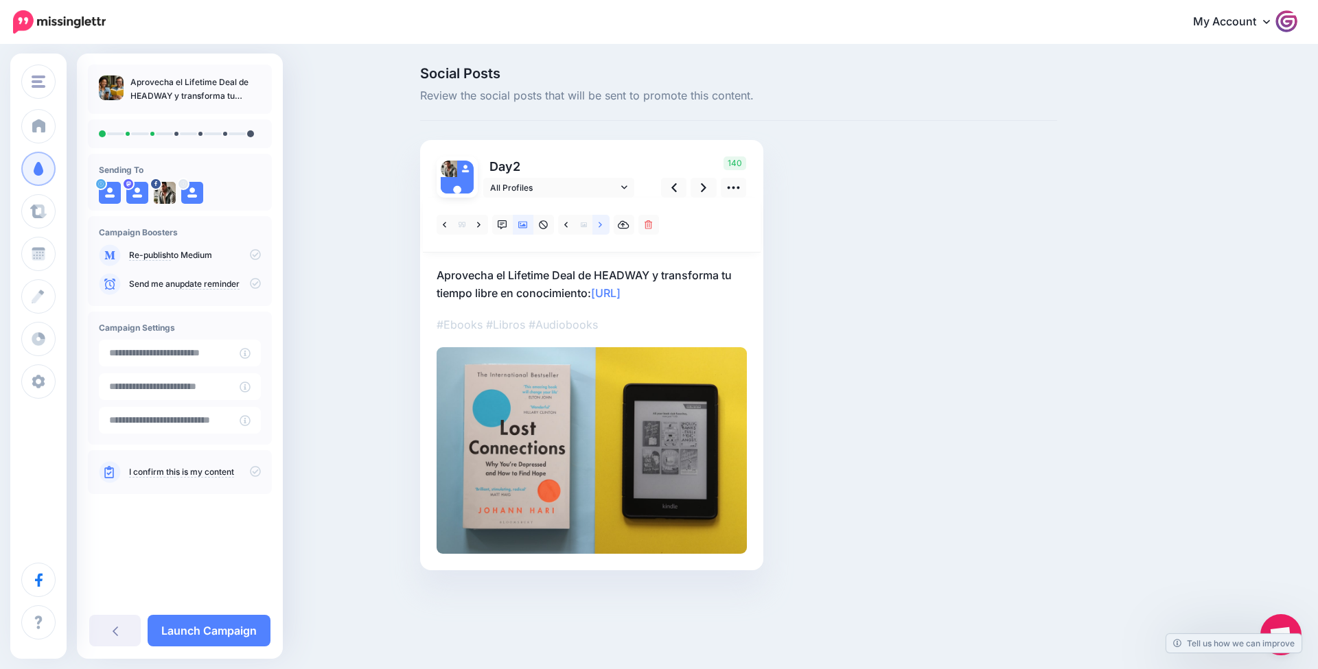
click at [602, 229] on icon at bounding box center [599, 225] width 3 height 10
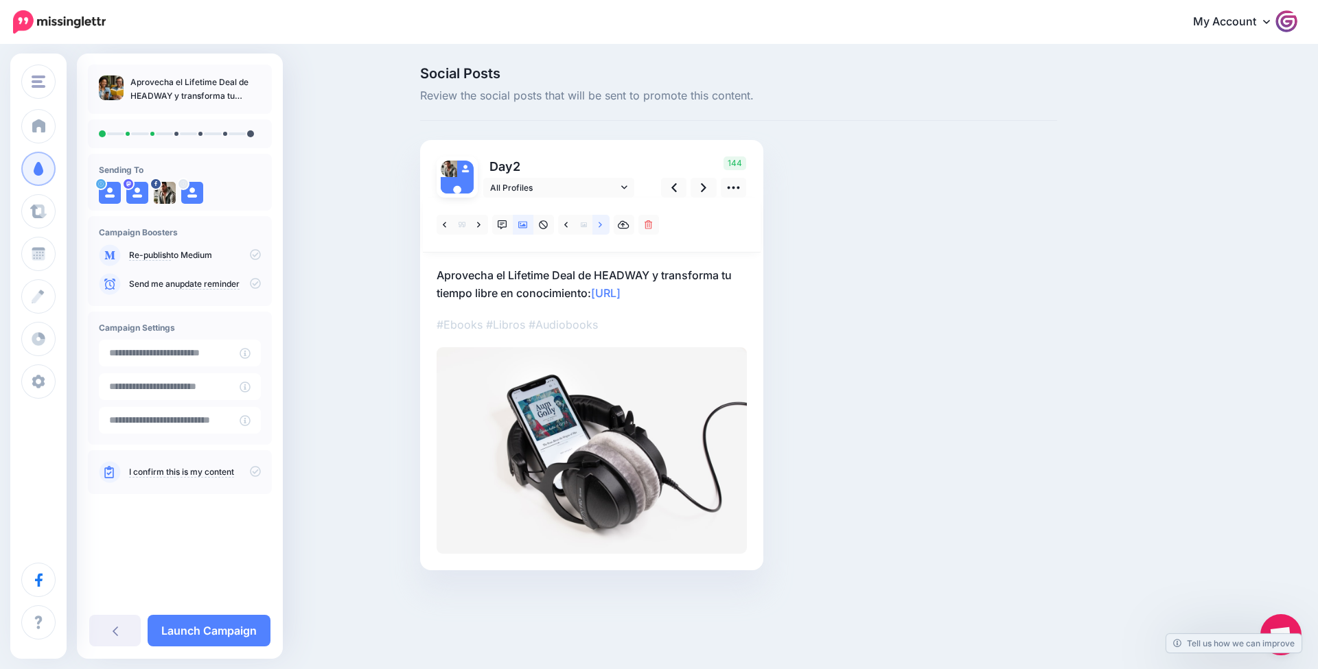
click at [602, 229] on icon at bounding box center [599, 225] width 3 height 10
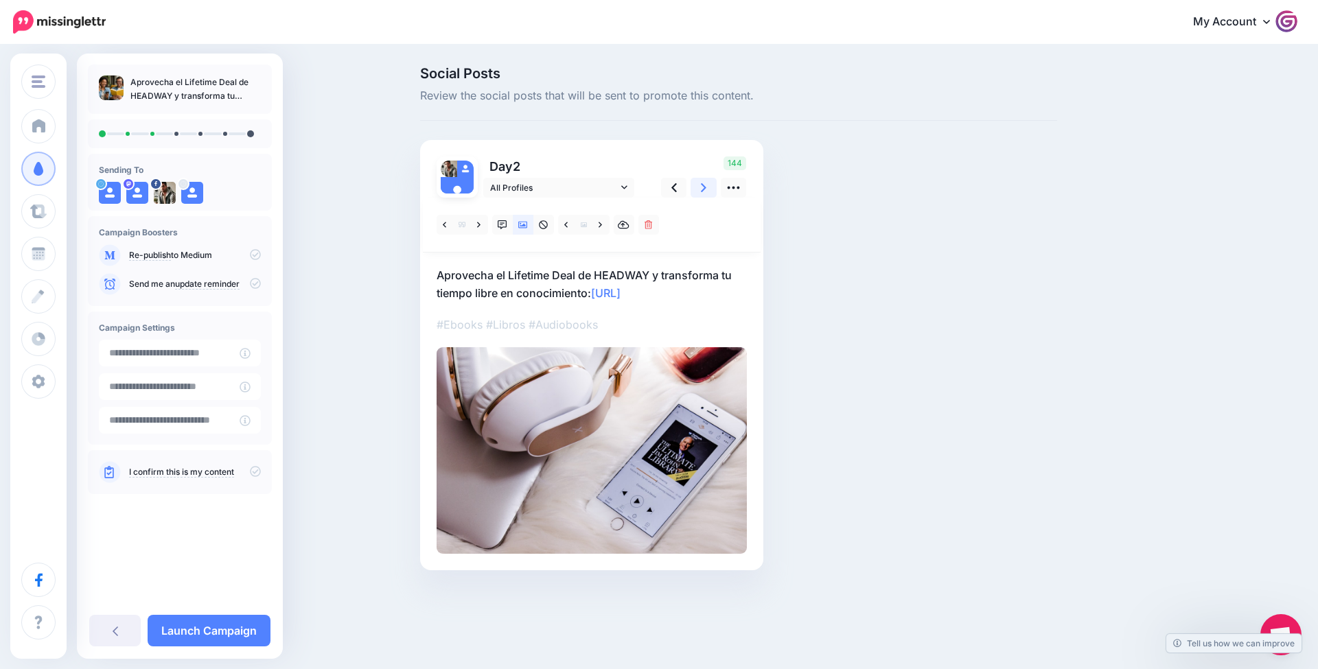
click at [701, 182] on icon at bounding box center [703, 187] width 5 height 14
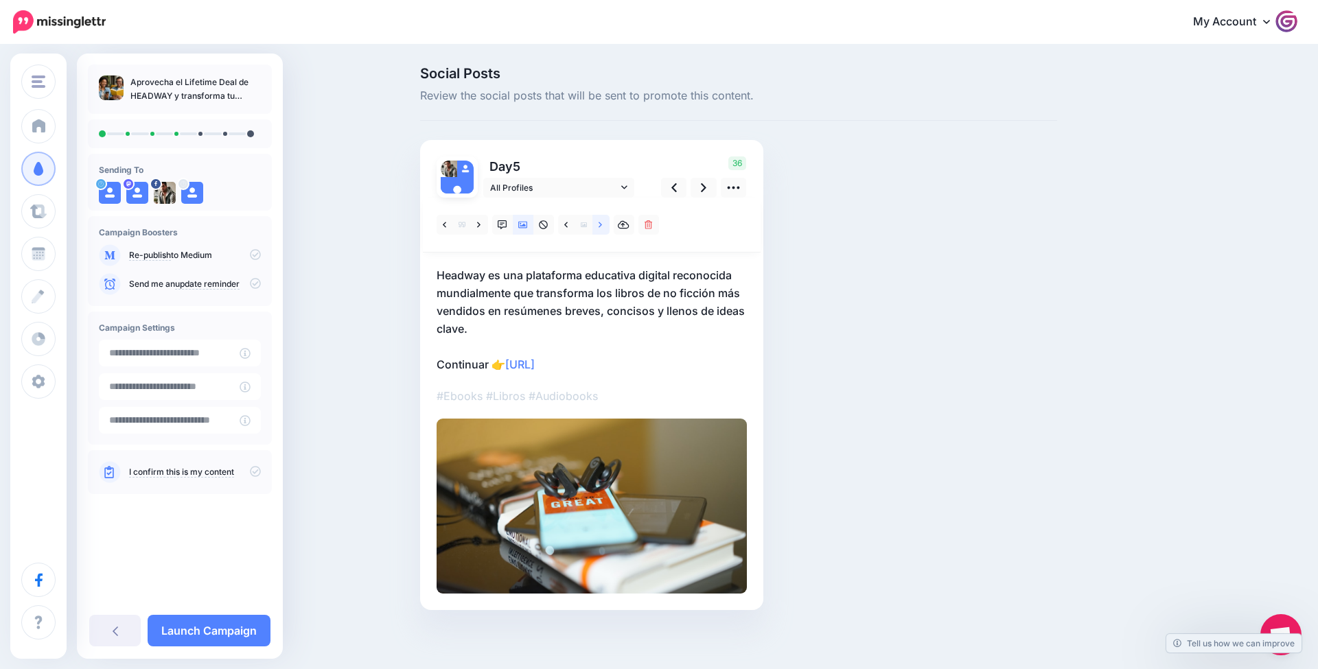
click at [605, 222] on link at bounding box center [600, 225] width 17 height 20
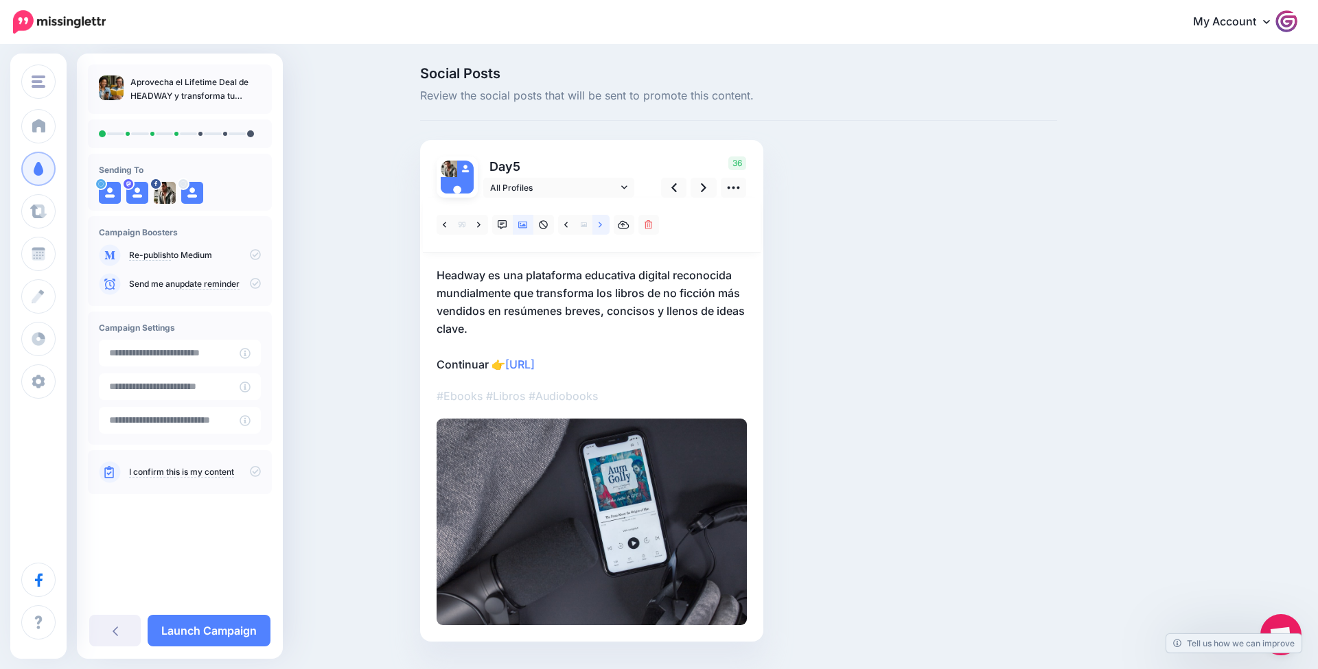
click at [605, 222] on link at bounding box center [600, 225] width 17 height 20
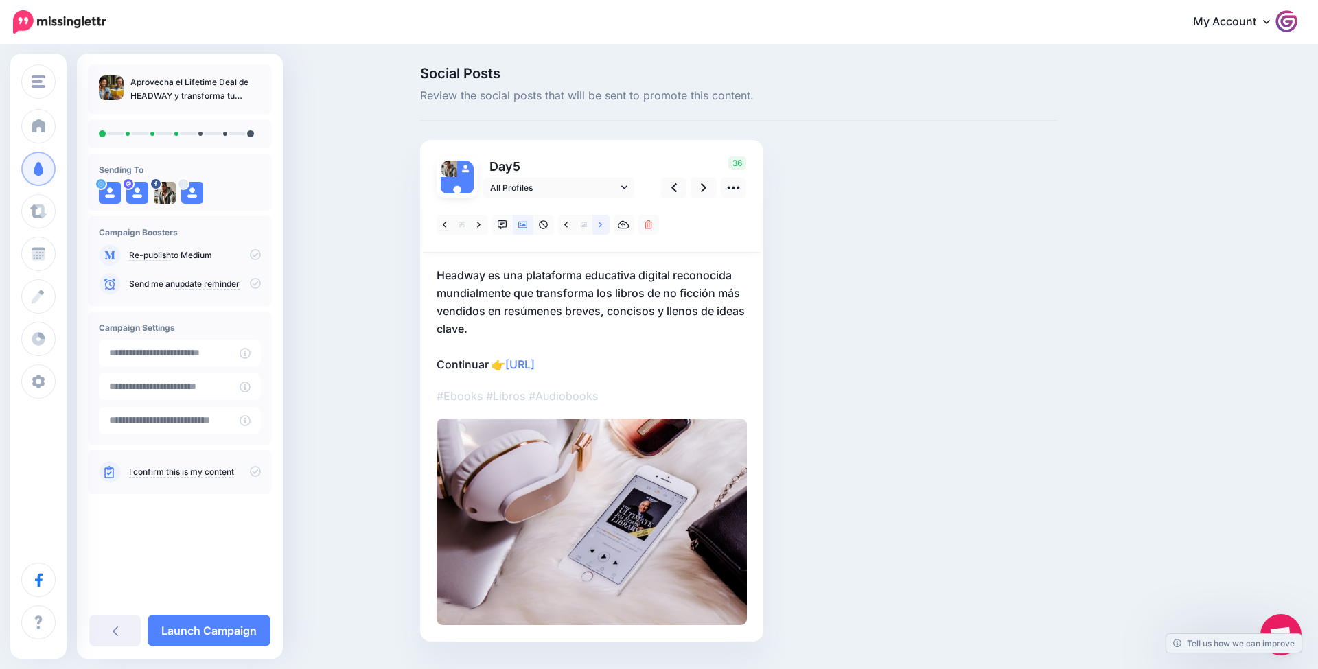
click at [605, 222] on link at bounding box center [600, 225] width 17 height 20
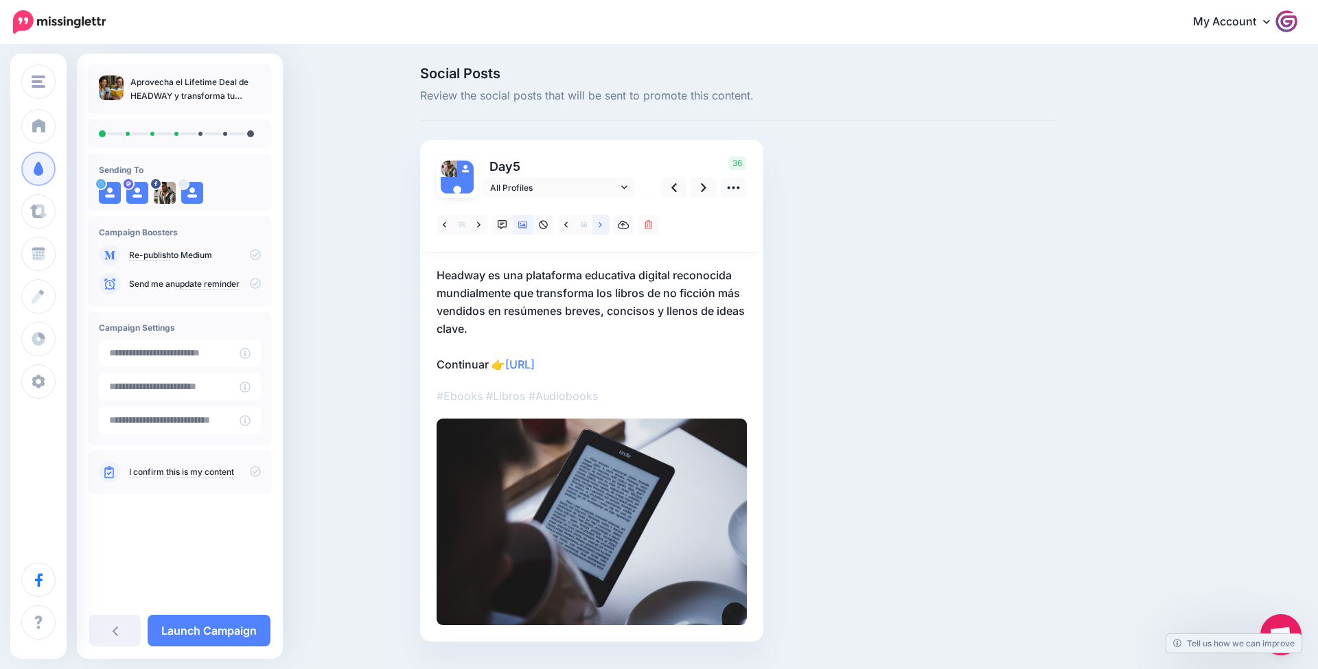
click at [605, 222] on link at bounding box center [600, 225] width 17 height 20
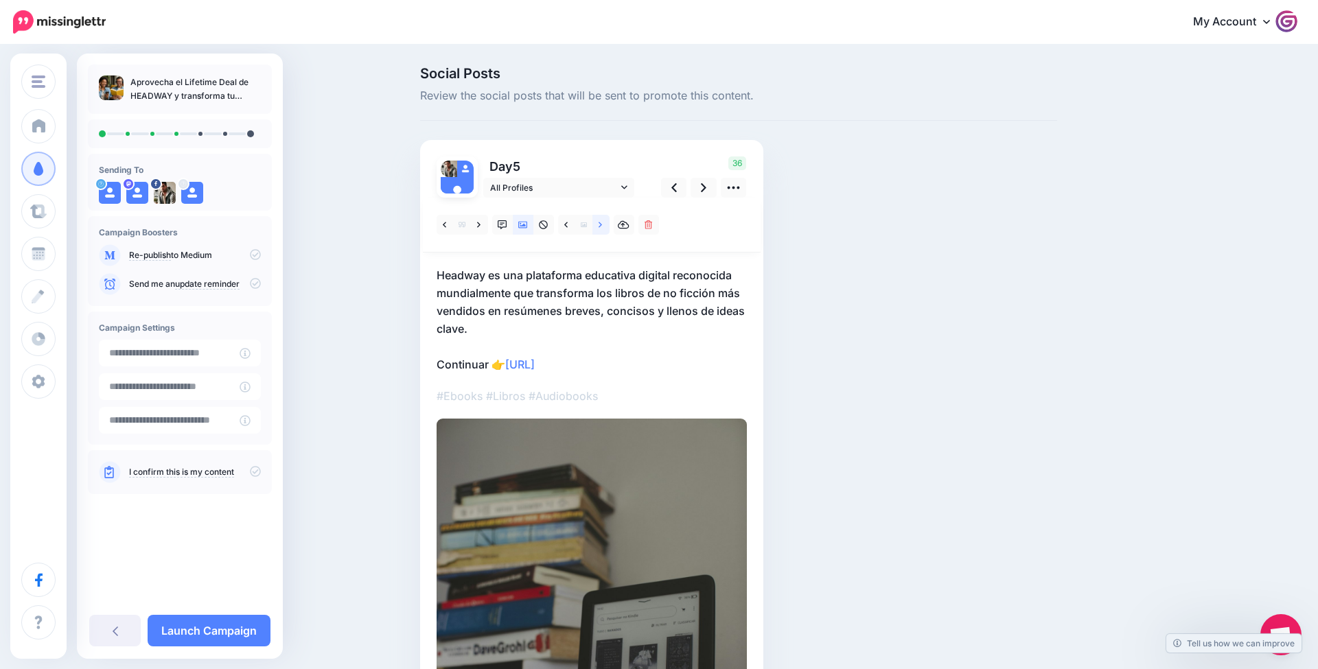
click at [605, 222] on link at bounding box center [600, 225] width 17 height 20
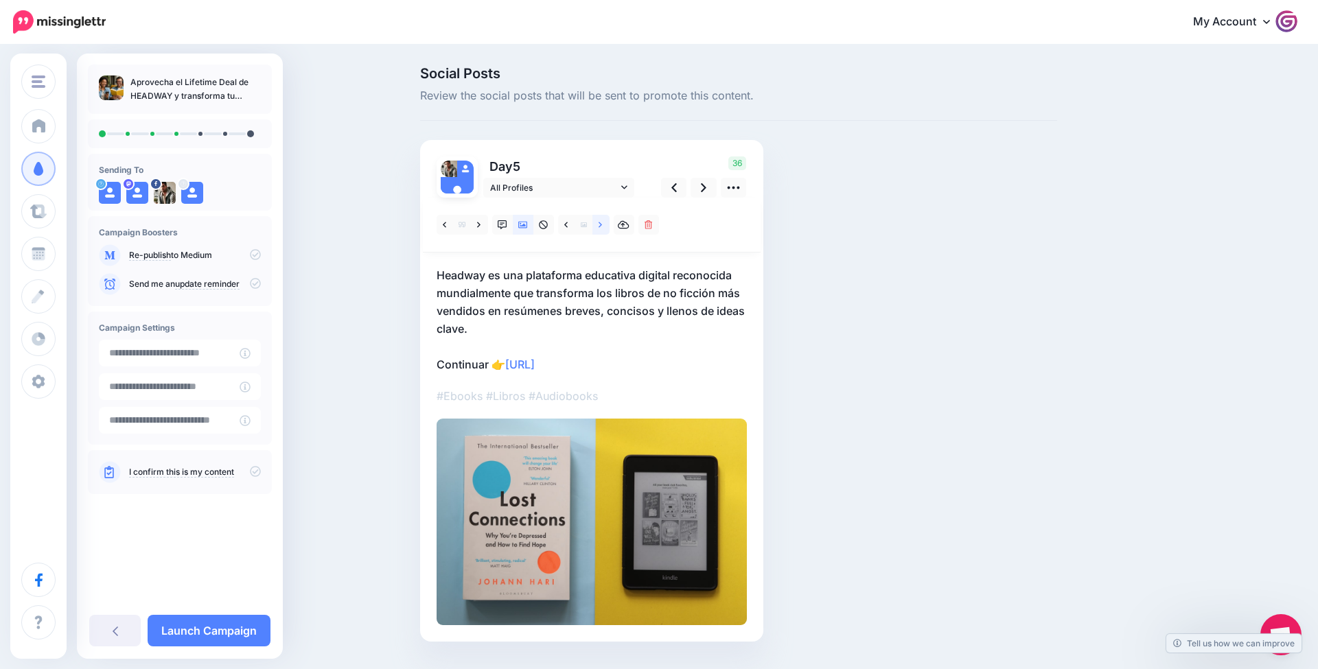
click at [605, 222] on link at bounding box center [600, 225] width 17 height 20
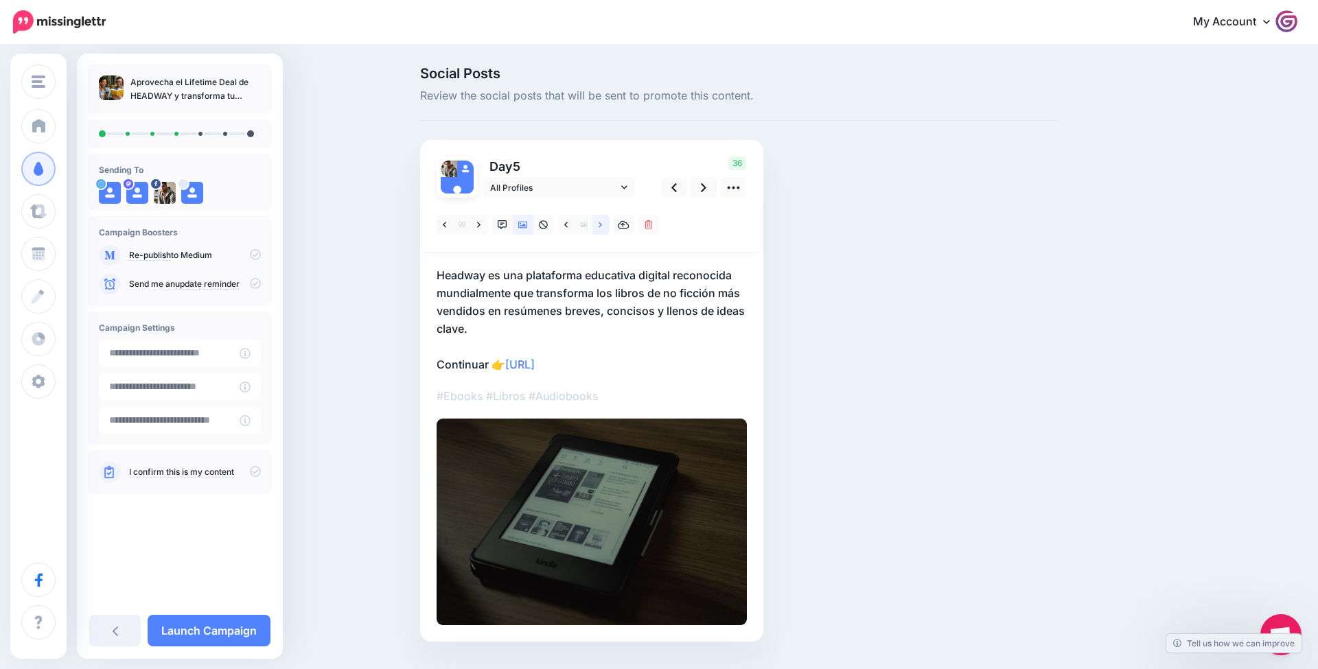
click at [605, 222] on link at bounding box center [600, 225] width 17 height 20
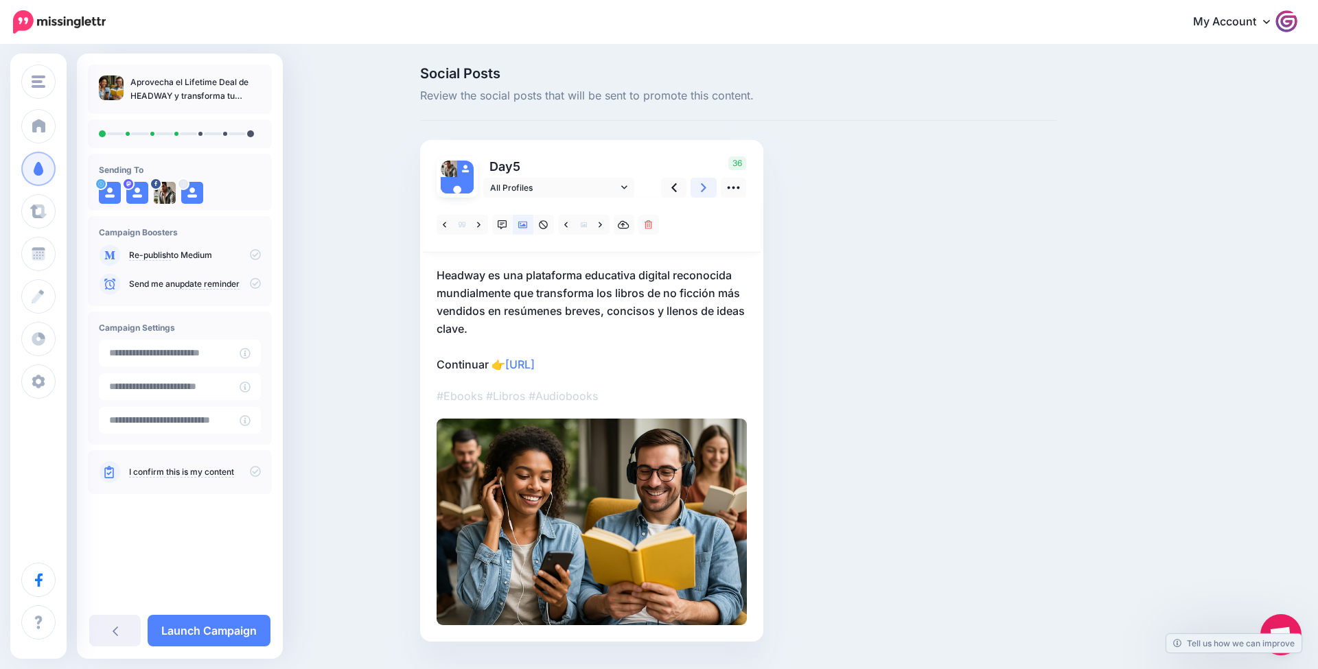
click at [699, 185] on link at bounding box center [703, 188] width 26 height 20
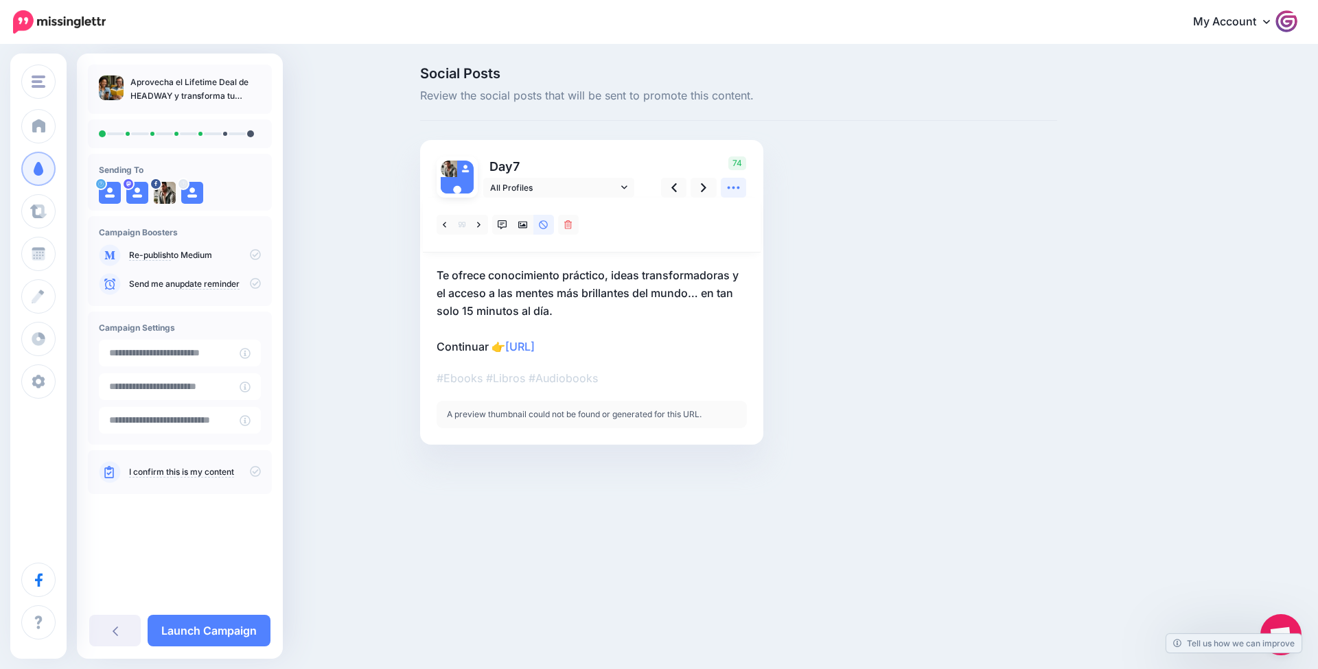
click at [731, 183] on icon at bounding box center [733, 187] width 14 height 14
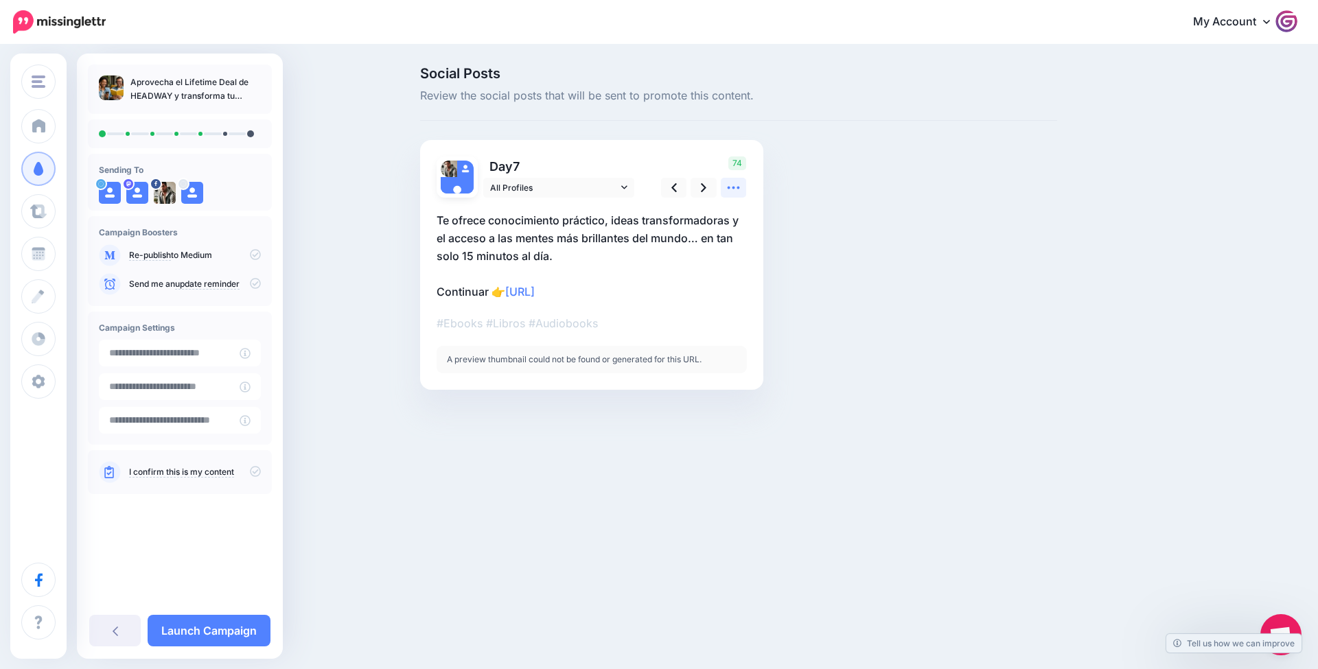
click at [732, 183] on icon at bounding box center [733, 187] width 14 height 14
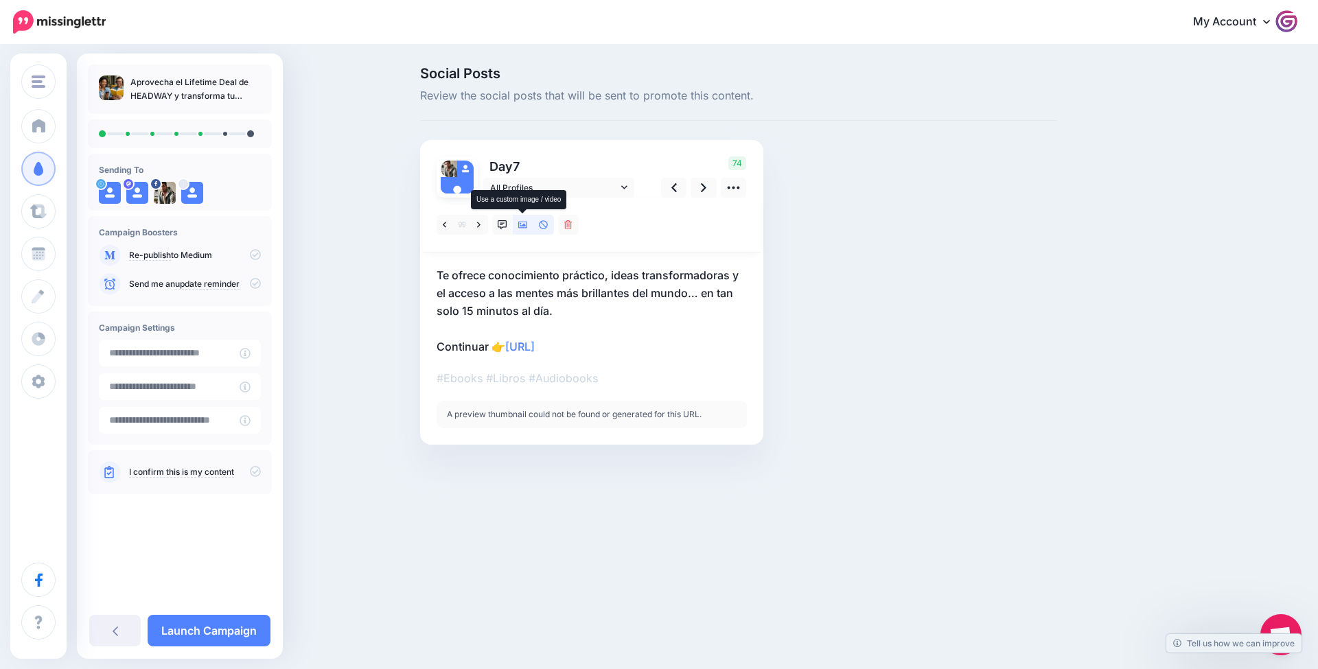
click at [530, 223] on link at bounding box center [523, 225] width 21 height 20
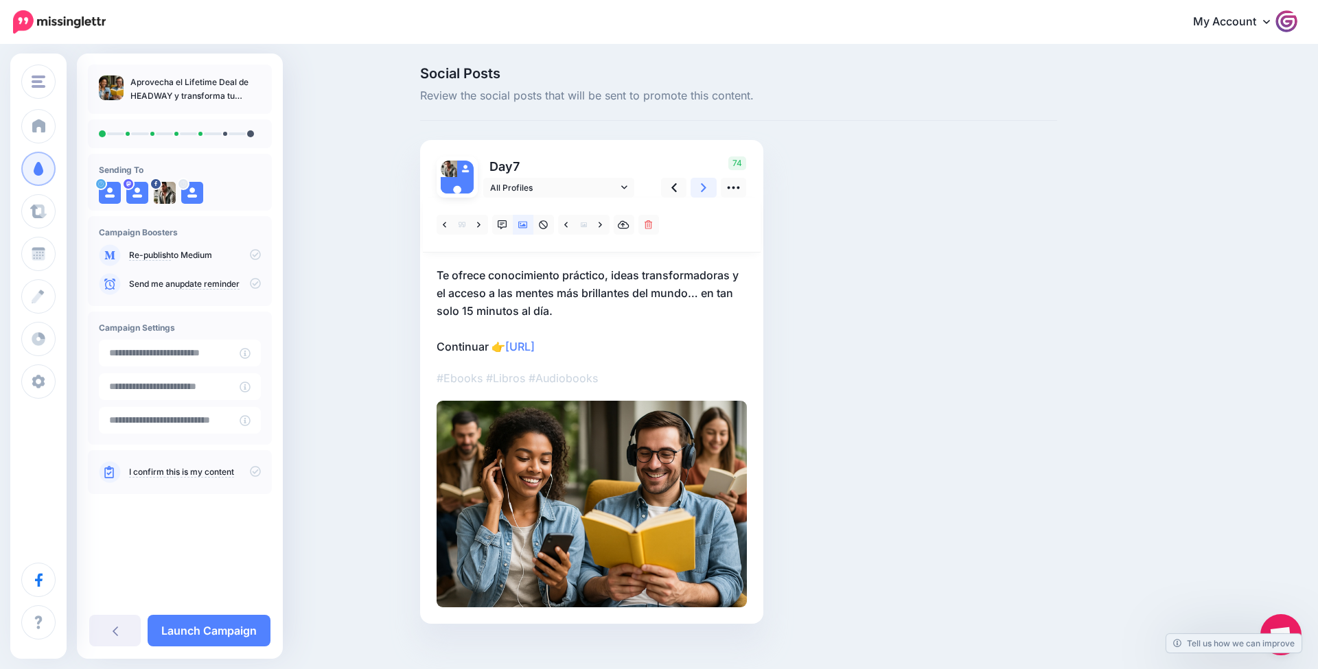
click at [704, 192] on icon at bounding box center [703, 187] width 5 height 14
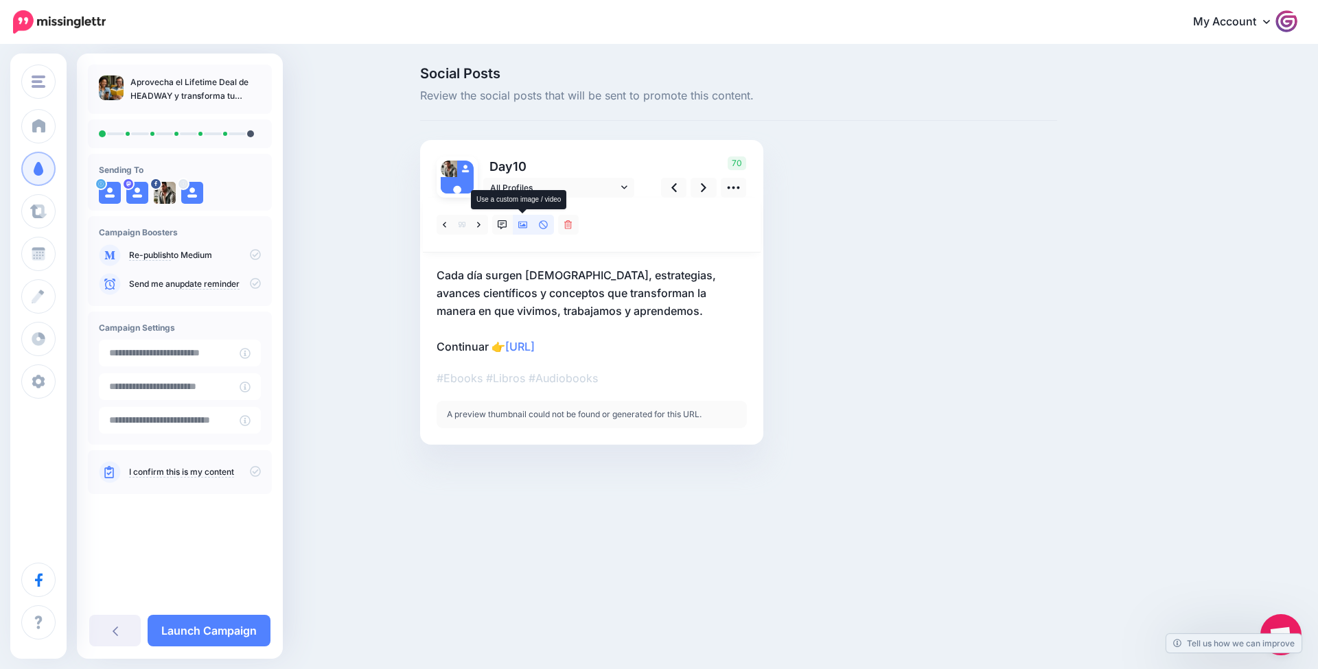
click at [520, 227] on icon at bounding box center [523, 225] width 10 height 7
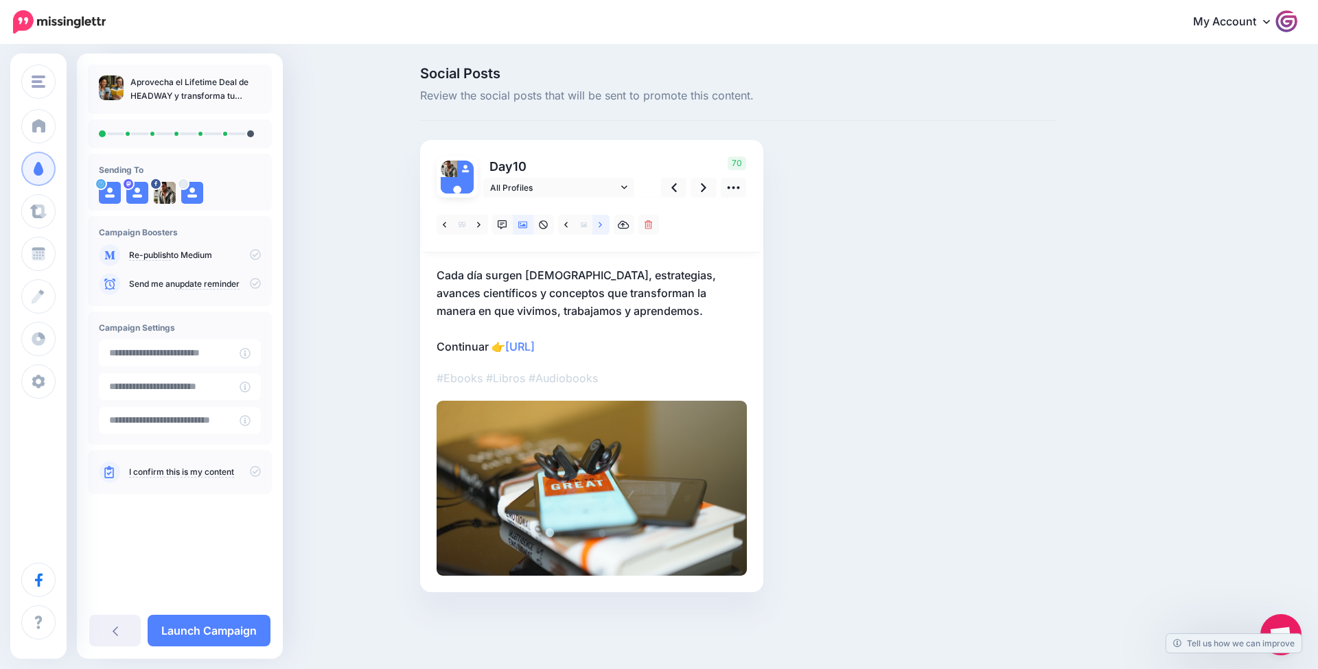
click at [597, 226] on link at bounding box center [600, 225] width 17 height 20
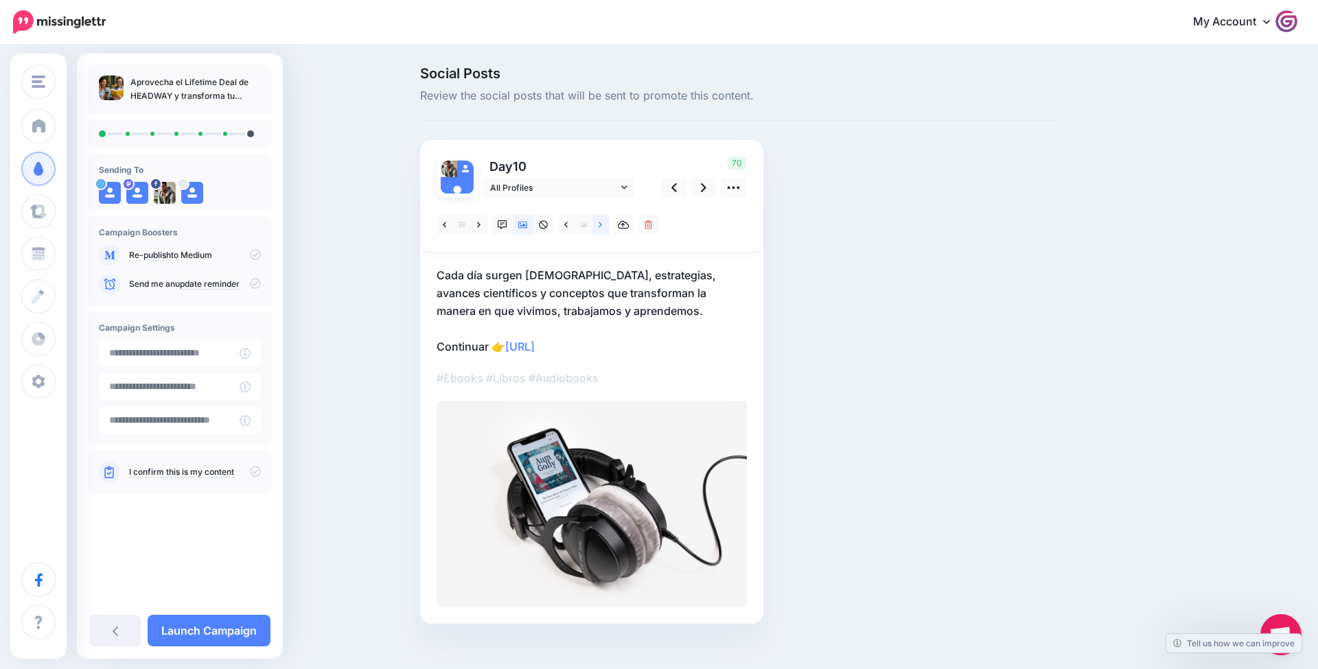
click at [597, 226] on link at bounding box center [600, 225] width 17 height 20
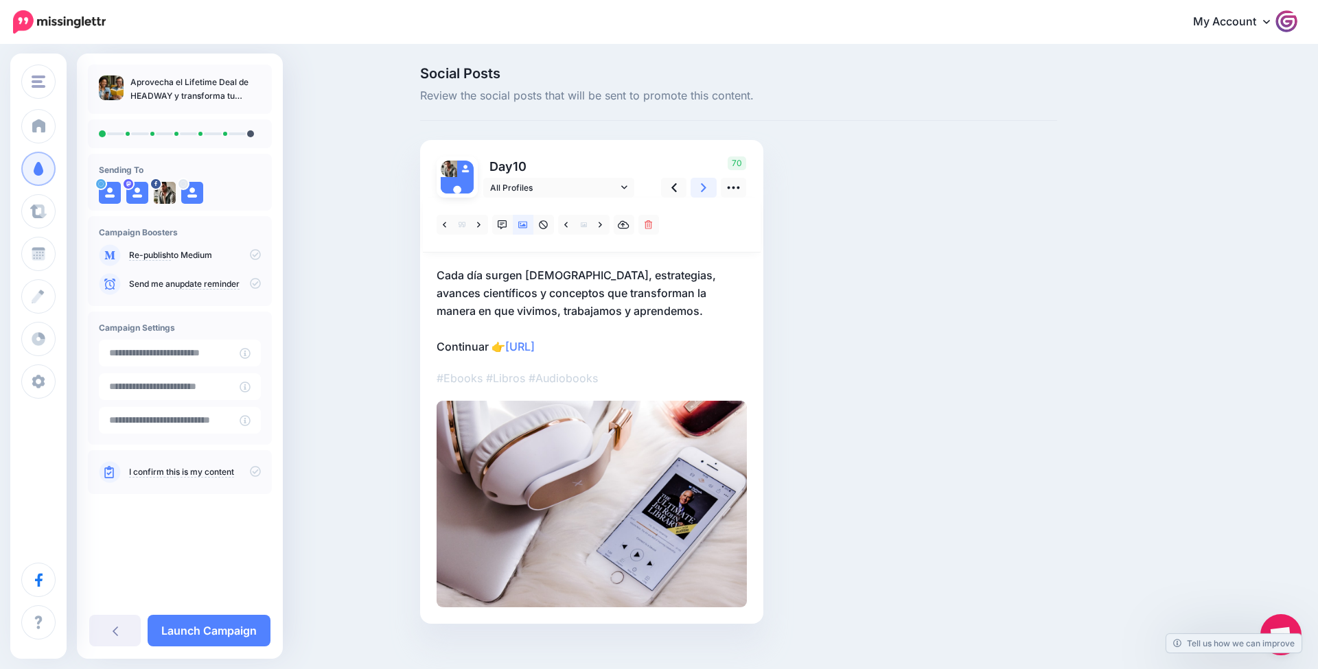
click at [704, 184] on icon at bounding box center [703, 187] width 5 height 14
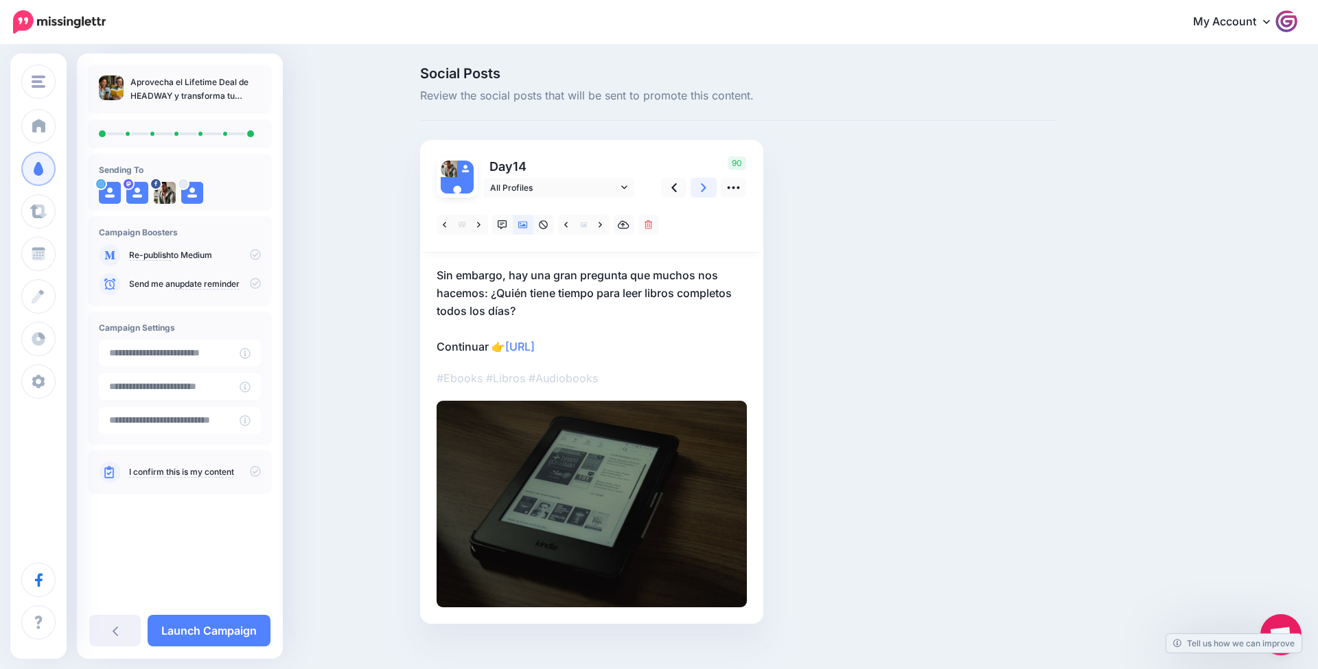
click at [714, 182] on link at bounding box center [703, 188] width 26 height 20
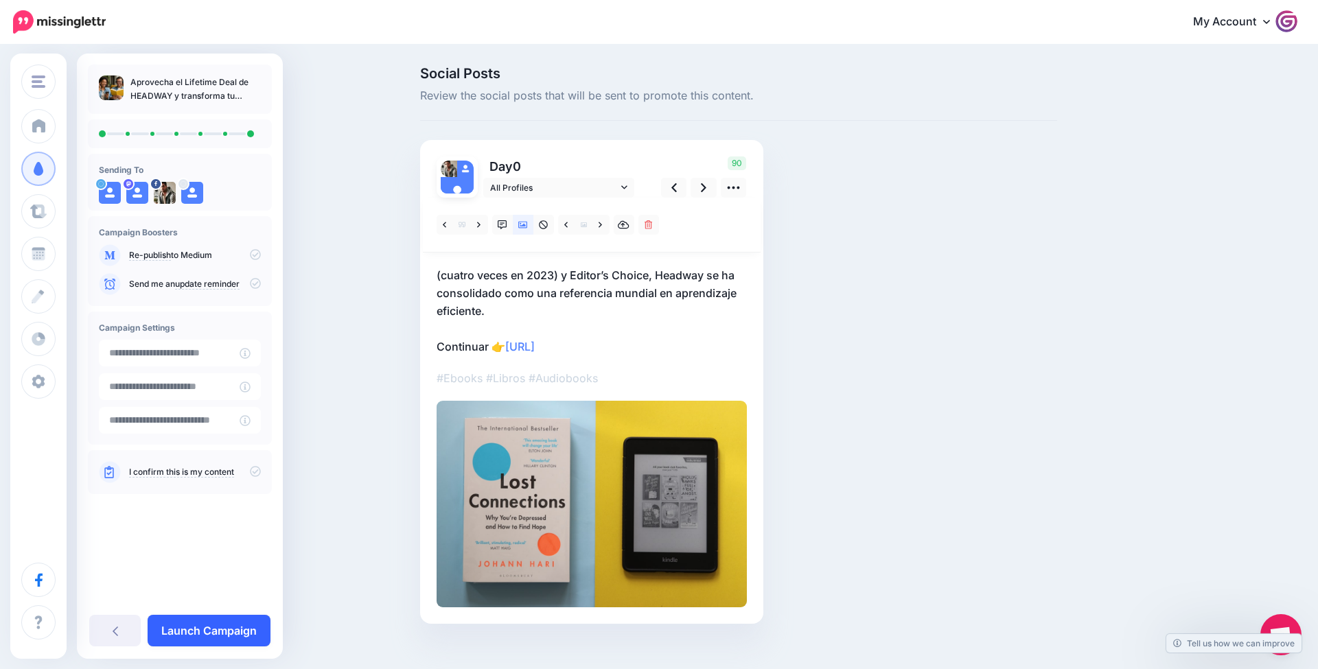
click at [198, 632] on link "Launch Campaign" at bounding box center [209, 631] width 123 height 32
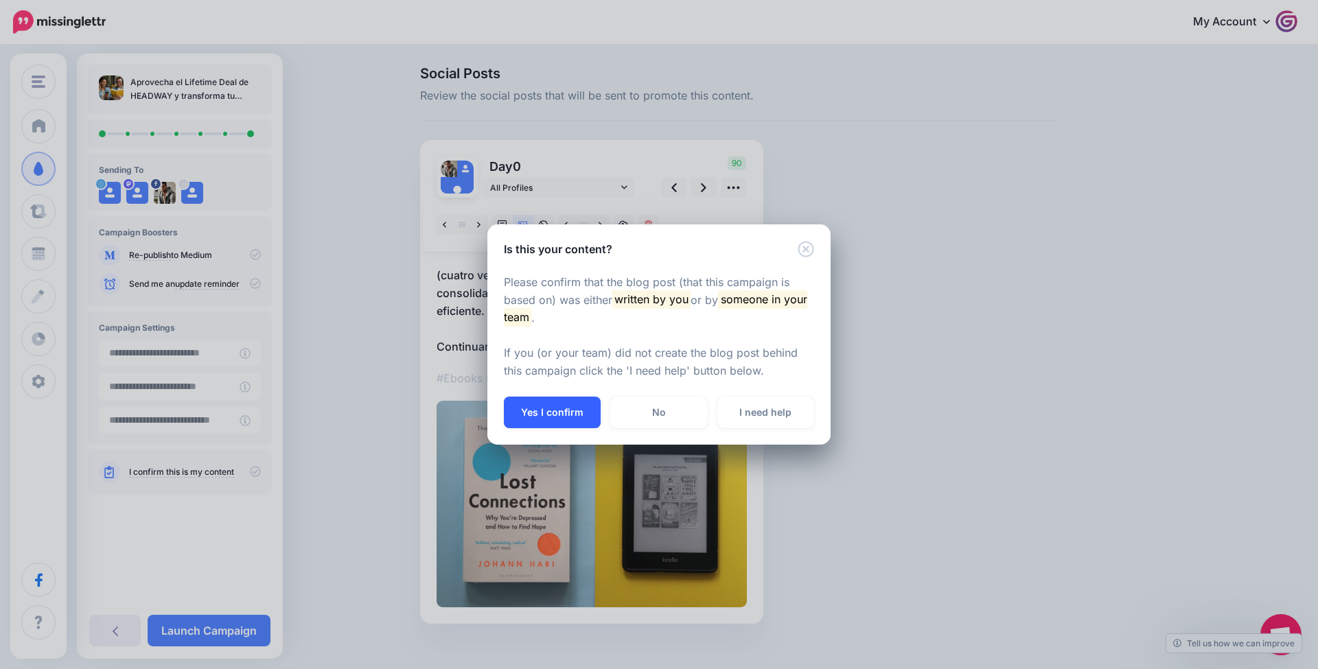
click at [554, 410] on button "Yes I confirm" at bounding box center [552, 413] width 97 height 32
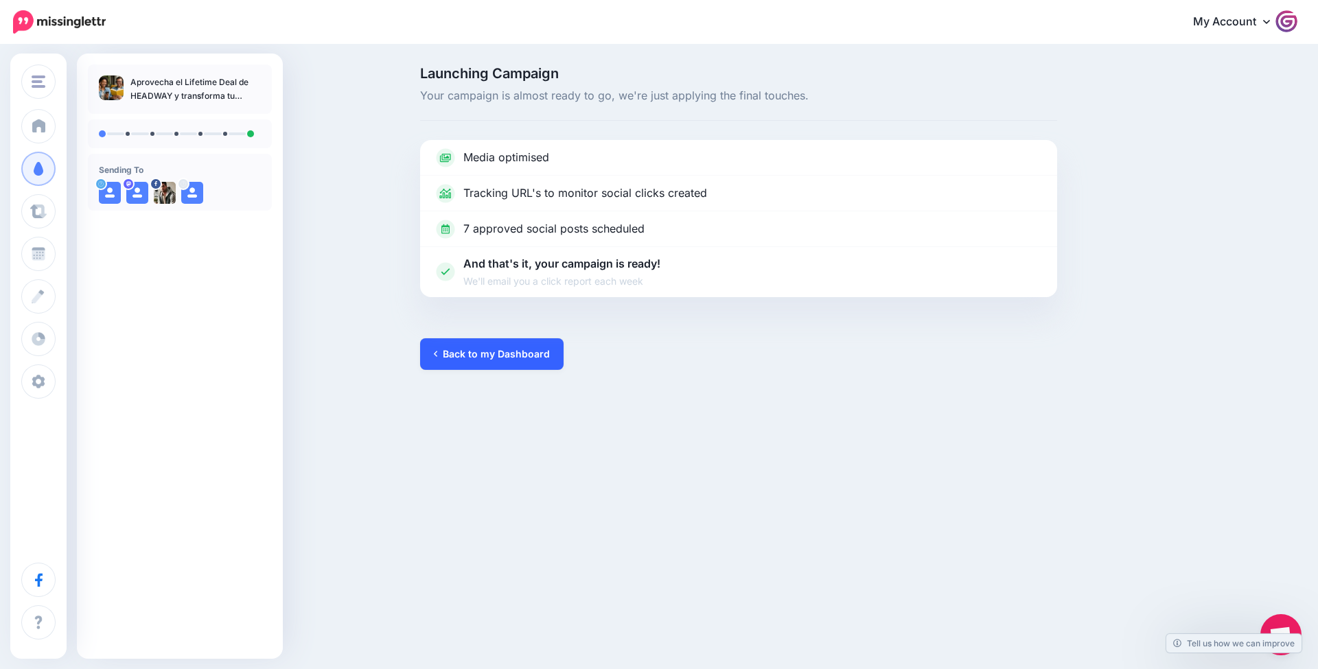
click at [522, 357] on link "Back to my Dashboard" at bounding box center [491, 354] width 143 height 32
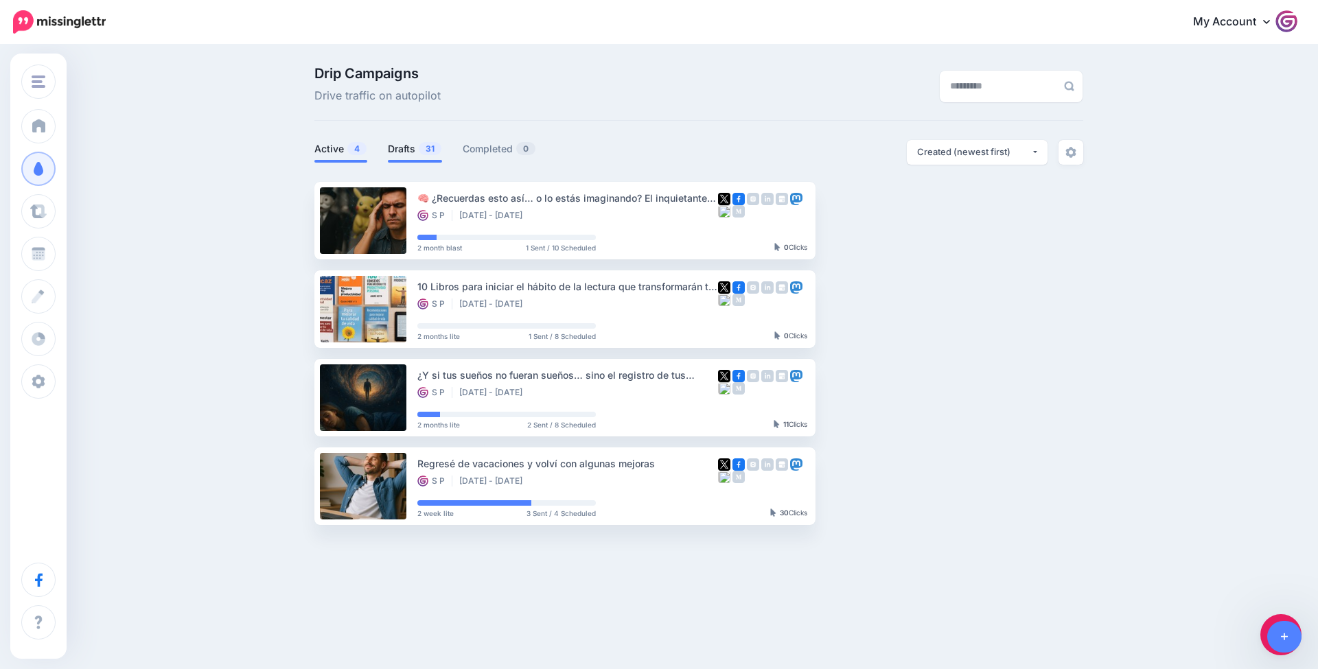
click at [419, 146] on span "31" at bounding box center [430, 148] width 23 height 13
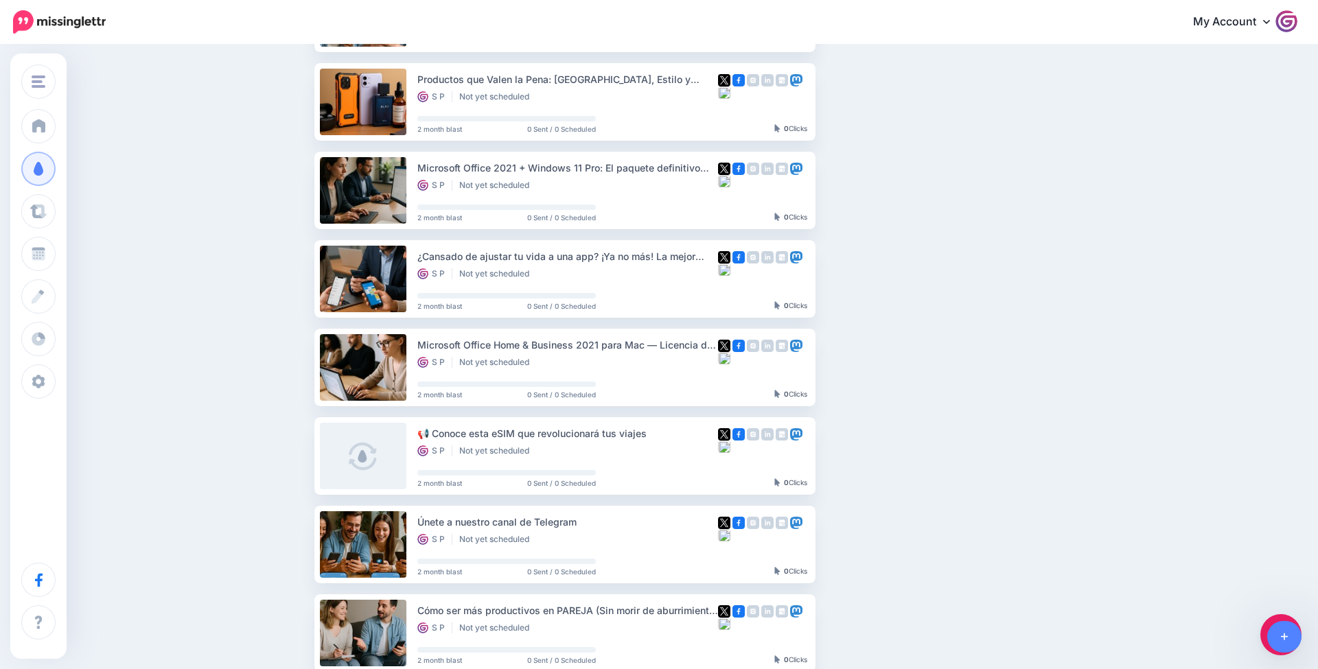
scroll to position [205, 0]
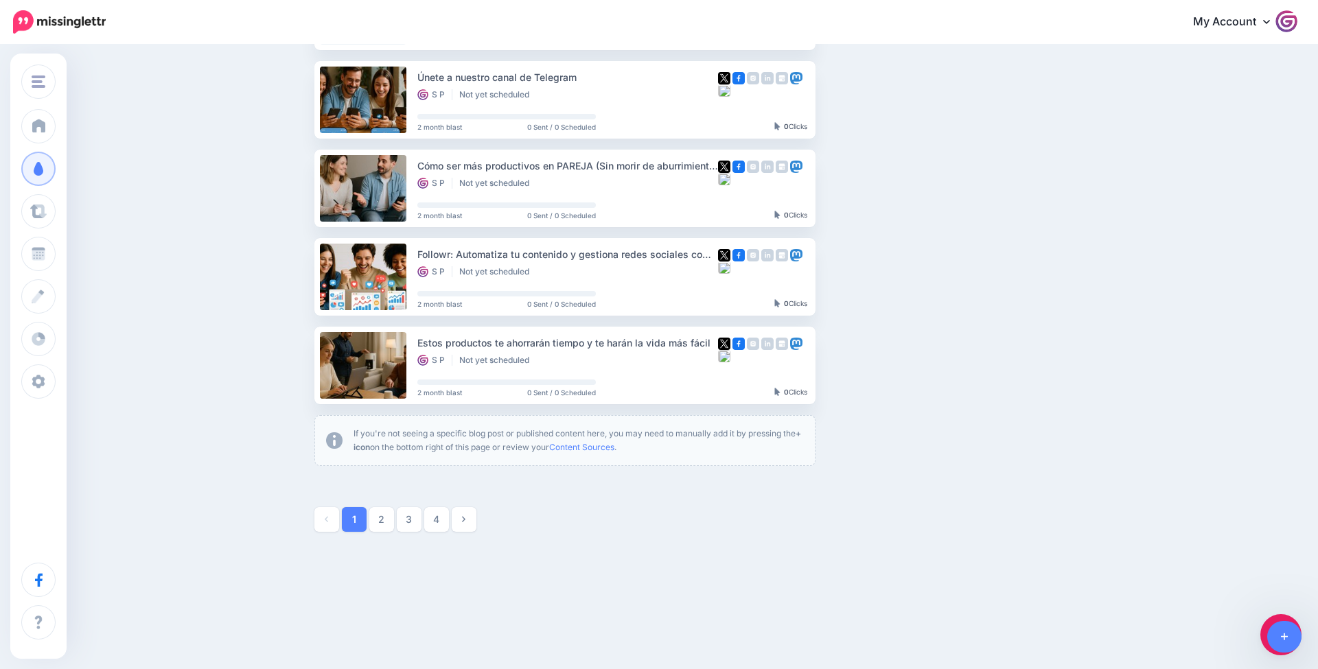
click at [379, 512] on link "2" at bounding box center [381, 519] width 25 height 25
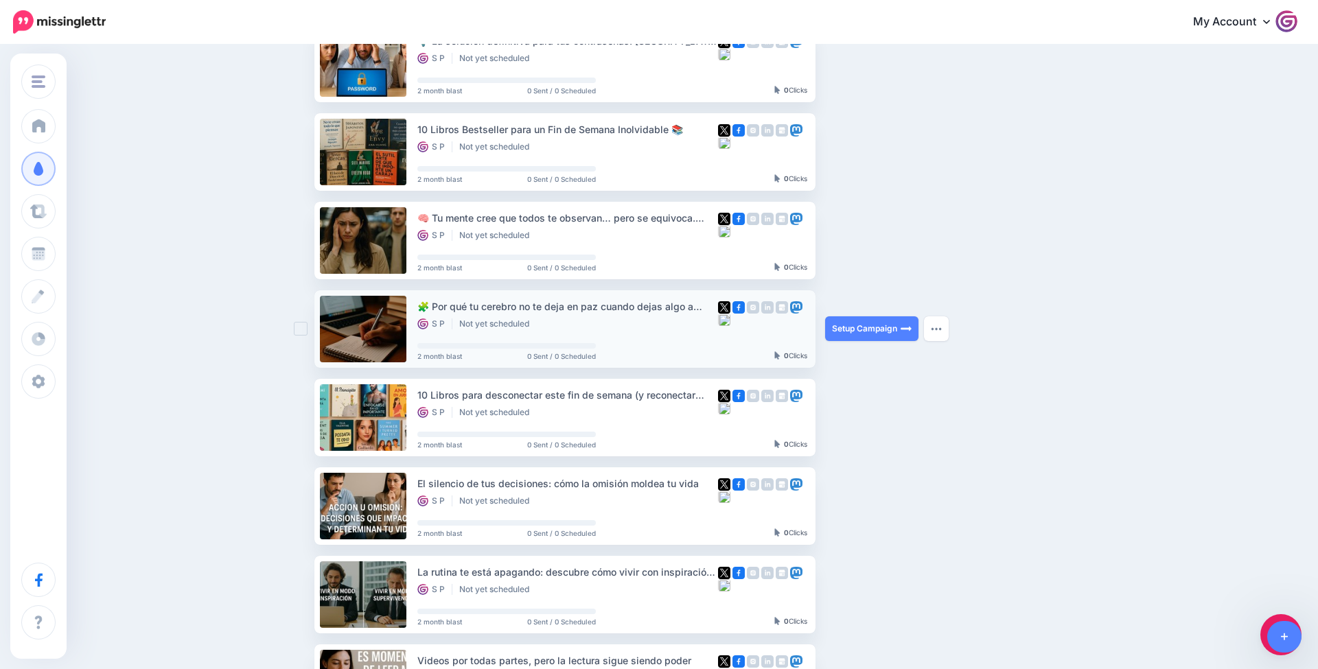
scroll to position [295, 0]
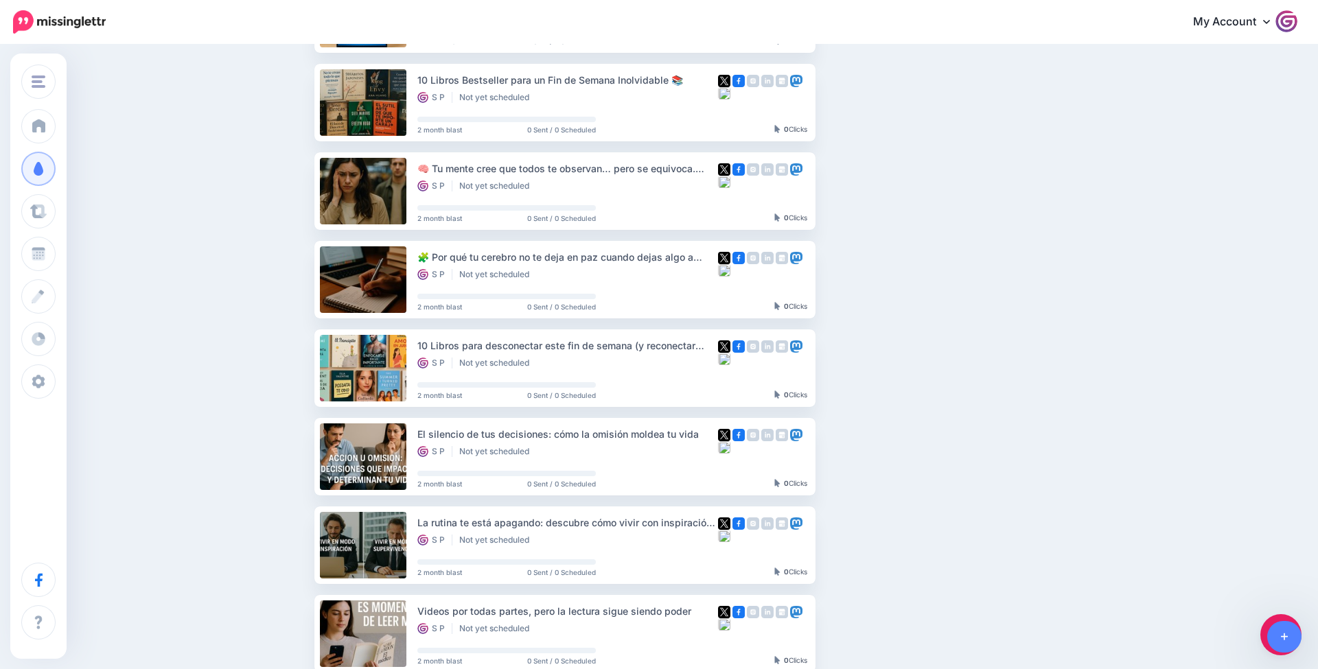
click at [965, 561] on ul "Parallels Desktop para Mac: Ejecuta Windows en tu Mac sin reiniciar S P Not yet…" at bounding box center [698, 355] width 769 height 936
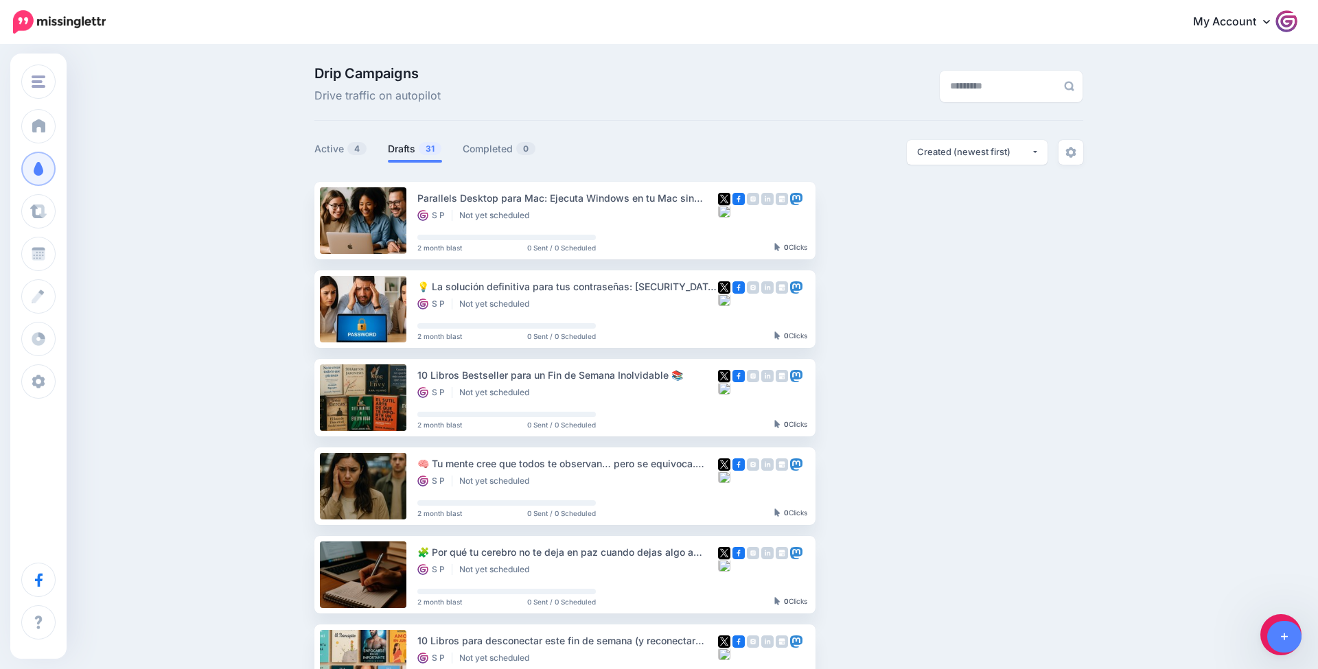
scroll to position [0, 0]
